Goal: Ask a question

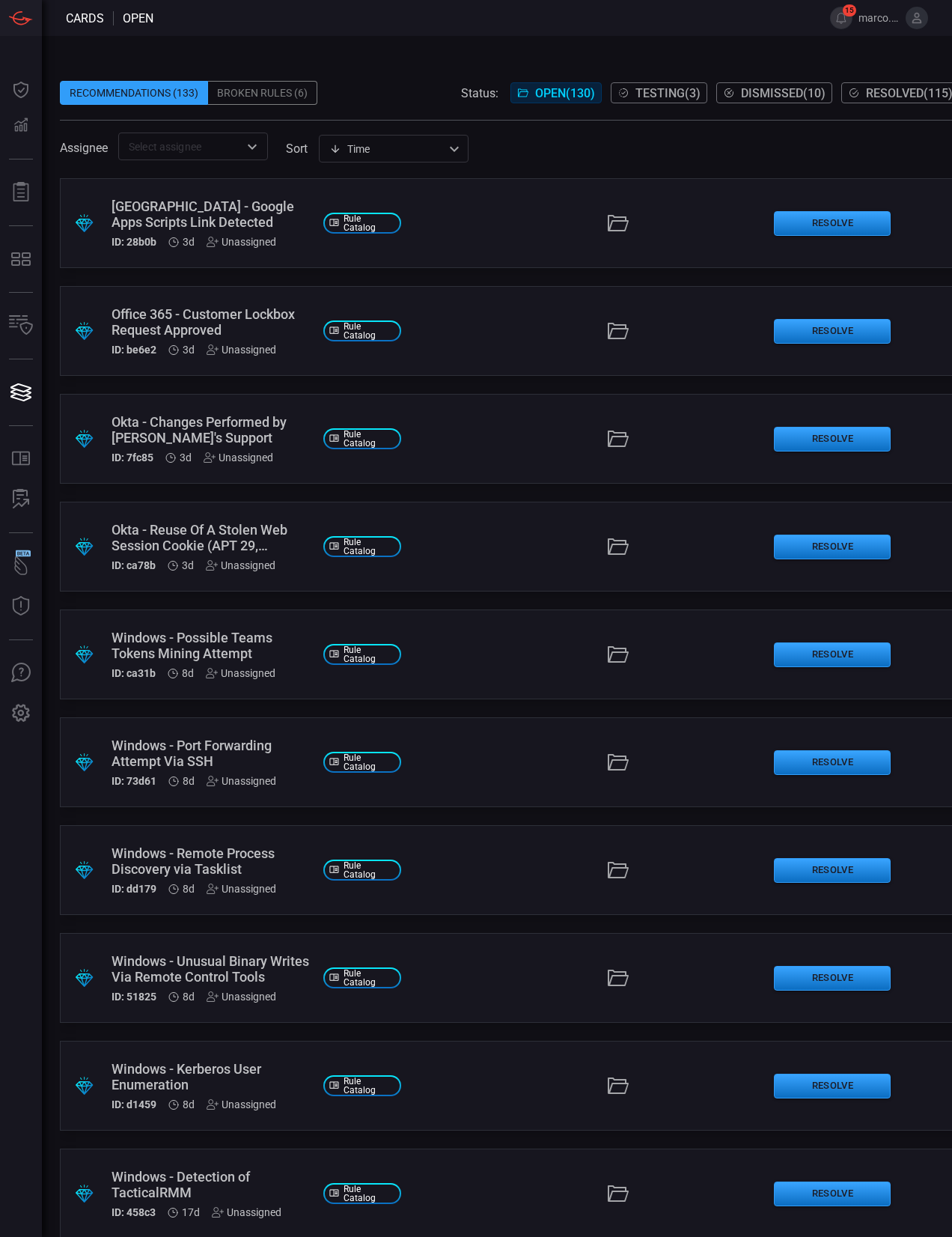
scroll to position [0, 28]
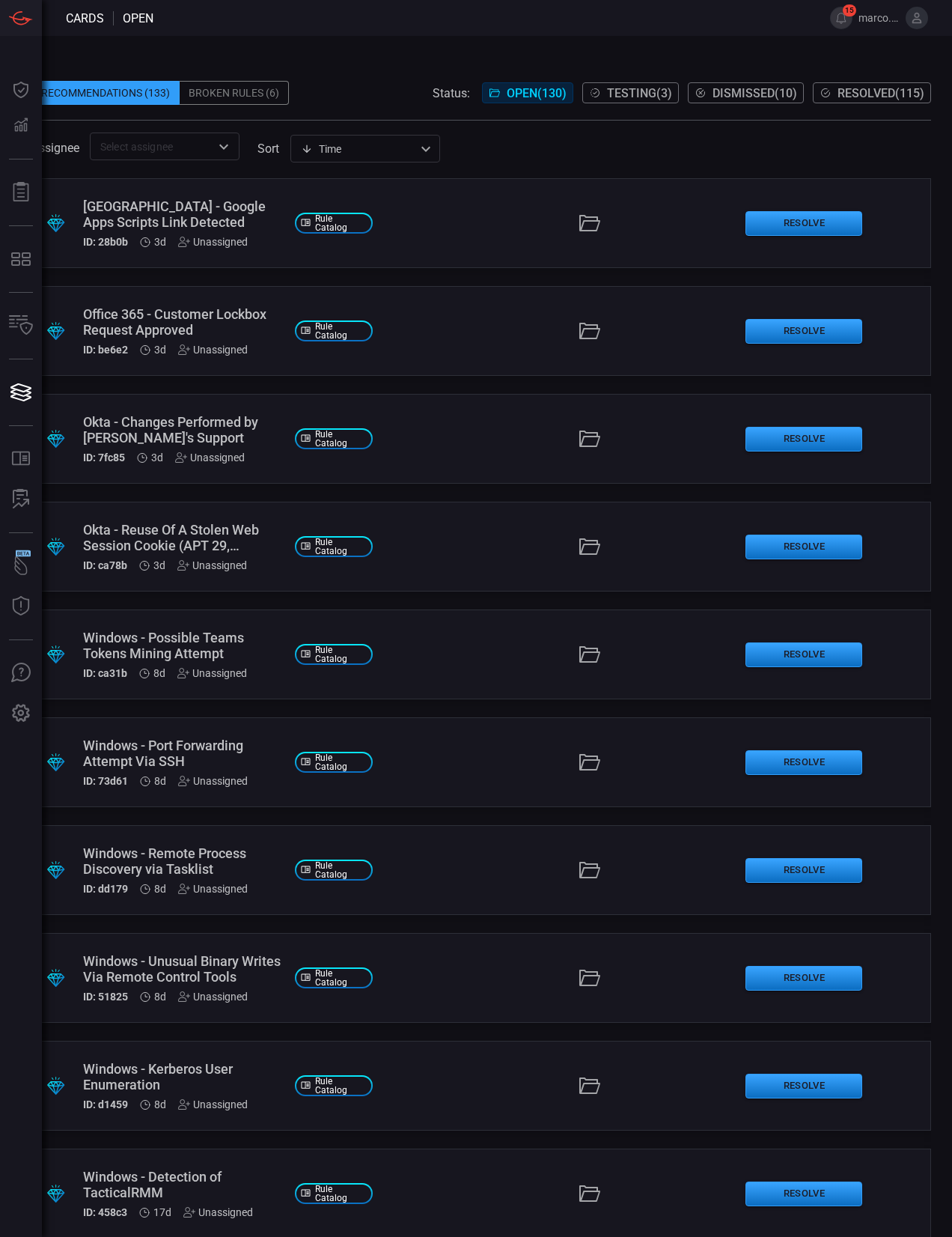
click at [253, 91] on div "Broken Rules (6)" at bounding box center [234, 92] width 109 height 24
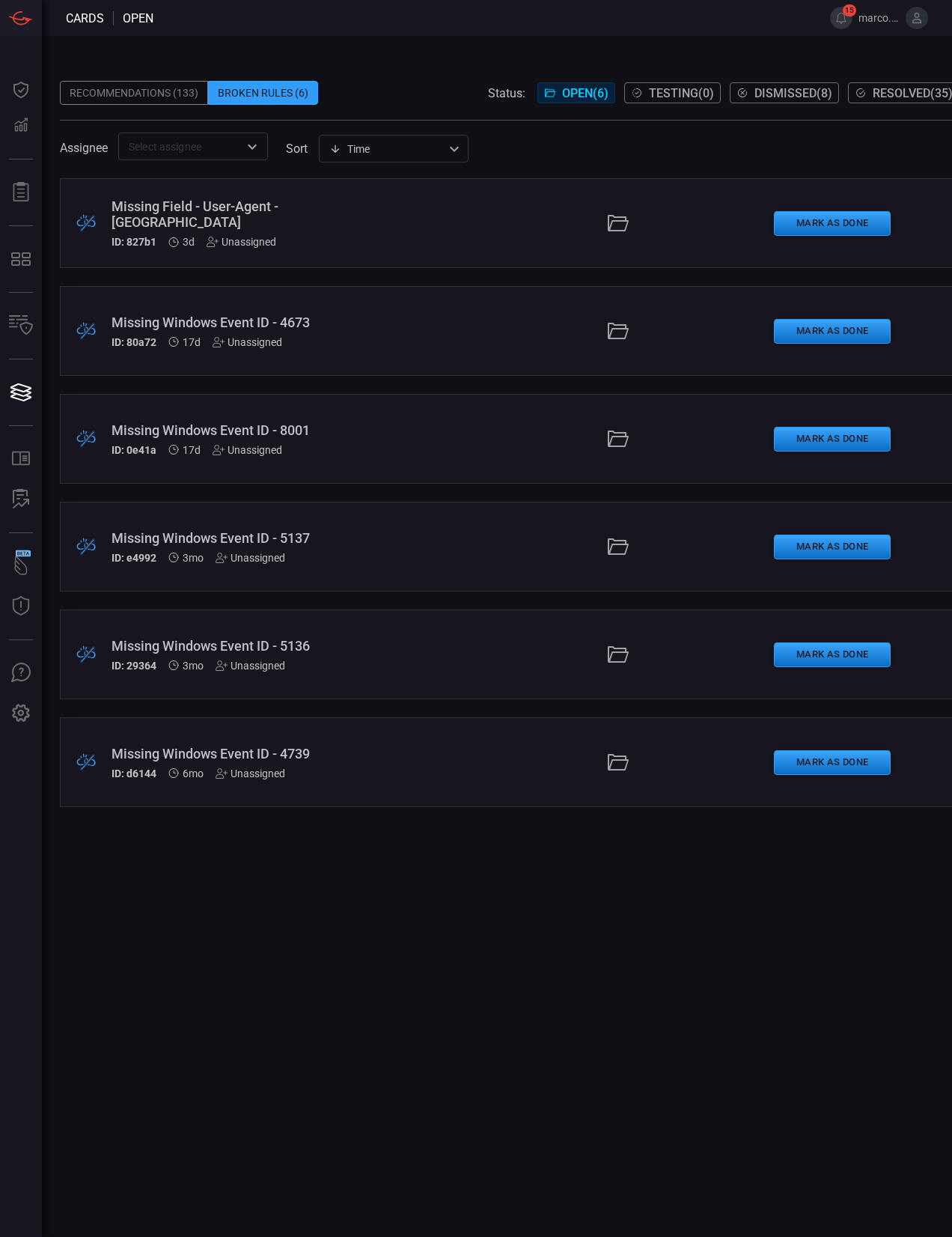
click at [898, 92] on span "Resolved ( 35 )" at bounding box center [912, 92] width 80 height 14
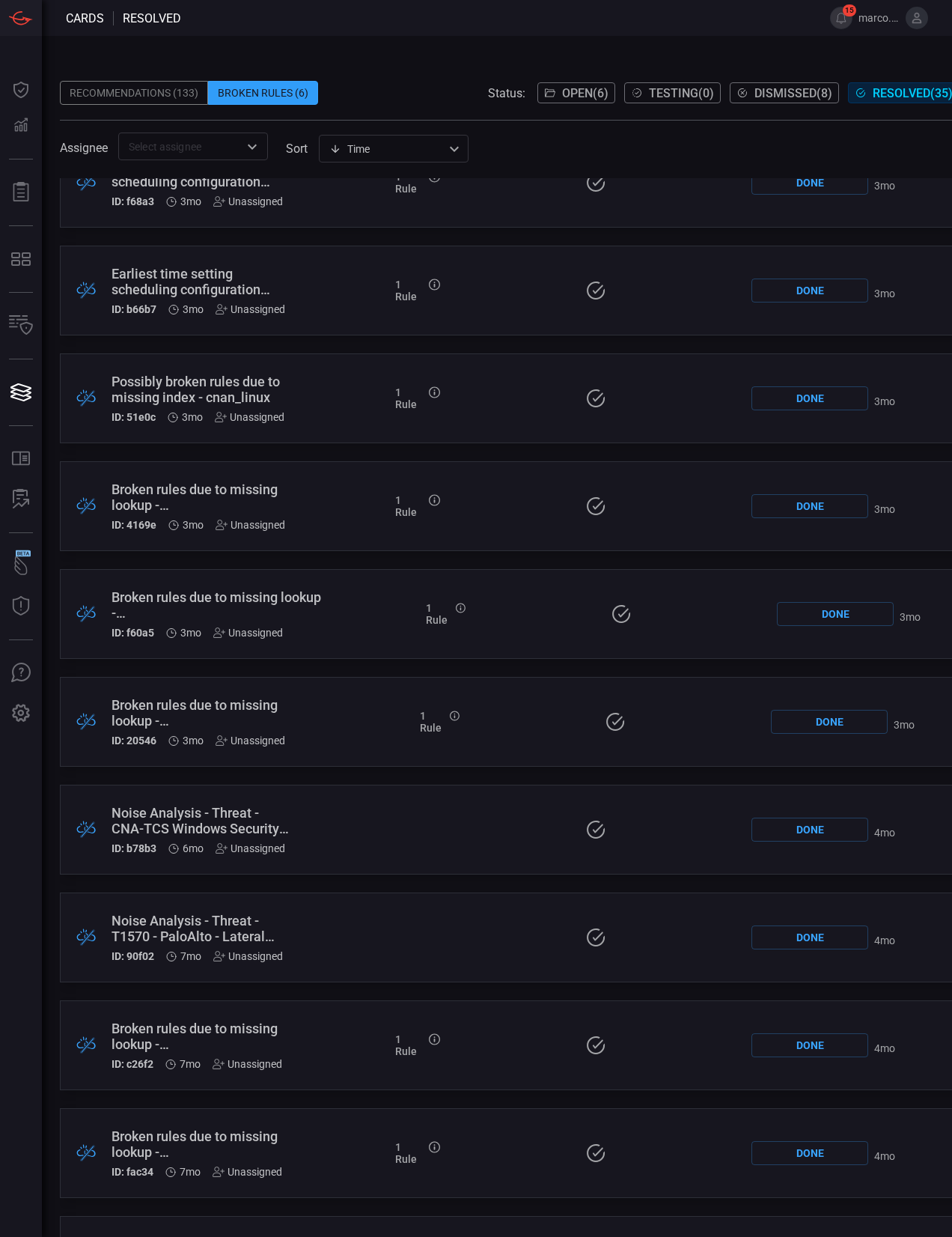
scroll to position [141, 0]
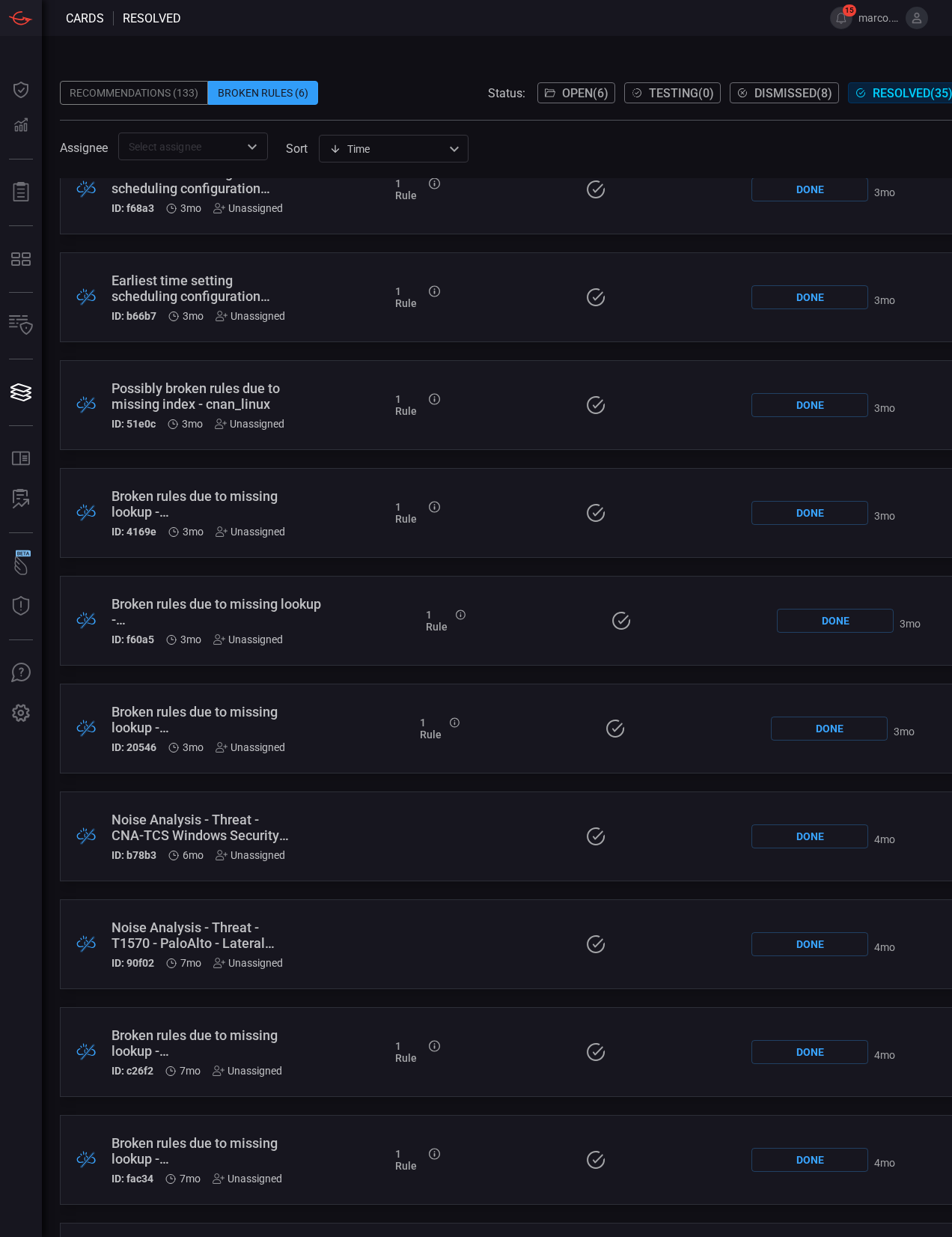
click at [225, 395] on div "Possibly broken rules due to missing index - cnan_linux" at bounding box center [202, 396] width 182 height 31
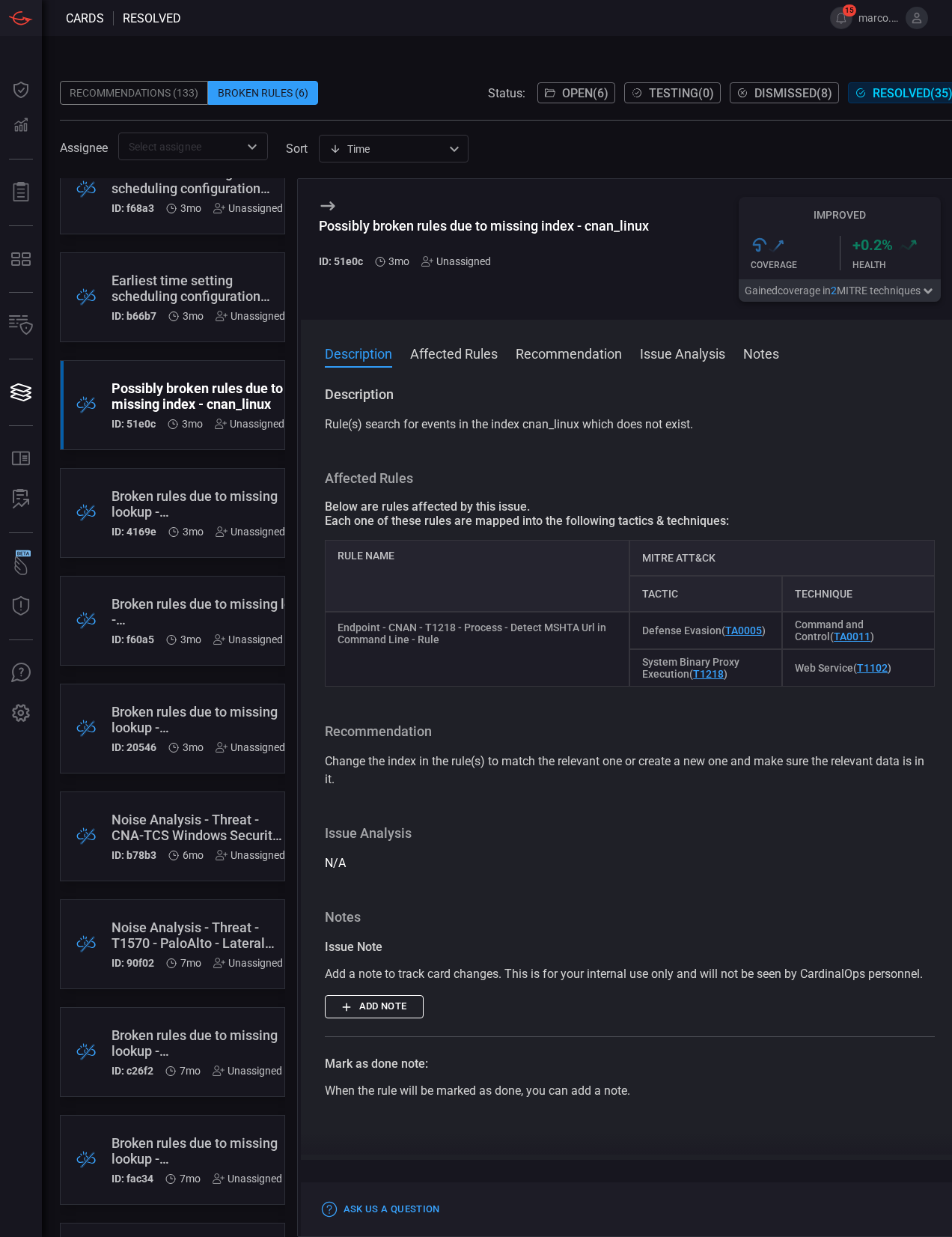
click at [486, 353] on button "Affected Rules" at bounding box center [454, 353] width 88 height 18
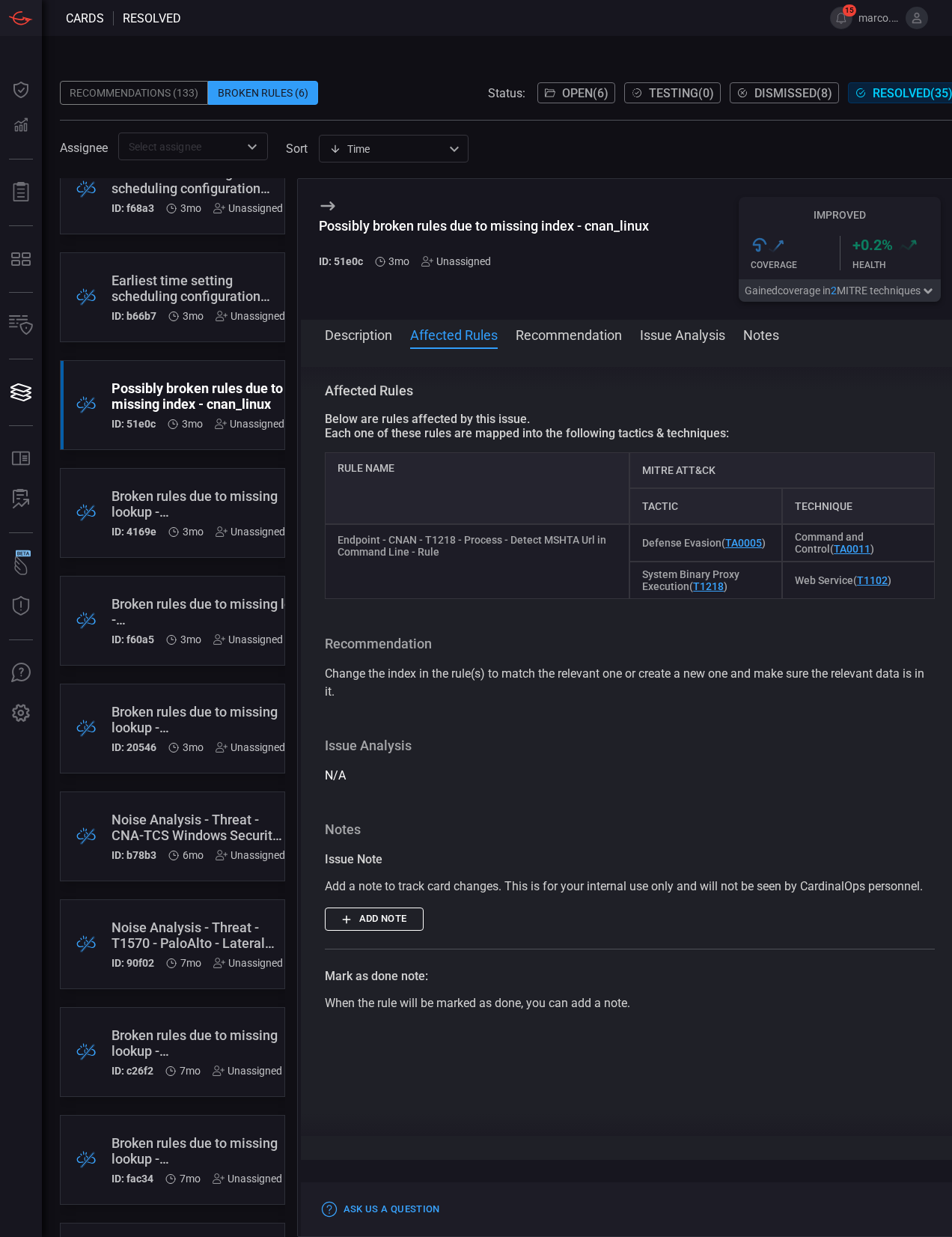
click at [594, 334] on button "Recommendation" at bounding box center [569, 334] width 107 height 18
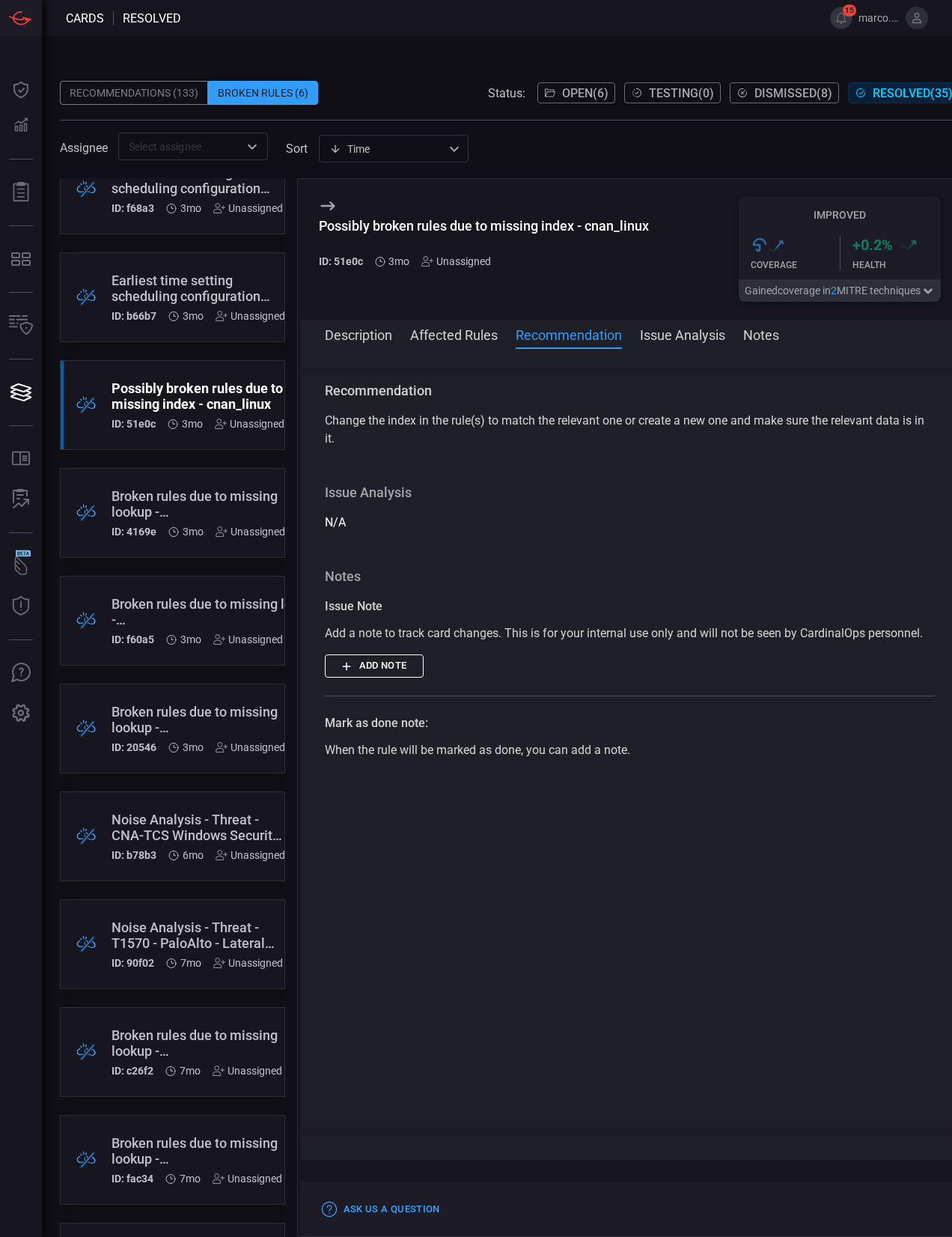
click at [691, 334] on button "Issue Analysis" at bounding box center [682, 334] width 85 height 18
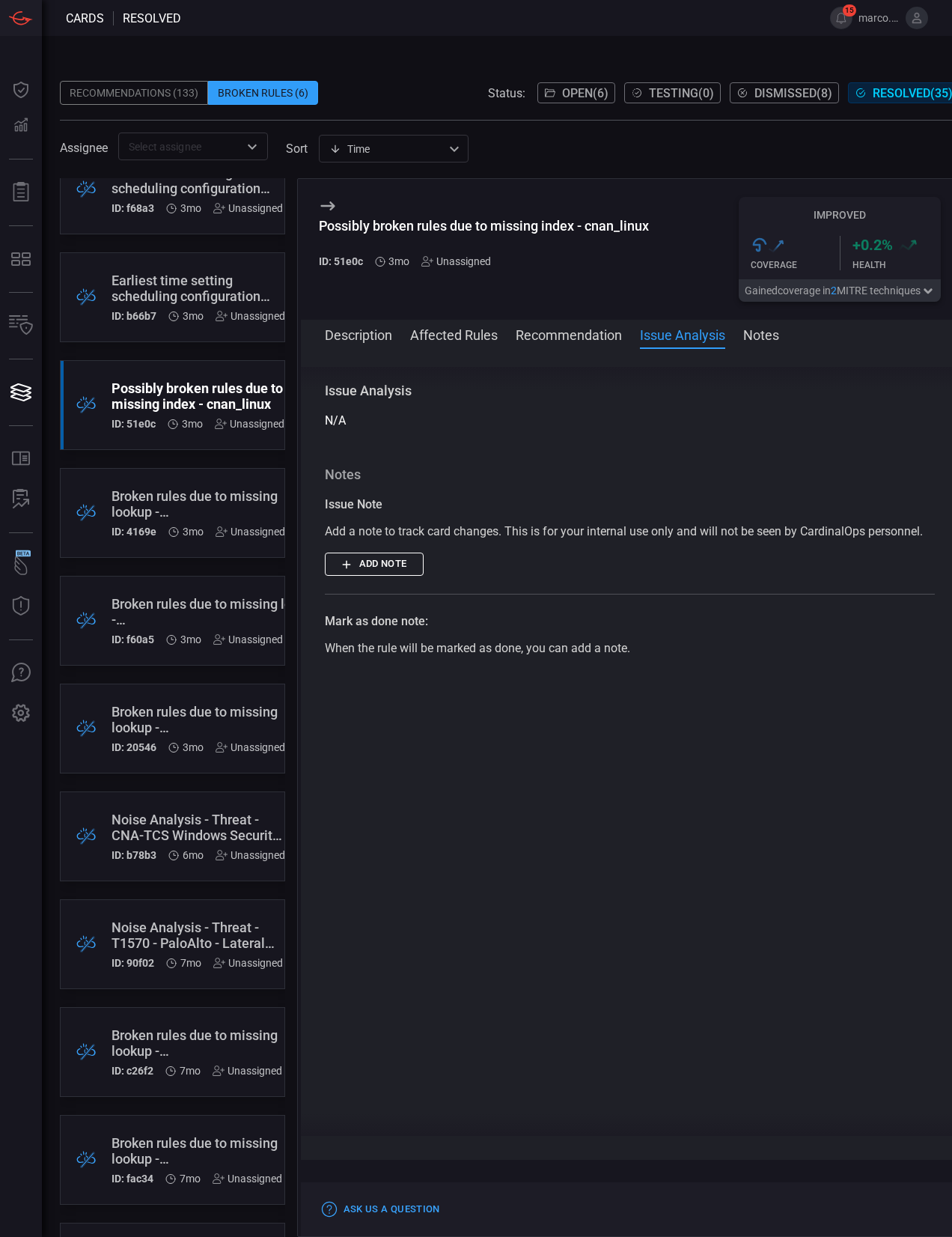
click at [761, 339] on button "Notes" at bounding box center [761, 334] width 36 height 18
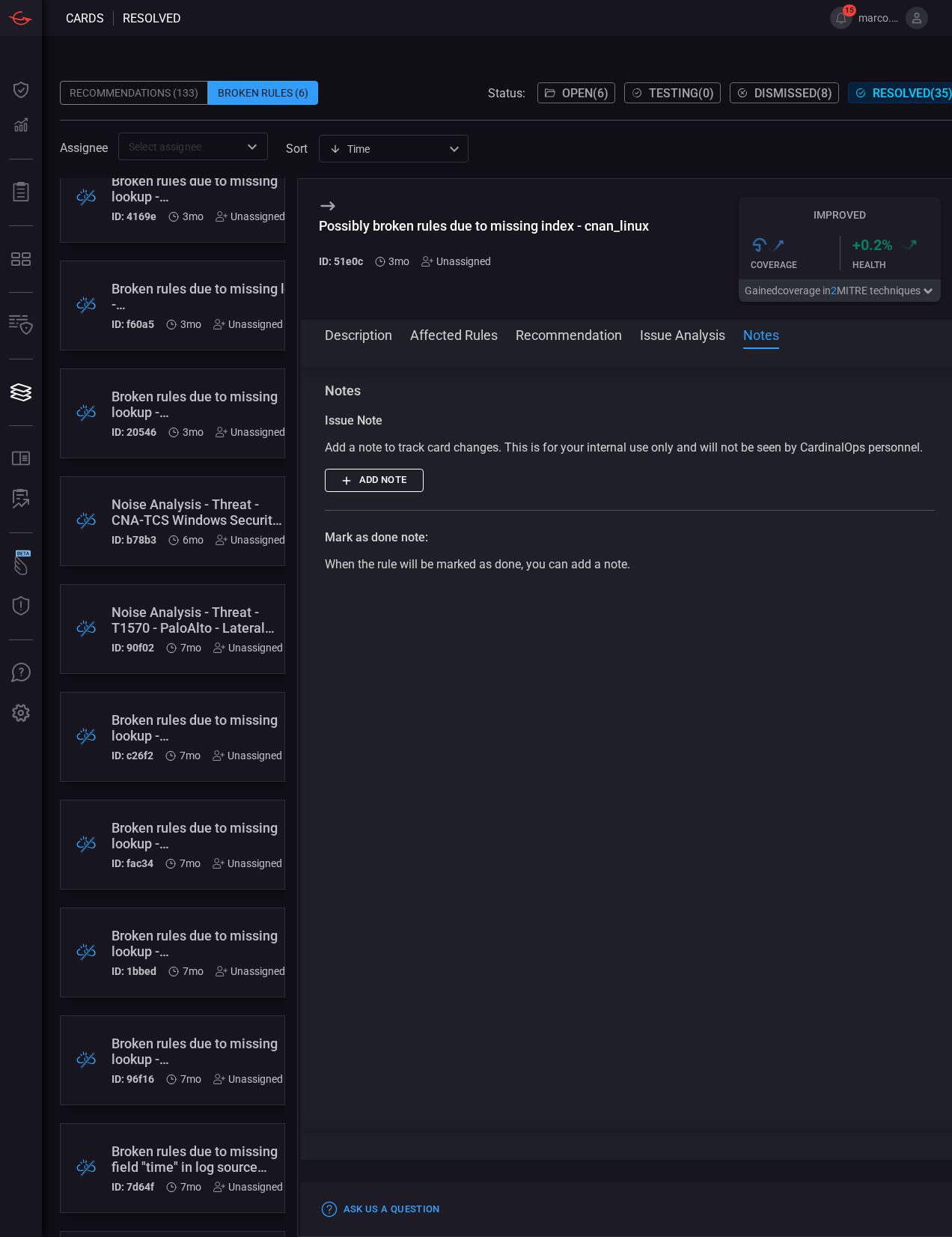
scroll to position [464, 0]
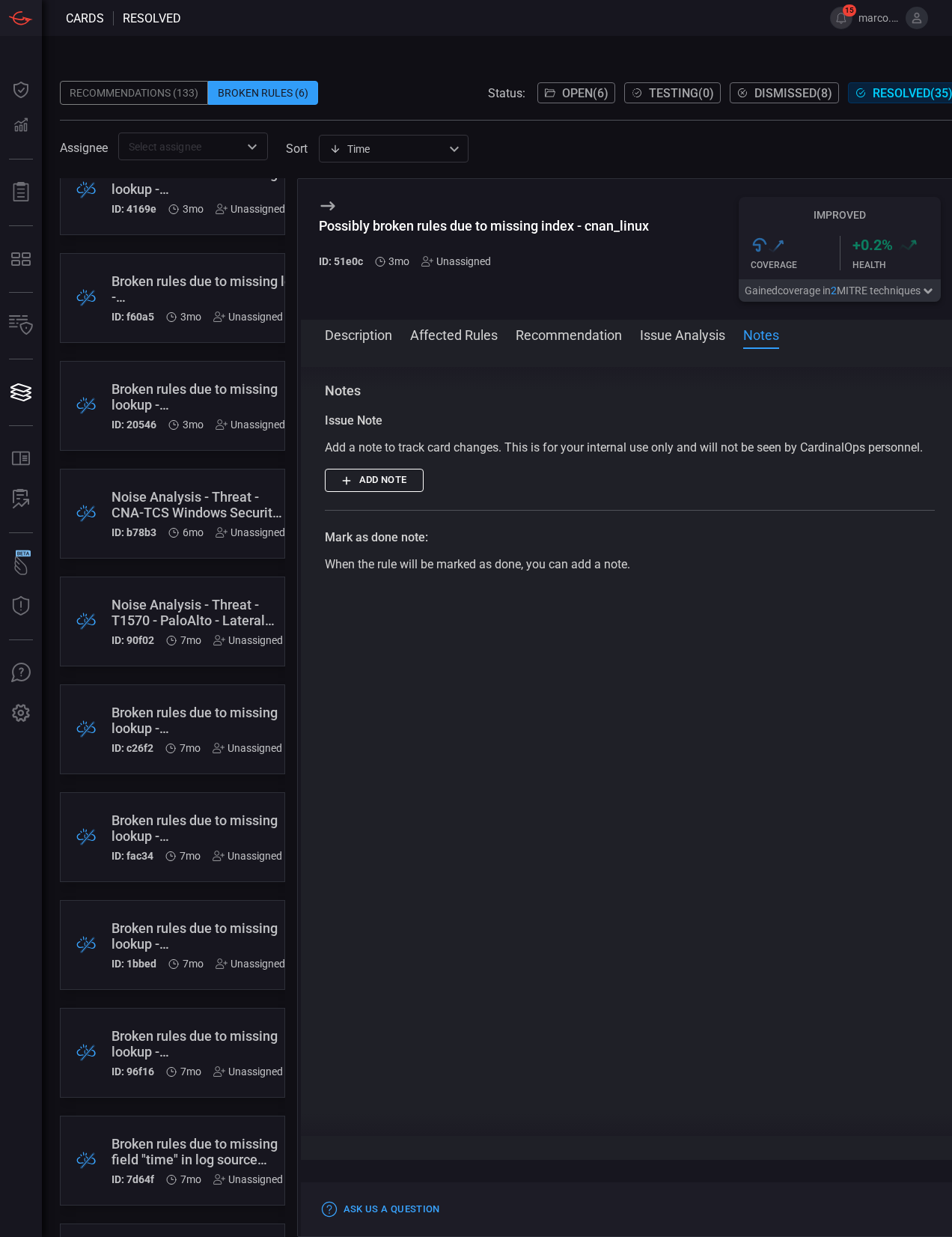
click at [194, 721] on div "Broken rules due to missing lookup - emergency_intel_hash.csv" at bounding box center [197, 720] width 171 height 31
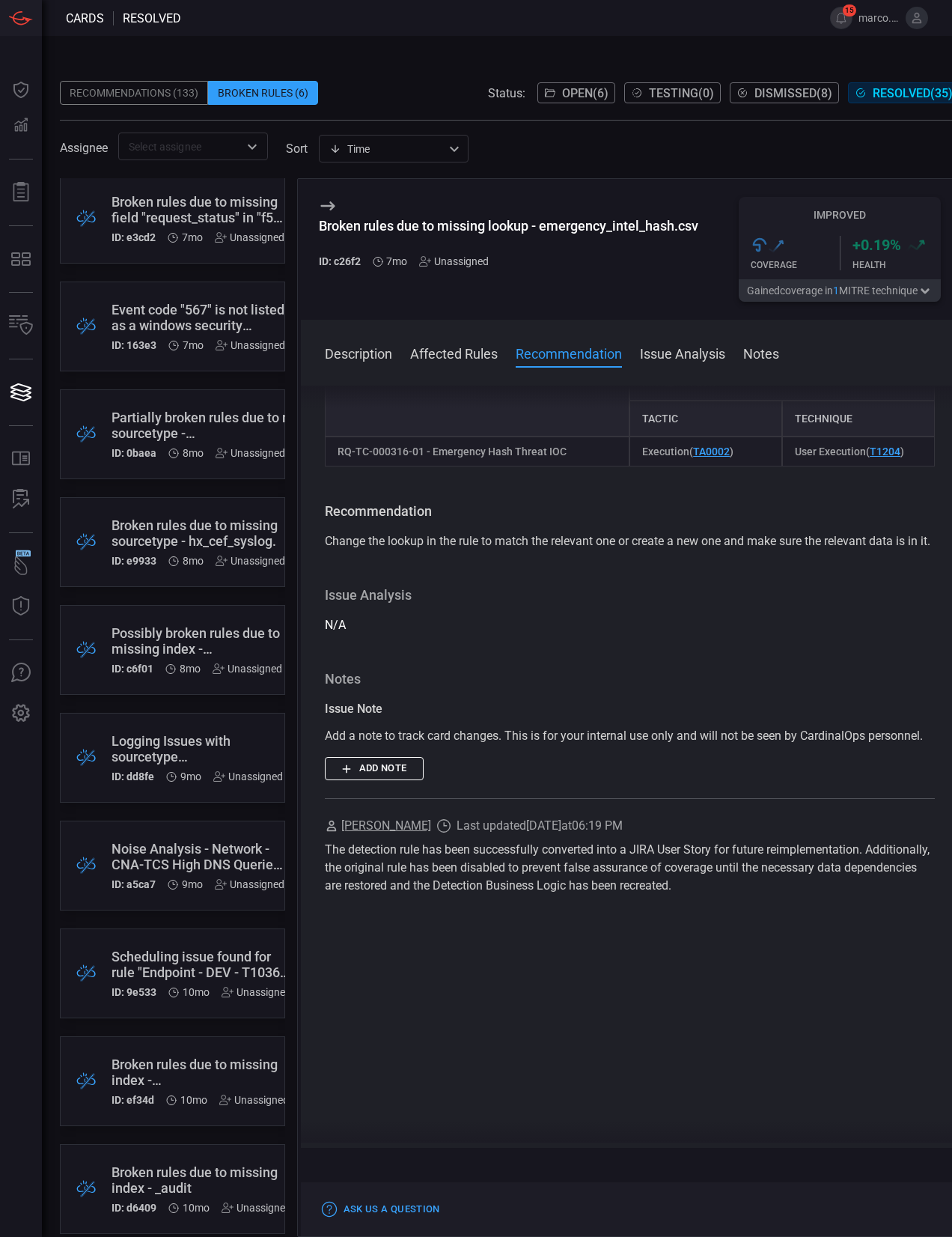
scroll to position [1827, 0]
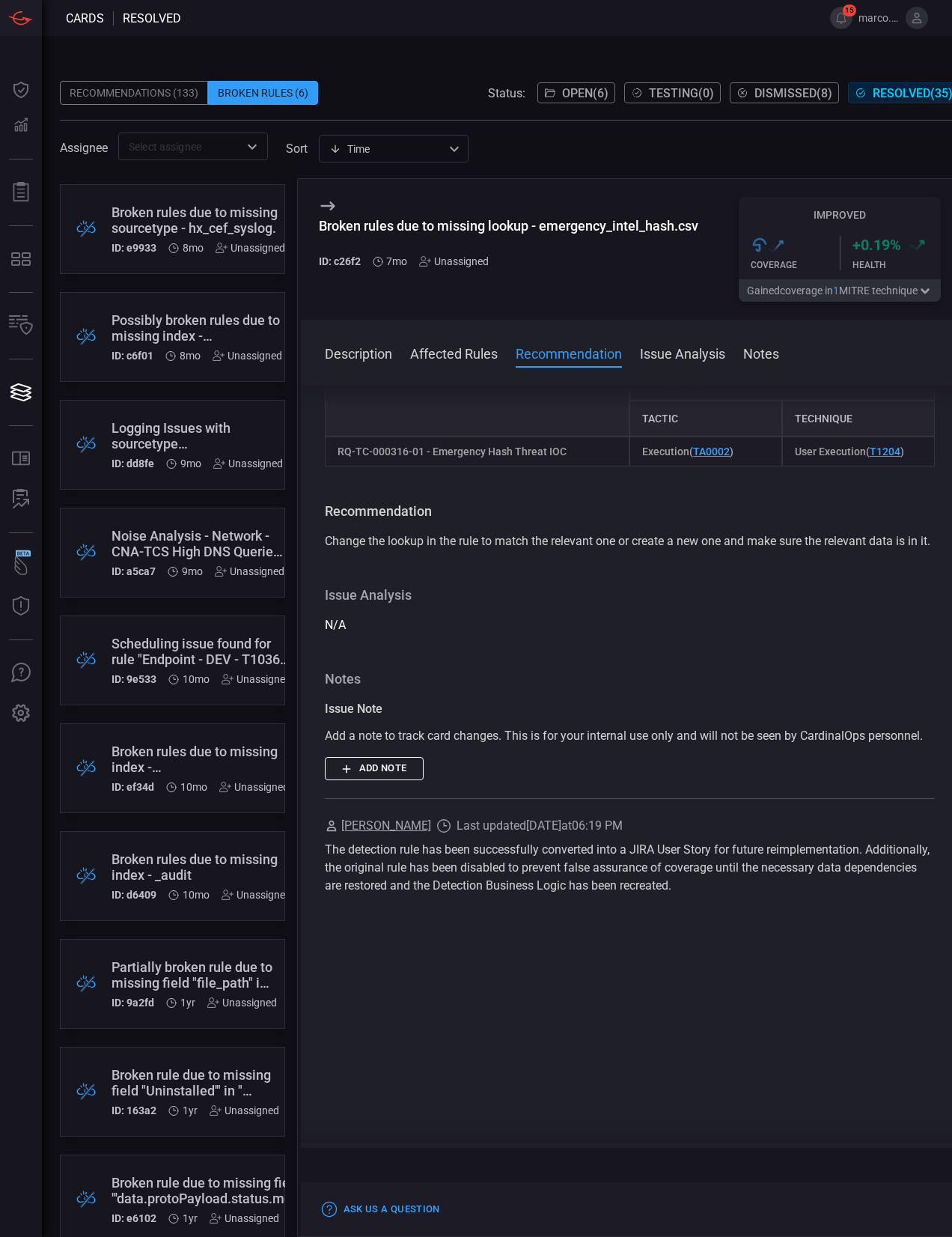
click at [191, 652] on div "Scheduling issue found for rule "Endpoint - DEV - T1036 - Process - Execution F…" at bounding box center [201, 652] width 180 height 31
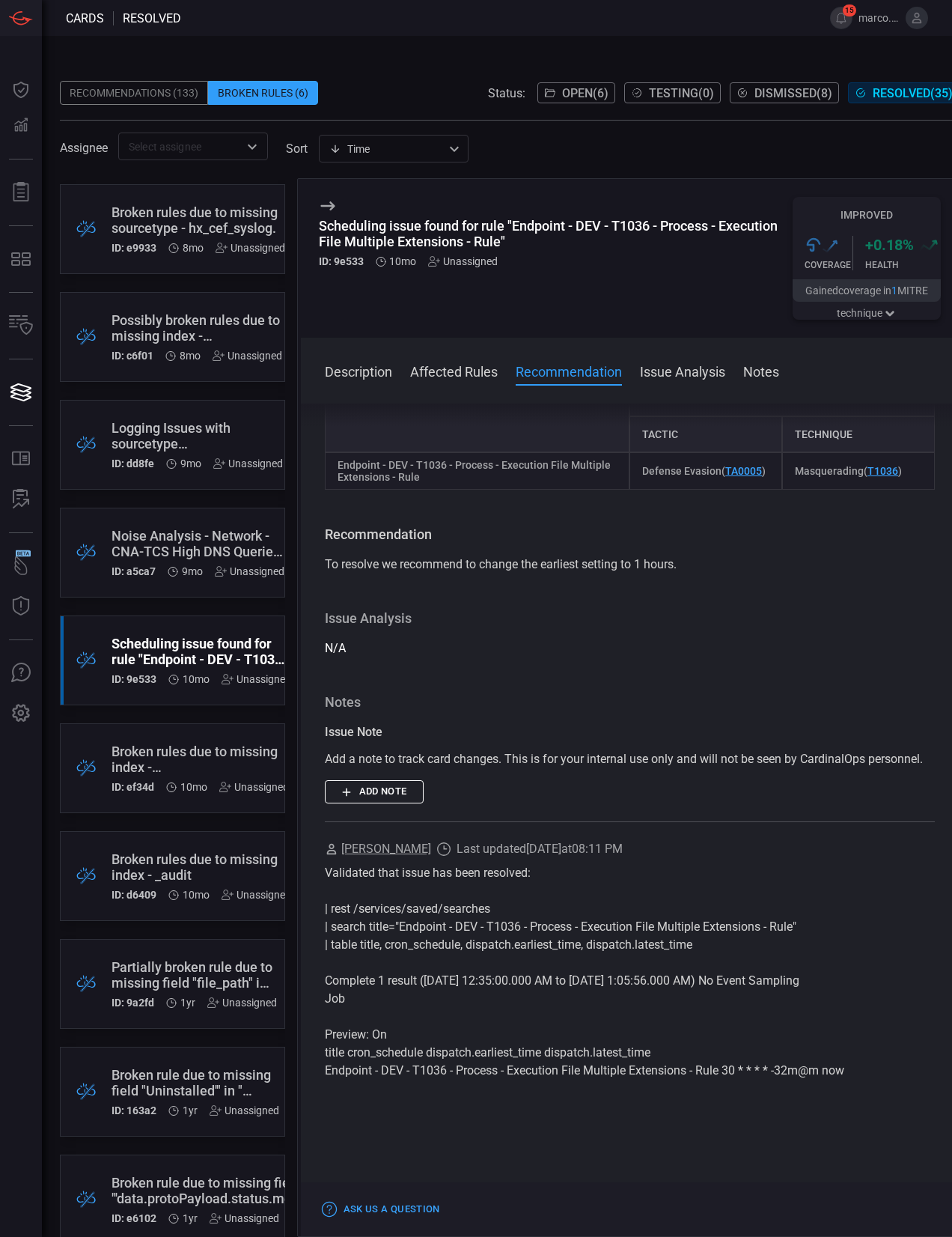
scroll to position [233, 0]
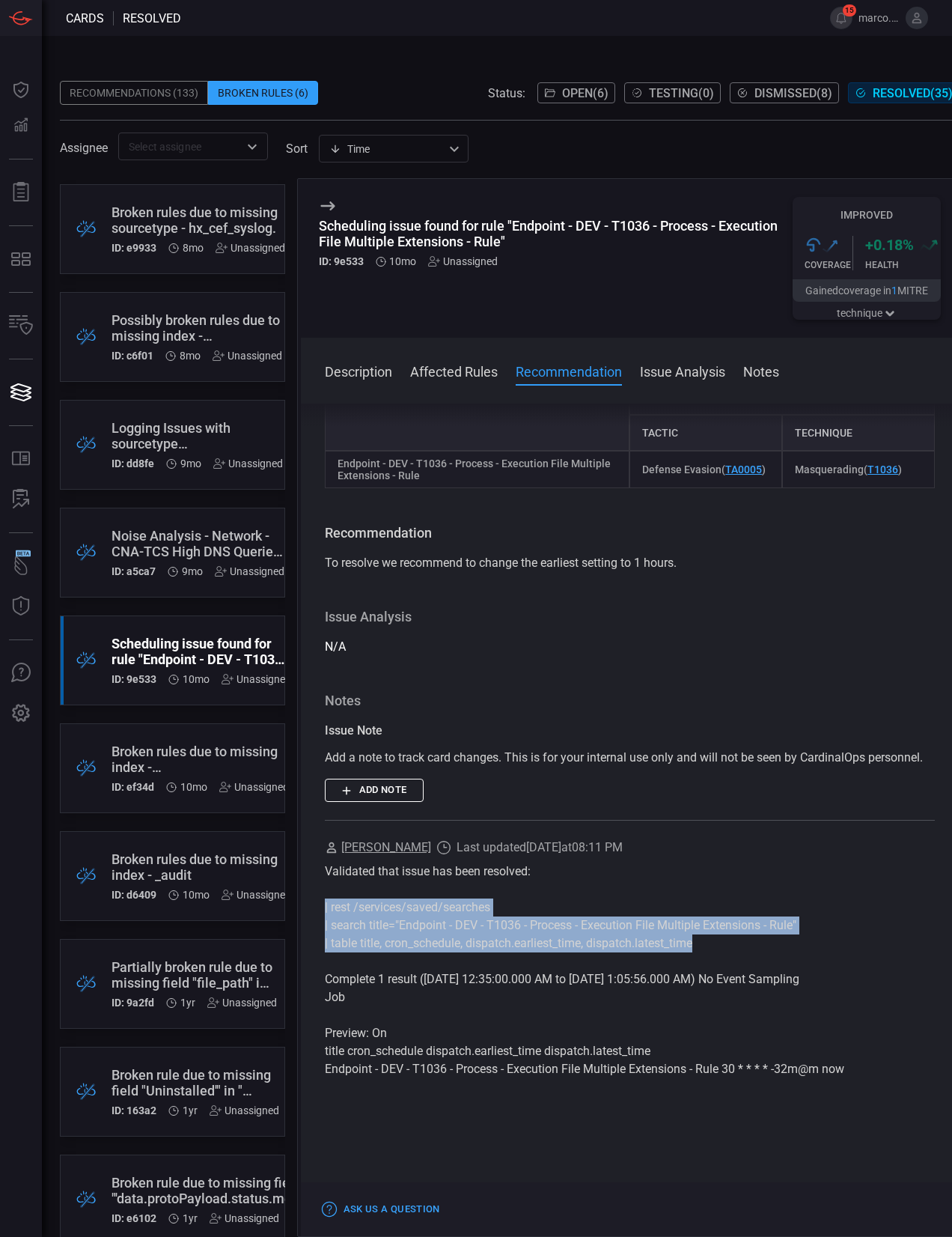
drag, startPoint x: 706, startPoint y: 950, endPoint x: 317, endPoint y: 908, distance: 391.3
click at [319, 909] on div "Description The rule is currently scheduled to run at 30 minutes past the hour …" at bounding box center [631, 818] width 659 height 827
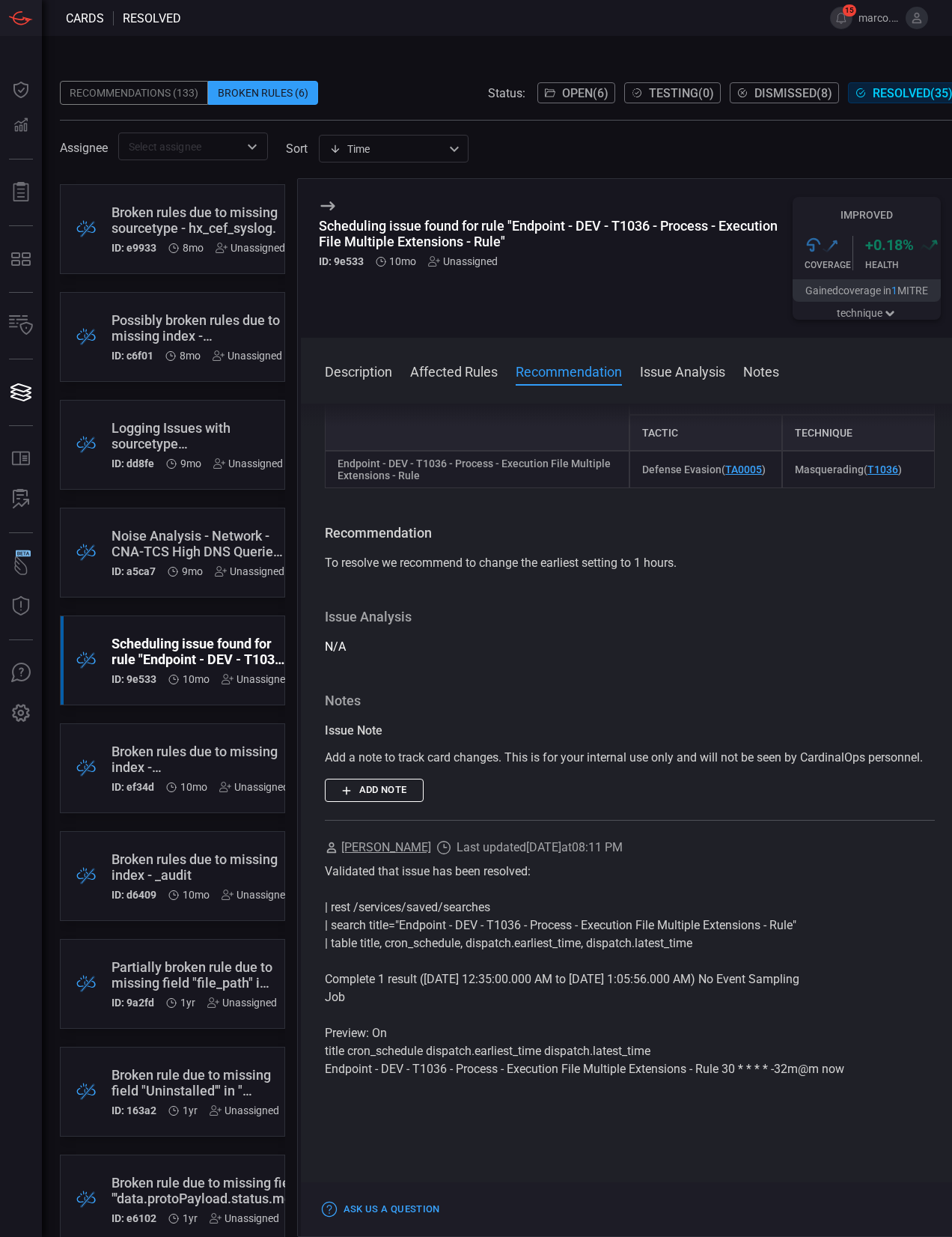
click at [613, 841] on span "Last updated [DATE] 08:11 PM" at bounding box center [539, 848] width 166 height 18
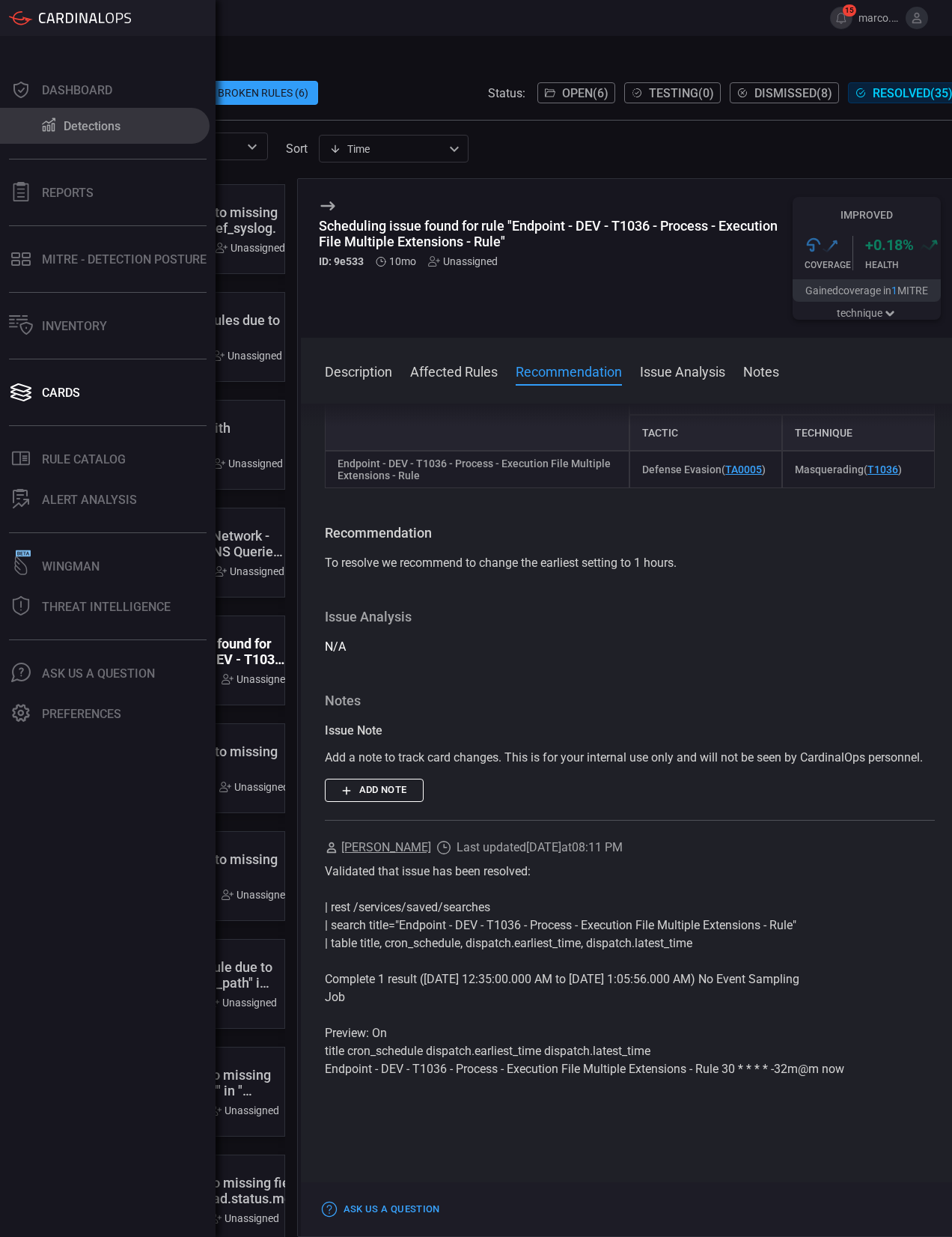
click at [76, 127] on div "Detections" at bounding box center [92, 126] width 57 height 14
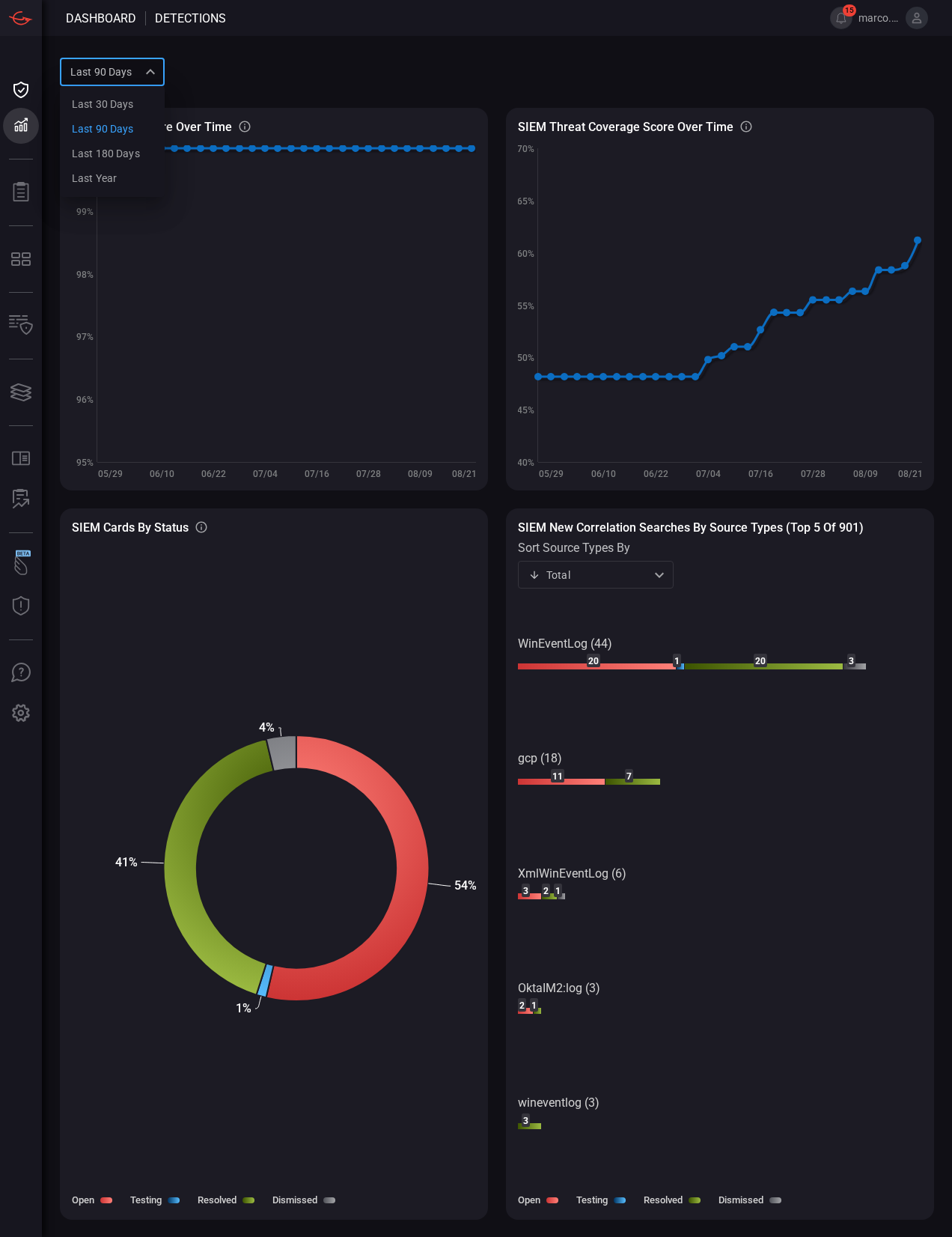
click at [156, 71] on div "Last 90 days quarter Last 30 days Last 90 days Last 180 days Last year ​" at bounding box center [112, 72] width 105 height 28
click at [120, 174] on li "Last year" at bounding box center [112, 178] width 105 height 25
type input "year"
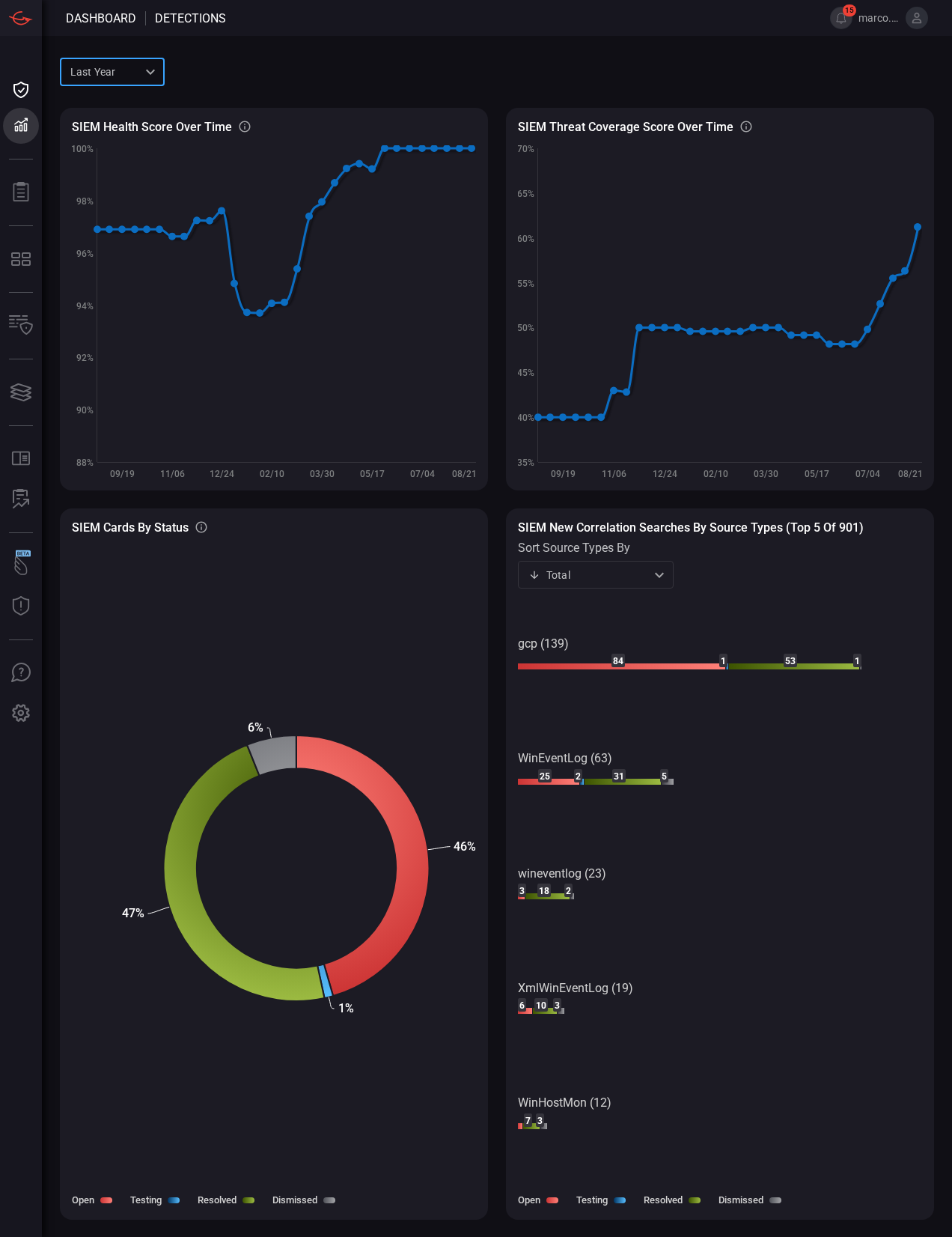
click at [655, 571] on div "Total total ​" at bounding box center [596, 575] width 156 height 28
click at [641, 623] on li "Open" at bounding box center [596, 632] width 156 height 25
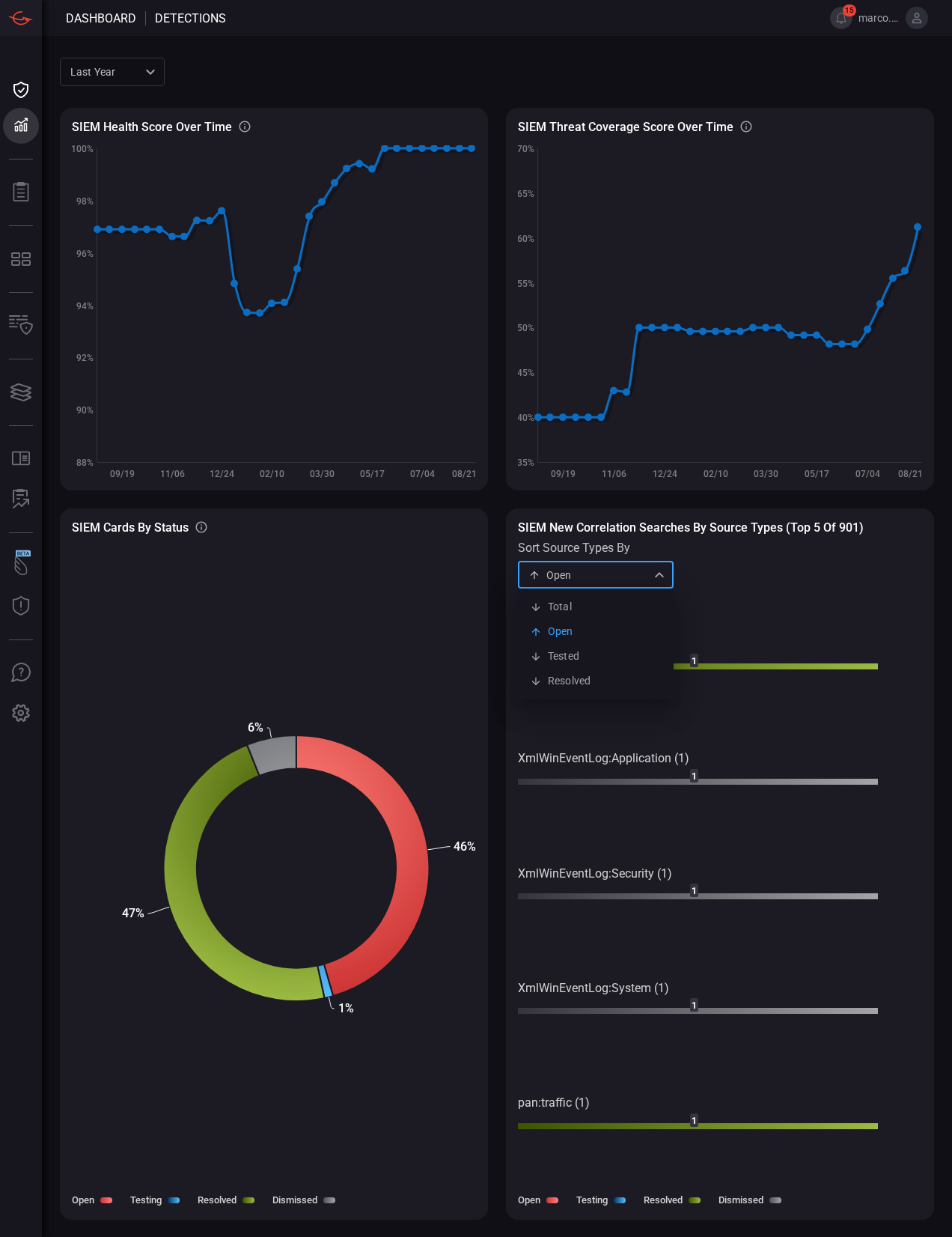
click at [647, 584] on div "Open open Total Open Tested Resolved ​" at bounding box center [596, 575] width 156 height 28
click at [631, 659] on li "Tested" at bounding box center [596, 656] width 156 height 25
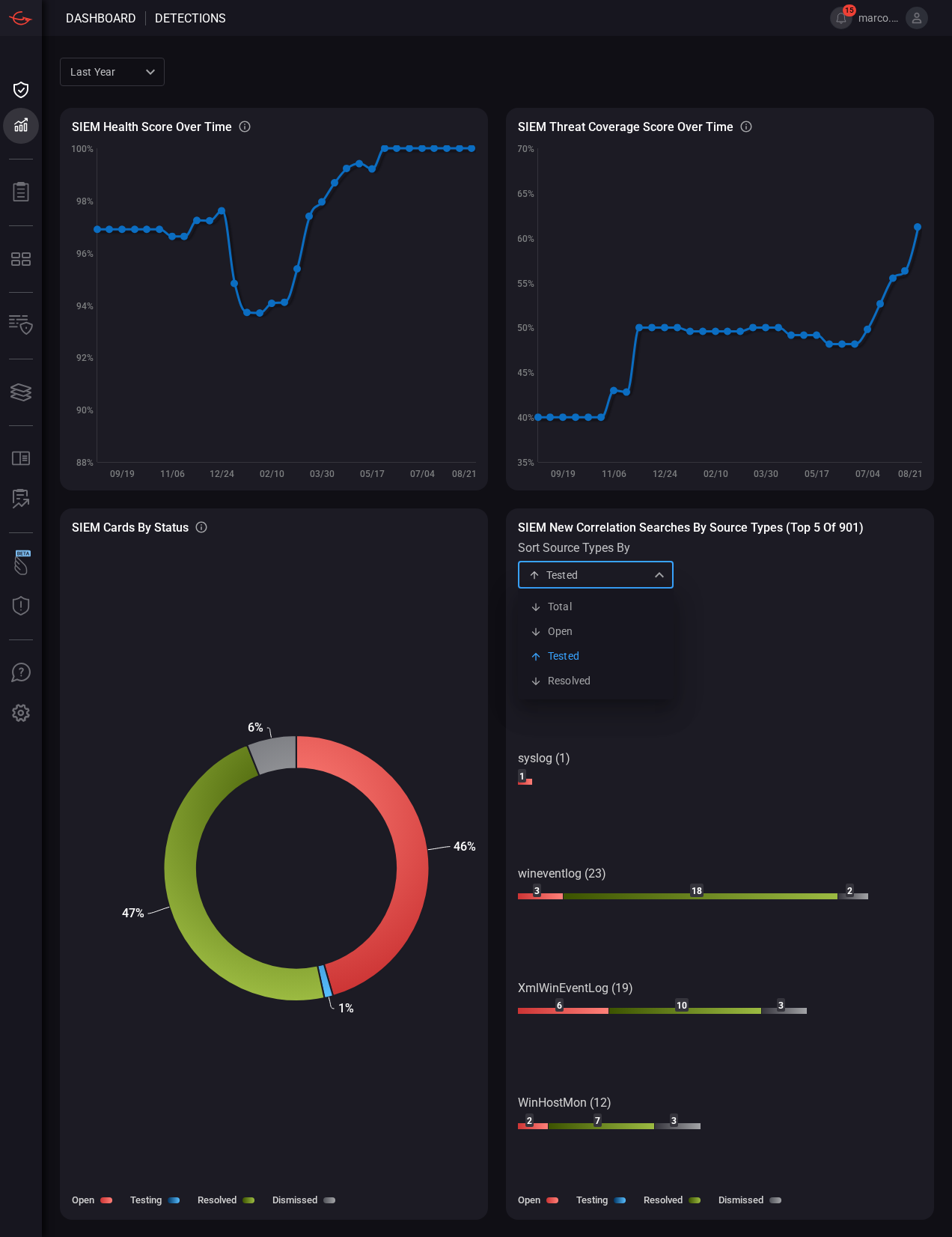
click at [599, 581] on div "Tested testing Total Open Tested Resolved ​" at bounding box center [596, 575] width 156 height 28
click at [615, 687] on li "Resolved" at bounding box center [596, 681] width 156 height 25
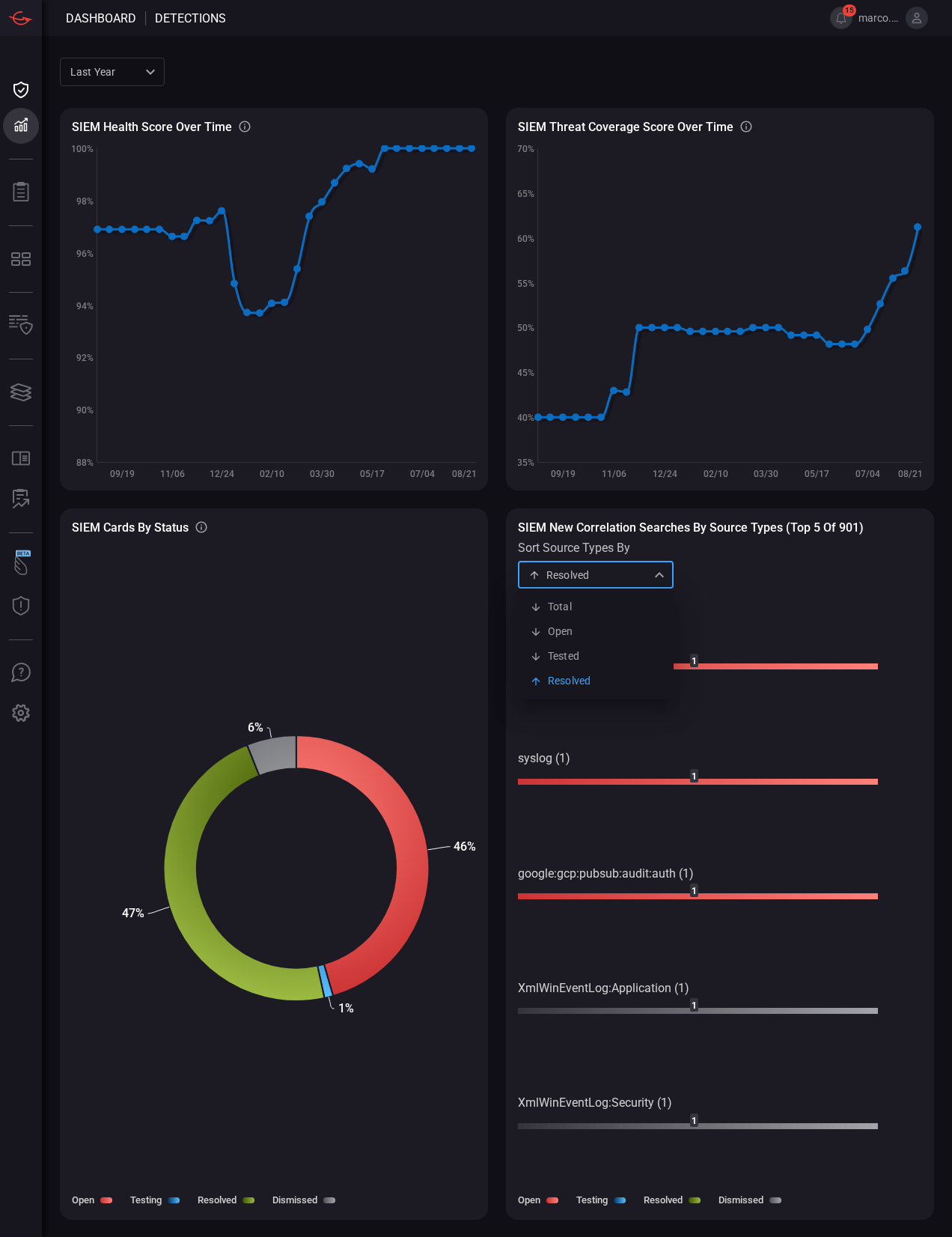
click at [602, 575] on div "Resolved resolved Total Open Tested Resolved ​" at bounding box center [596, 575] width 156 height 28
click at [591, 607] on li "Total" at bounding box center [596, 607] width 156 height 25
click at [598, 567] on div "Total total ​" at bounding box center [596, 575] width 156 height 28
click at [583, 627] on li "Open" at bounding box center [596, 632] width 156 height 25
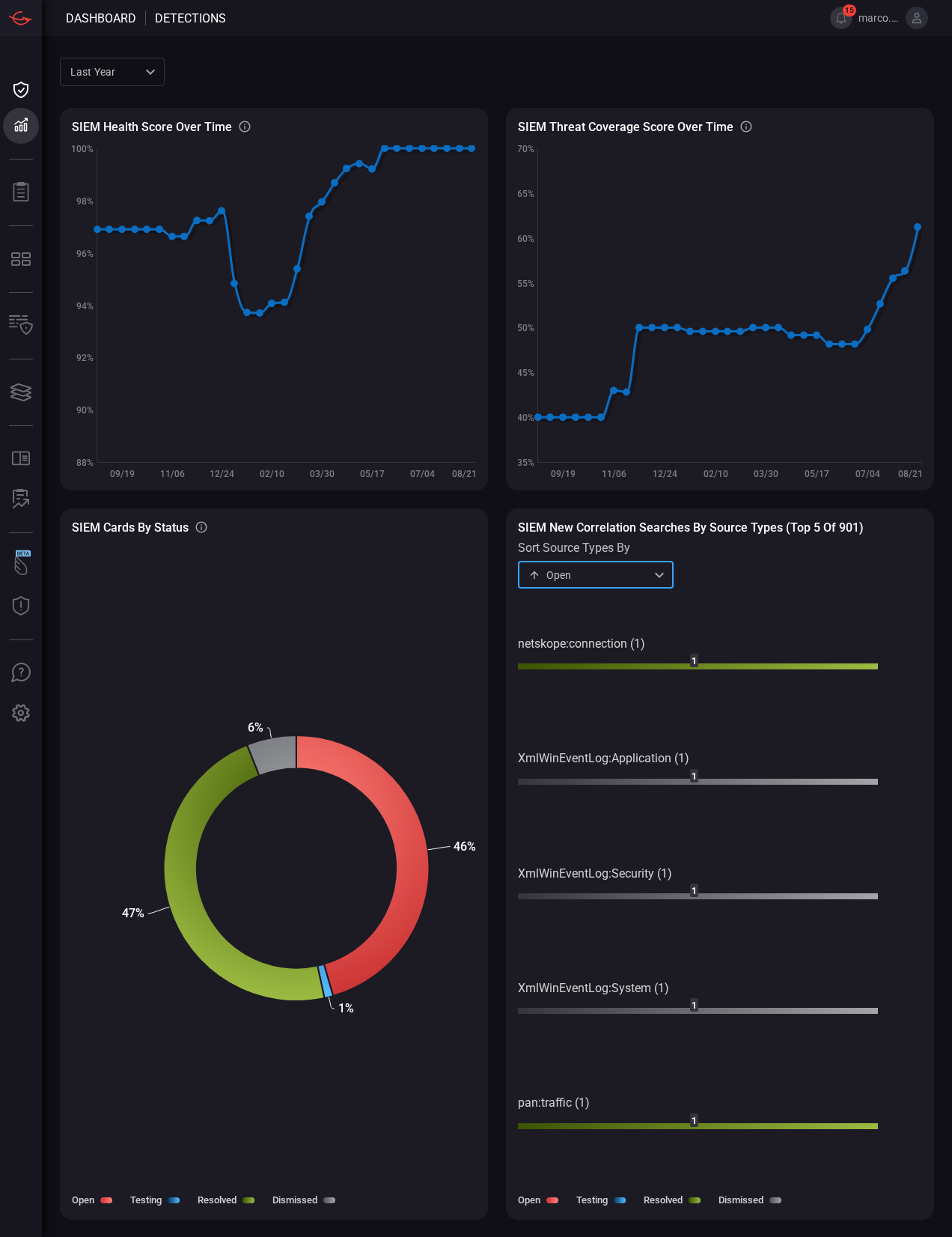
click at [606, 575] on div "Open open ​" at bounding box center [596, 575] width 156 height 28
click at [588, 600] on li "Total" at bounding box center [596, 607] width 156 height 25
type input "total"
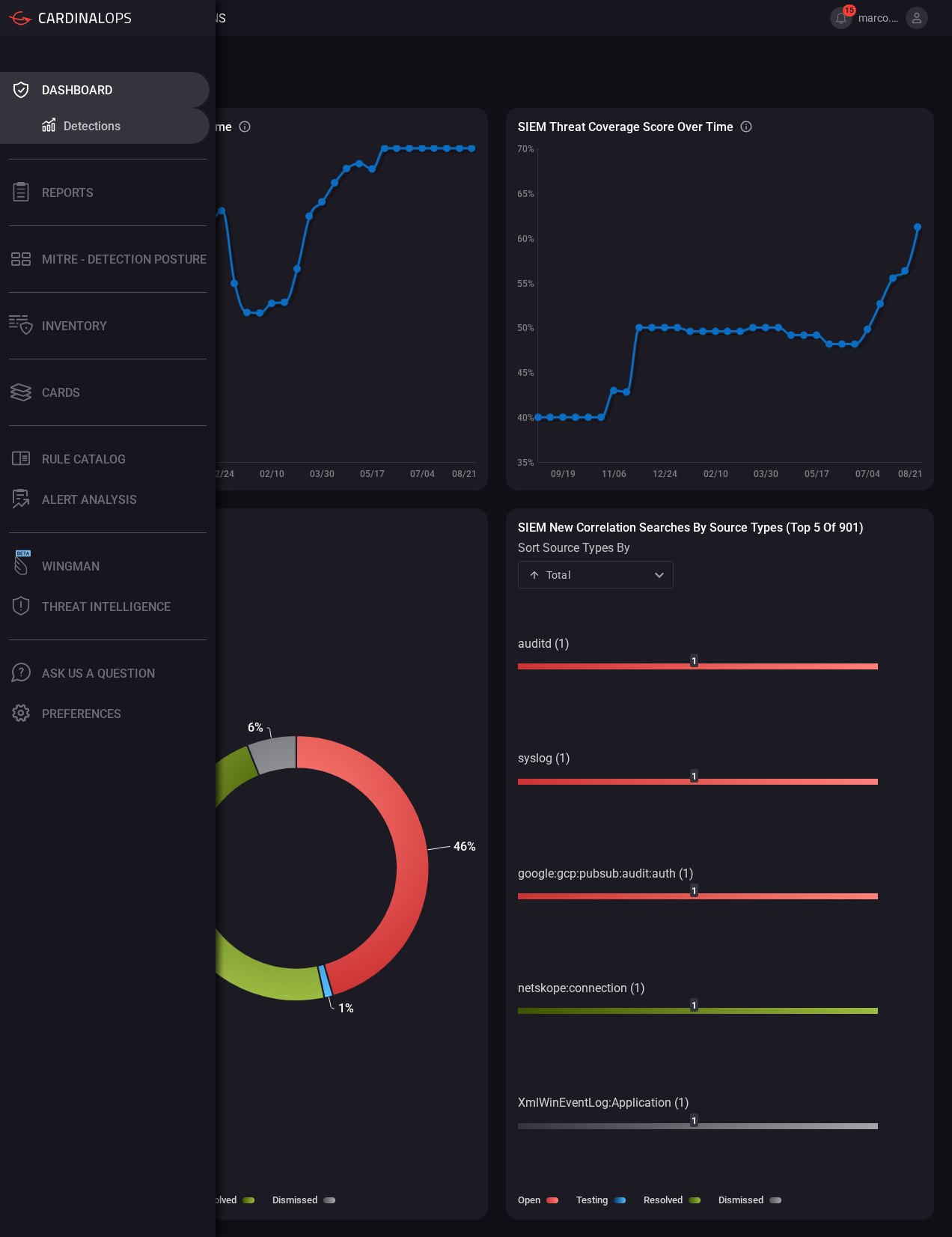
click at [79, 88] on div "Dashboard" at bounding box center [77, 90] width 70 height 14
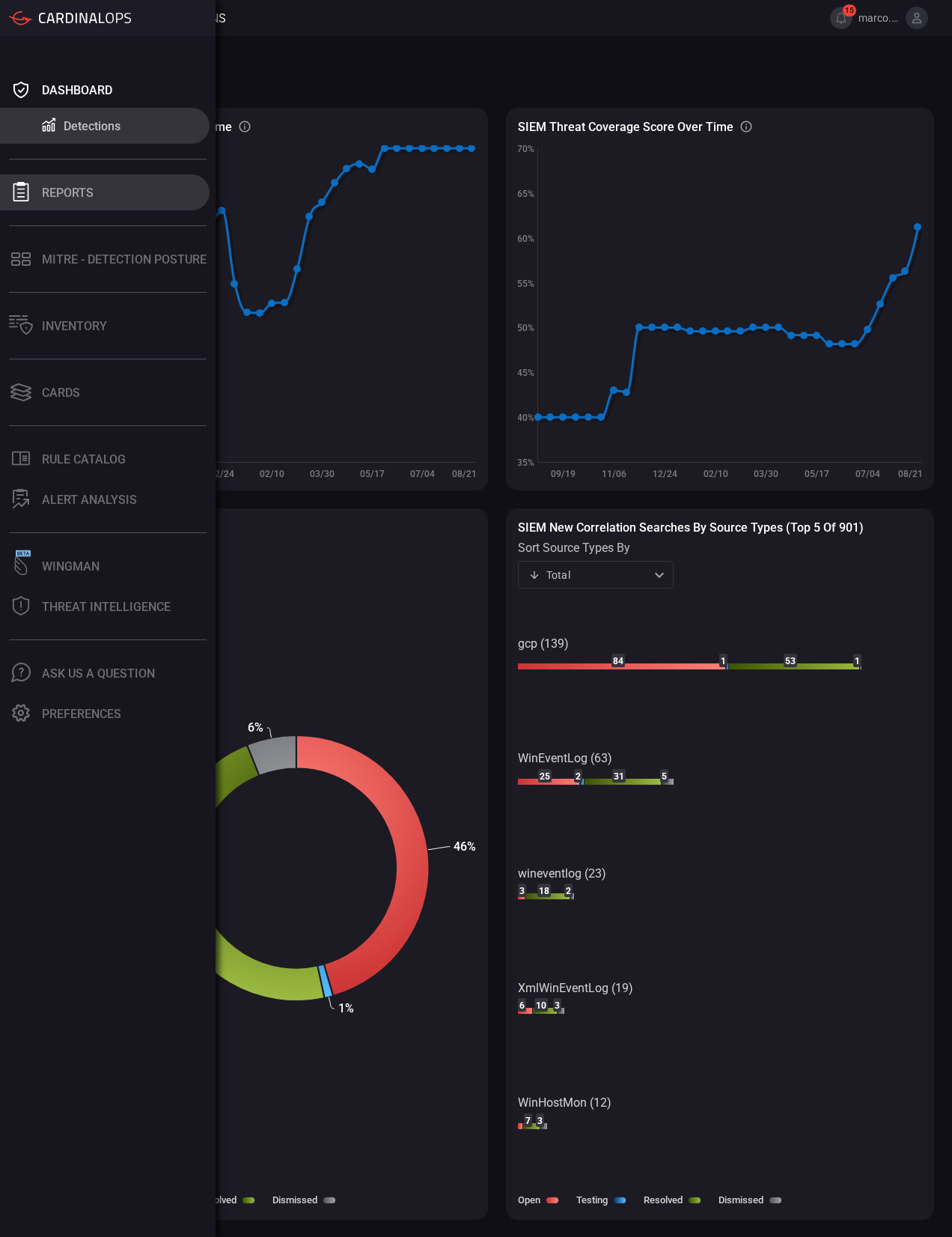
click at [46, 187] on div "Reports" at bounding box center [68, 192] width 52 height 14
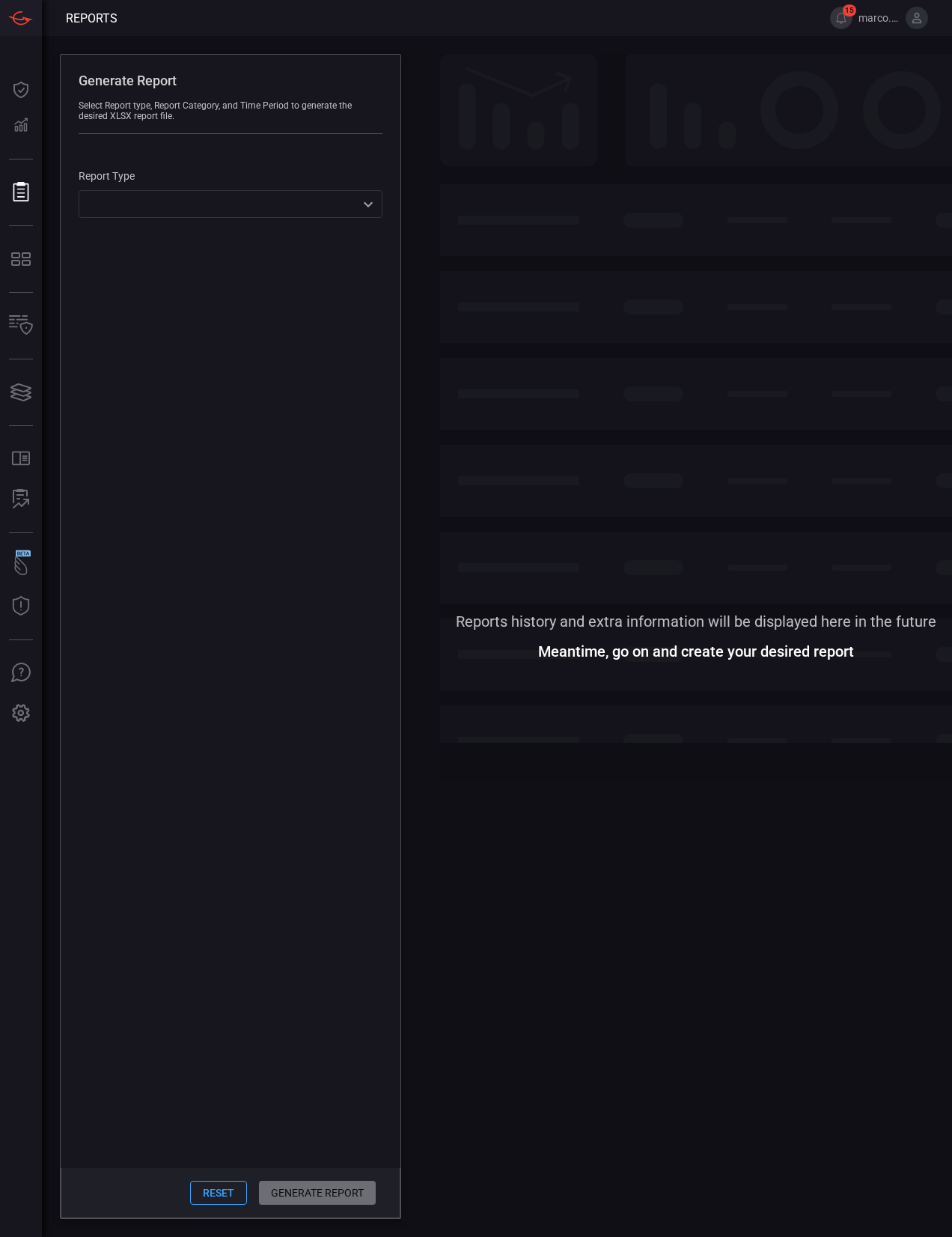
click at [192, 201] on div "​ ​" at bounding box center [230, 204] width 304 height 28
click at [550, 126] on div at bounding box center [476, 618] width 952 height 1237
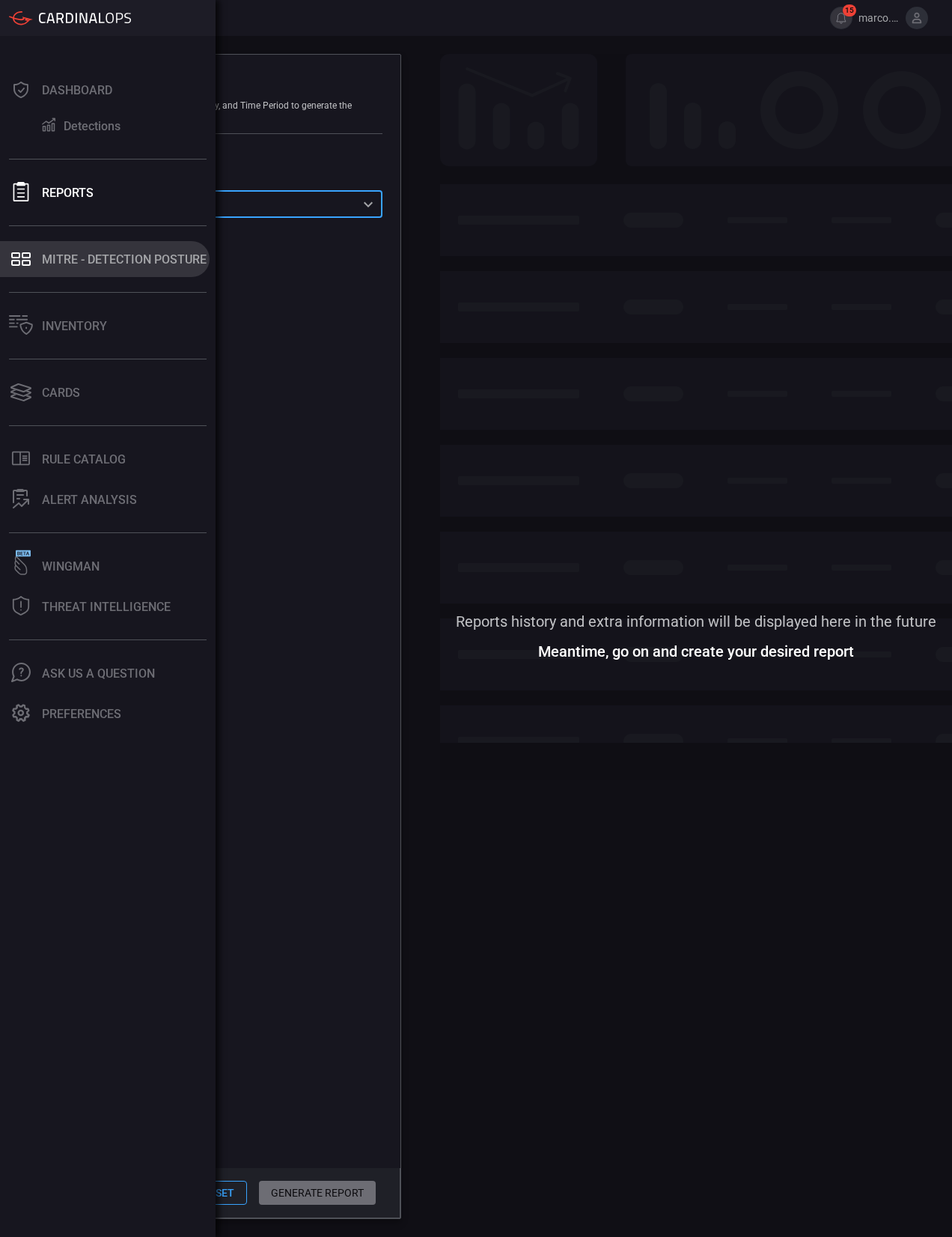
click at [92, 250] on button "MITRE - Detection Posture" at bounding box center [105, 259] width 210 height 36
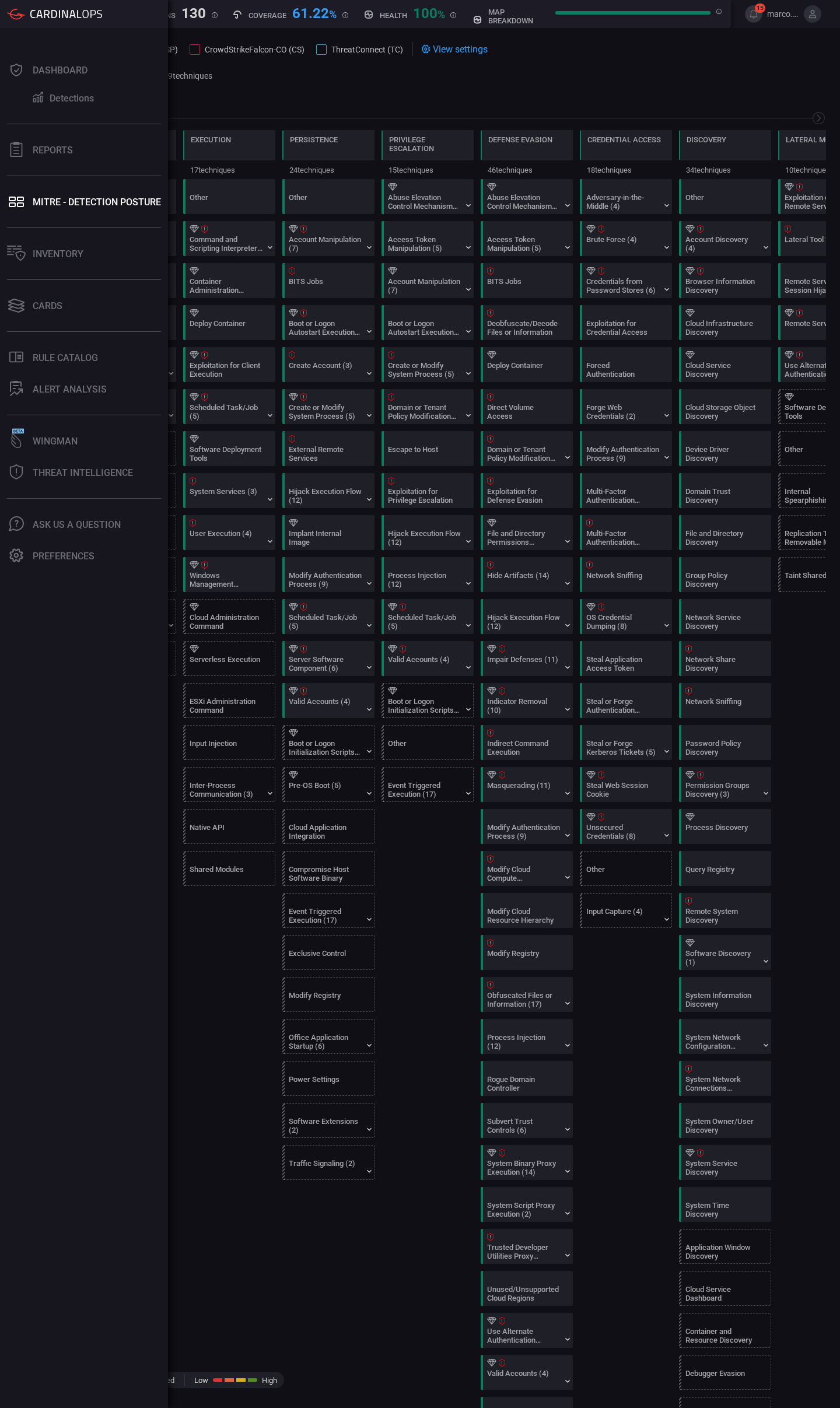
scroll to position [0, 3]
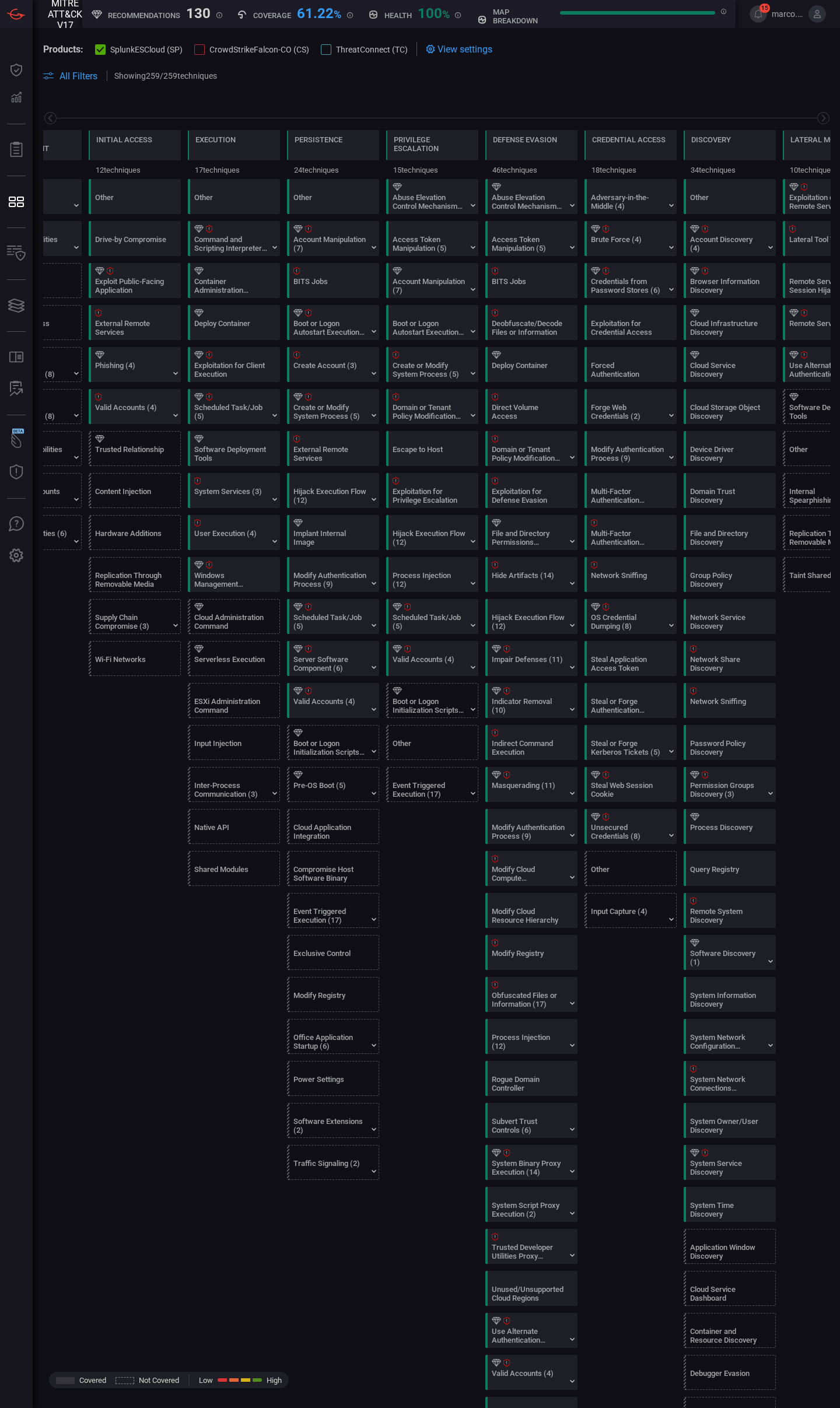
click at [69, 79] on span "All Filters" at bounding box center [78, 76] width 38 height 11
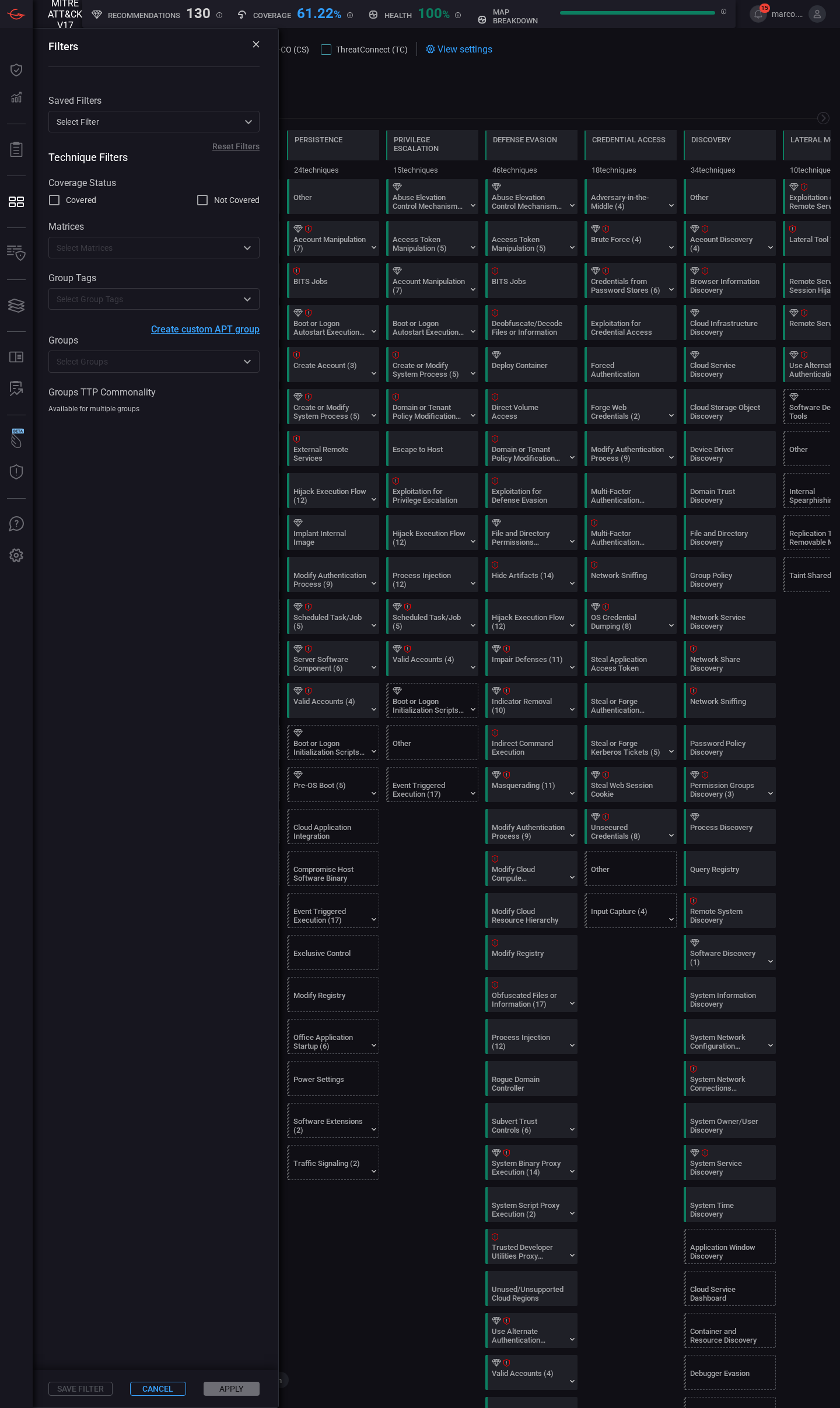
click at [176, 295] on input "text" at bounding box center [144, 298] width 185 height 15
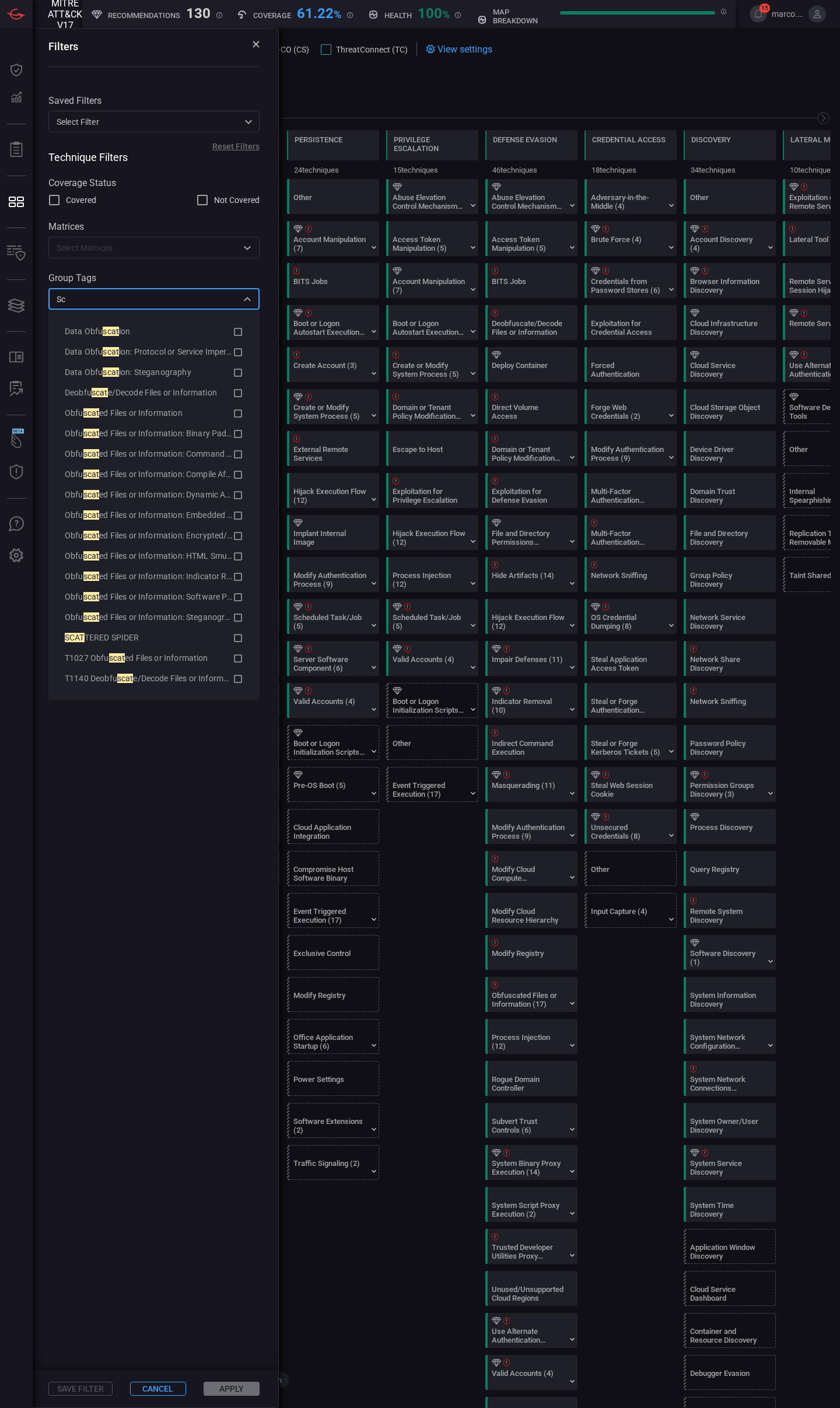
type input "S"
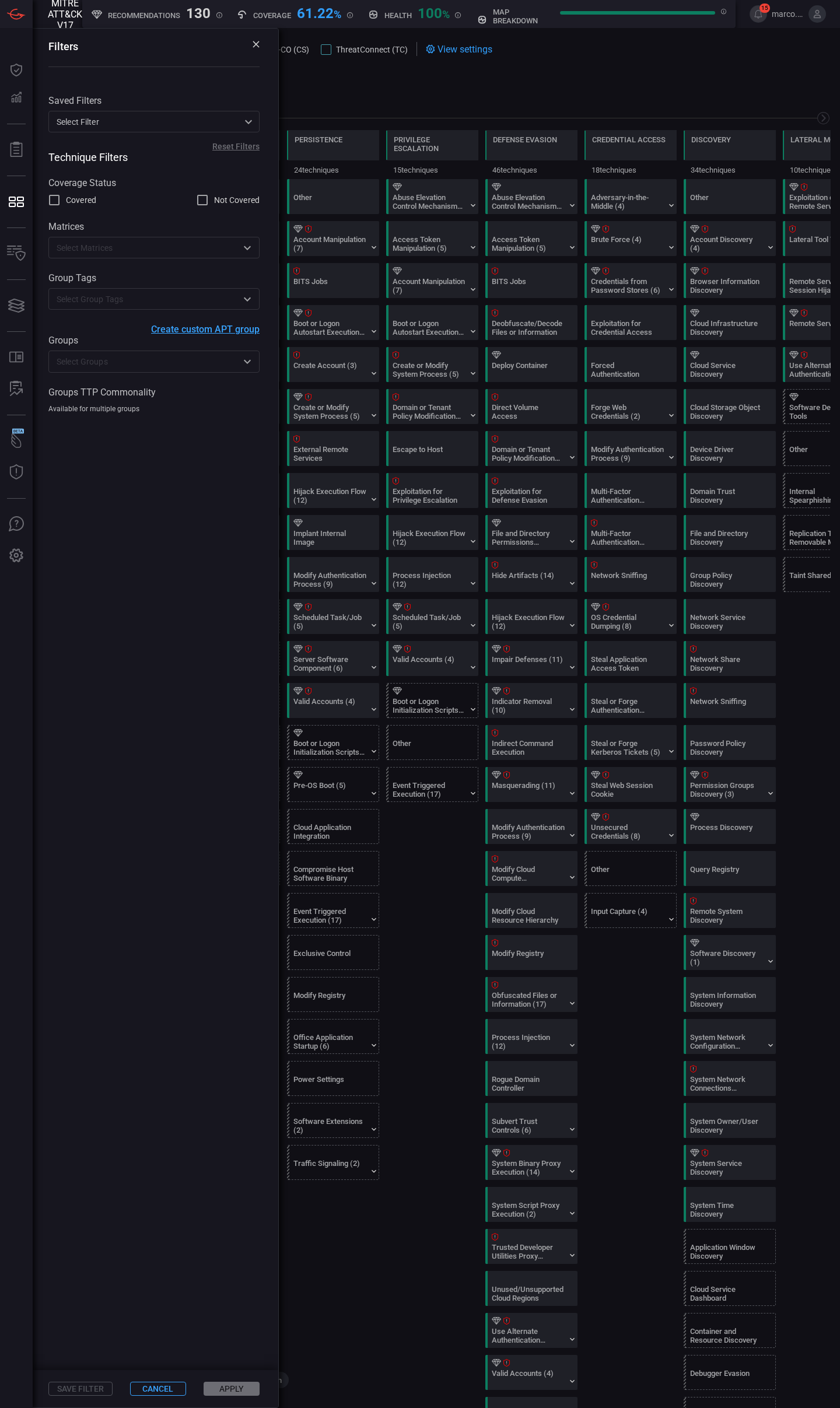
drag, startPoint x: 199, startPoint y: 900, endPoint x: 199, endPoint y: 884, distance: 16.0
click at [199, 898] on span at bounding box center [154, 892] width 248 height 957
click at [127, 360] on input "text" at bounding box center [144, 361] width 185 height 15
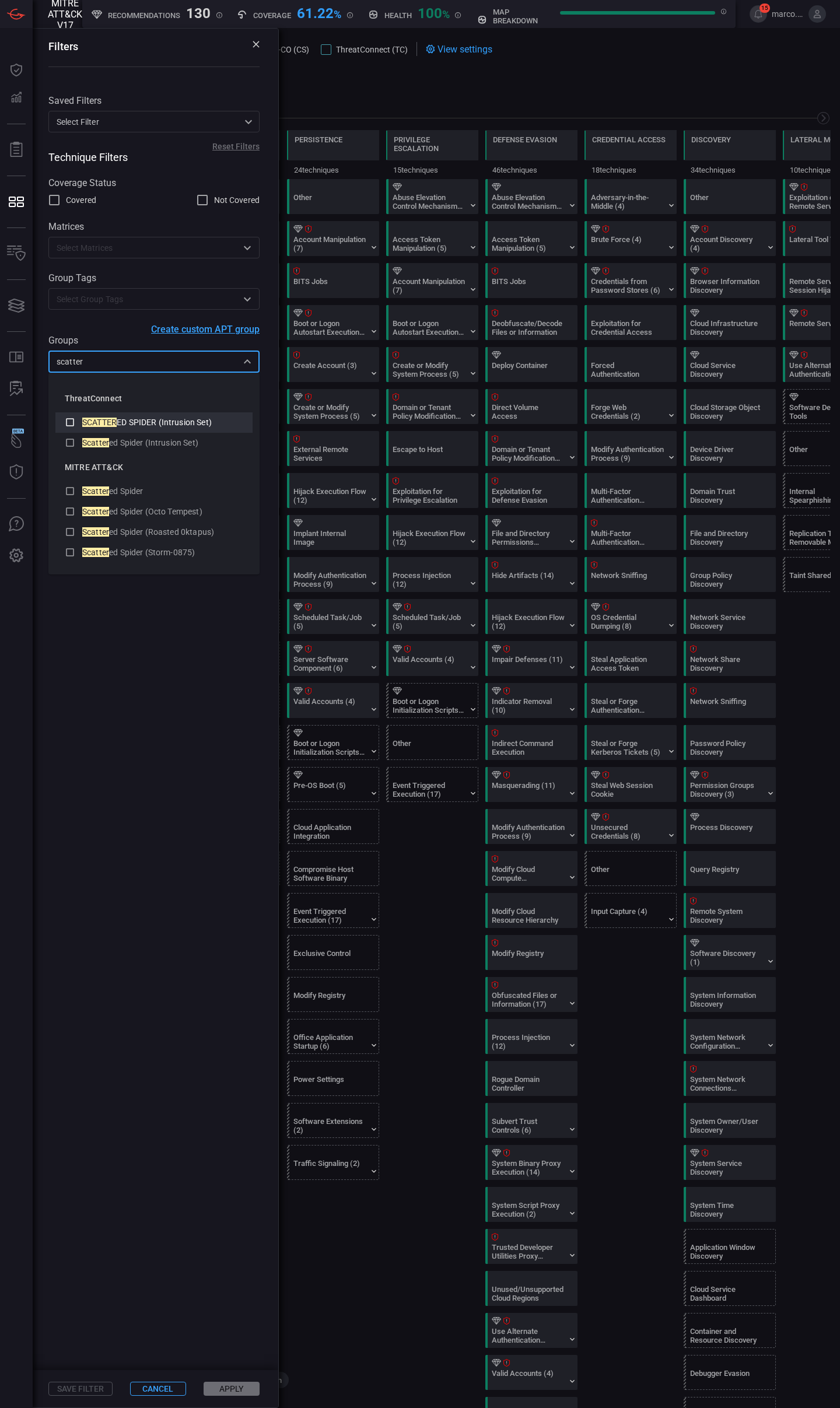
click at [174, 418] on span "ED SPIDER (Intrusion Set)" at bounding box center [164, 422] width 95 height 10
click at [166, 437] on div "Scatter ed Spider (Intrusion Set)" at bounding box center [163, 443] width 161 height 12
type input "scatter"
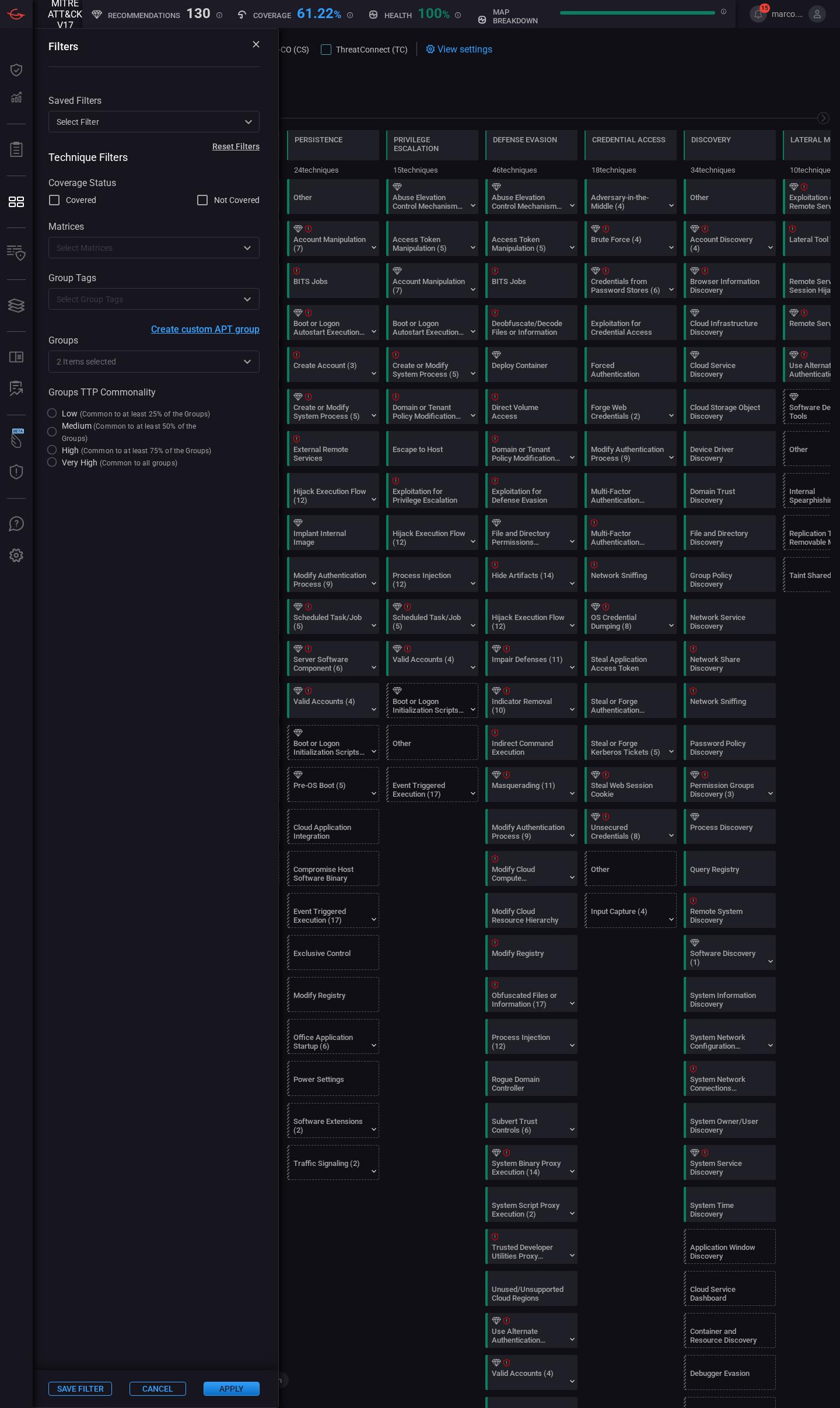
click at [230, 963] on button "Apply" at bounding box center [231, 1389] width 56 height 14
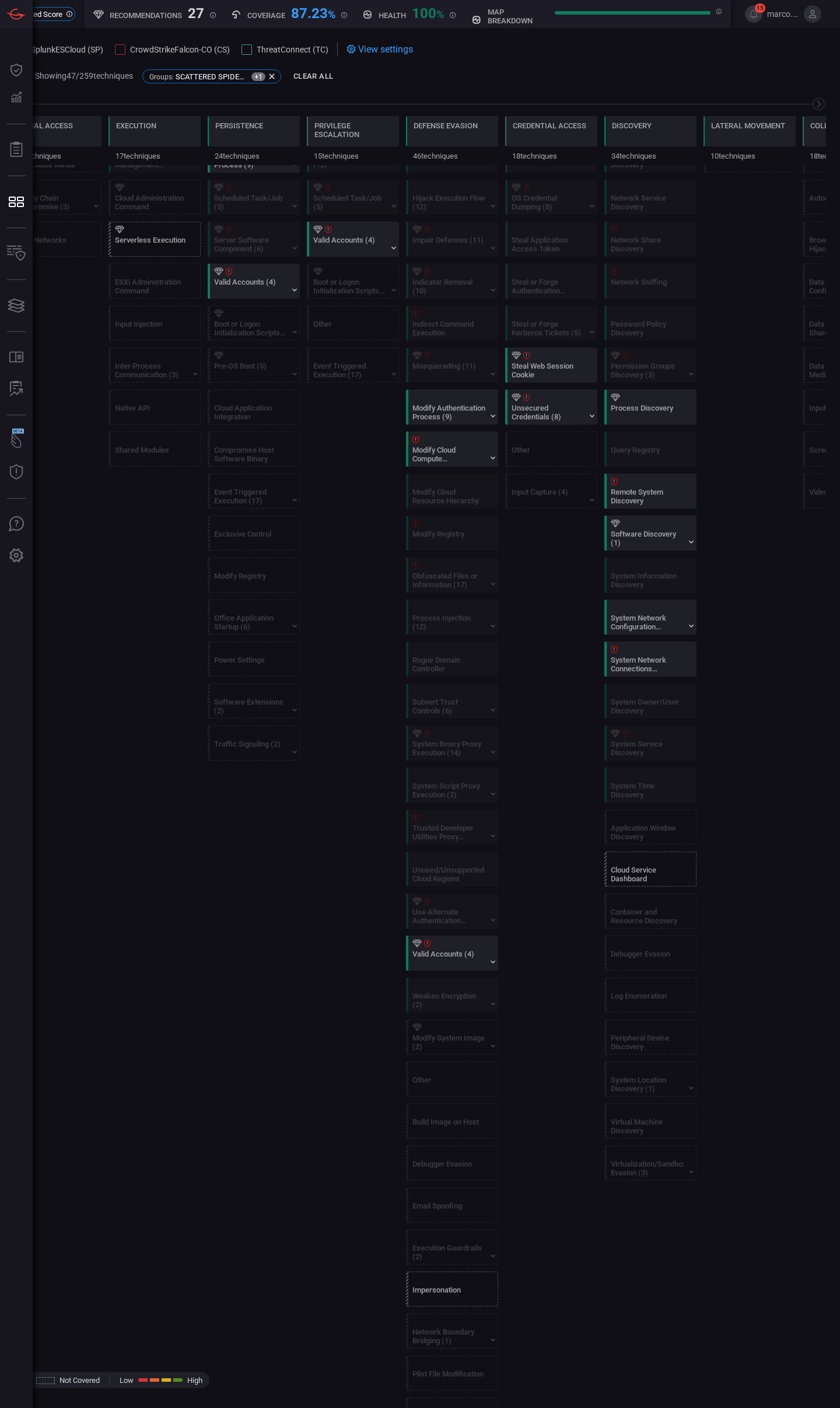
scroll to position [456, 0]
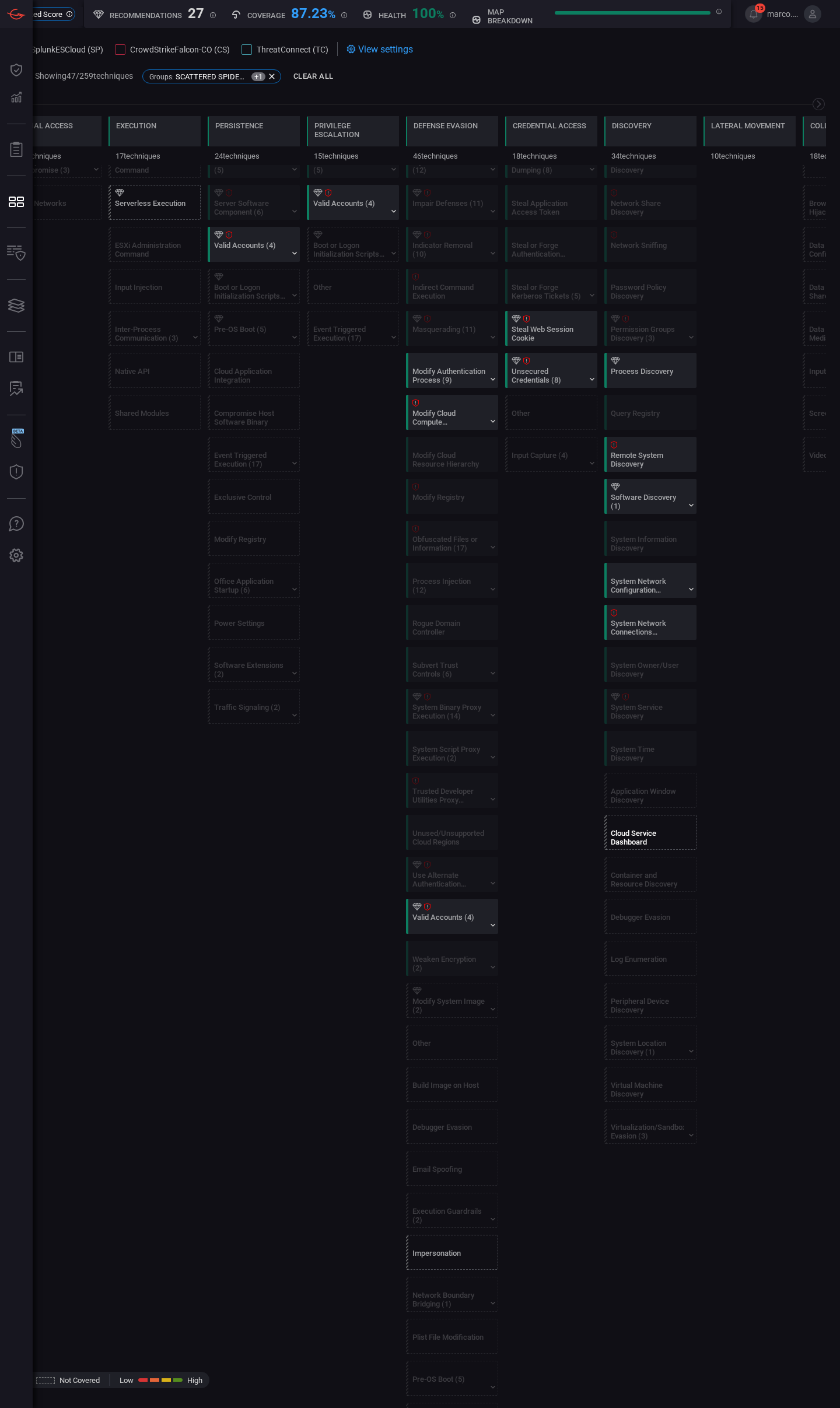
click at [648, 824] on div at bounding box center [652, 823] width 84 height 8
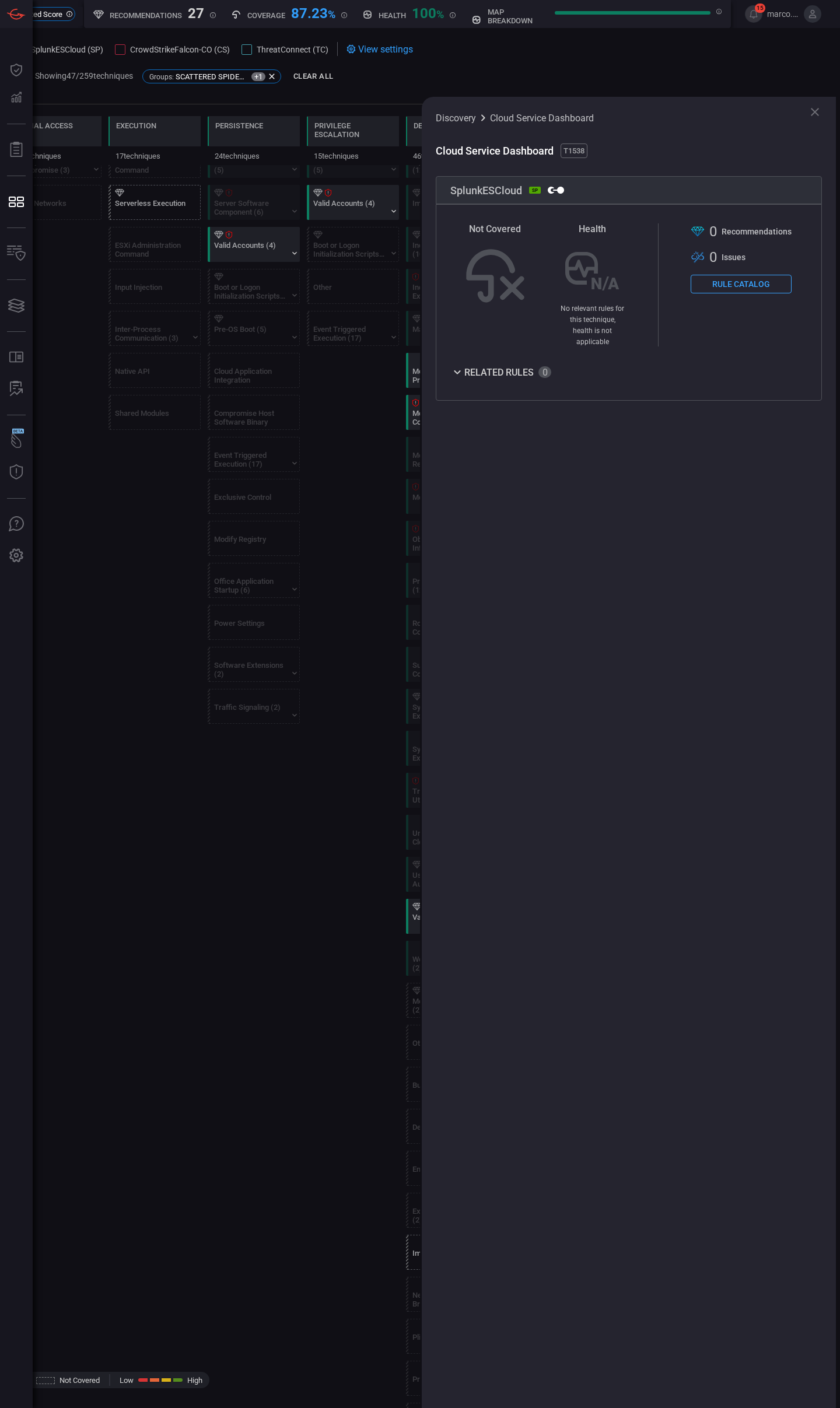
click at [742, 119] on div "Discovery Cloud Service Dashboard" at bounding box center [628, 118] width 386 height 14
click at [742, 111] on icon at bounding box center [815, 112] width 14 height 14
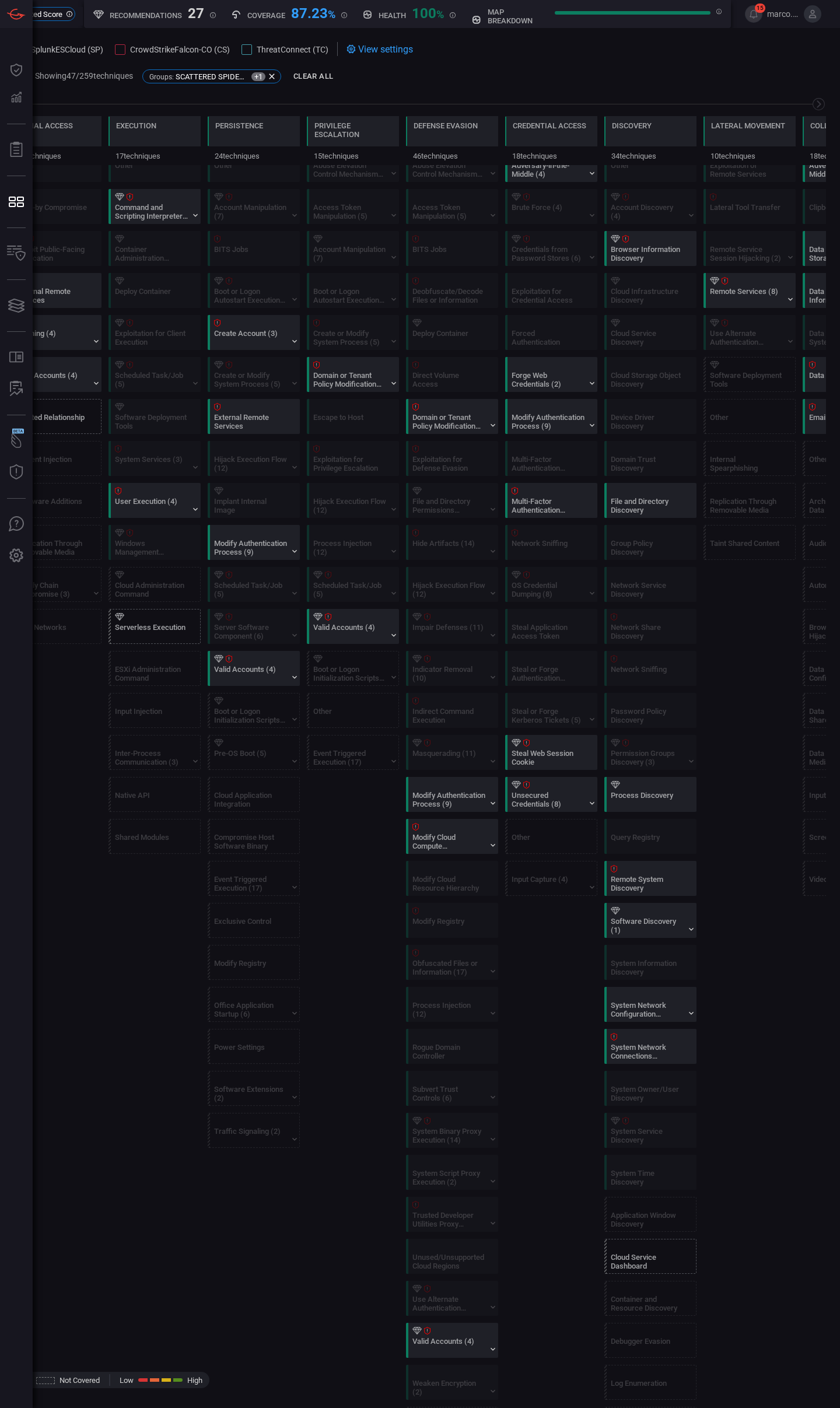
scroll to position [0, 0]
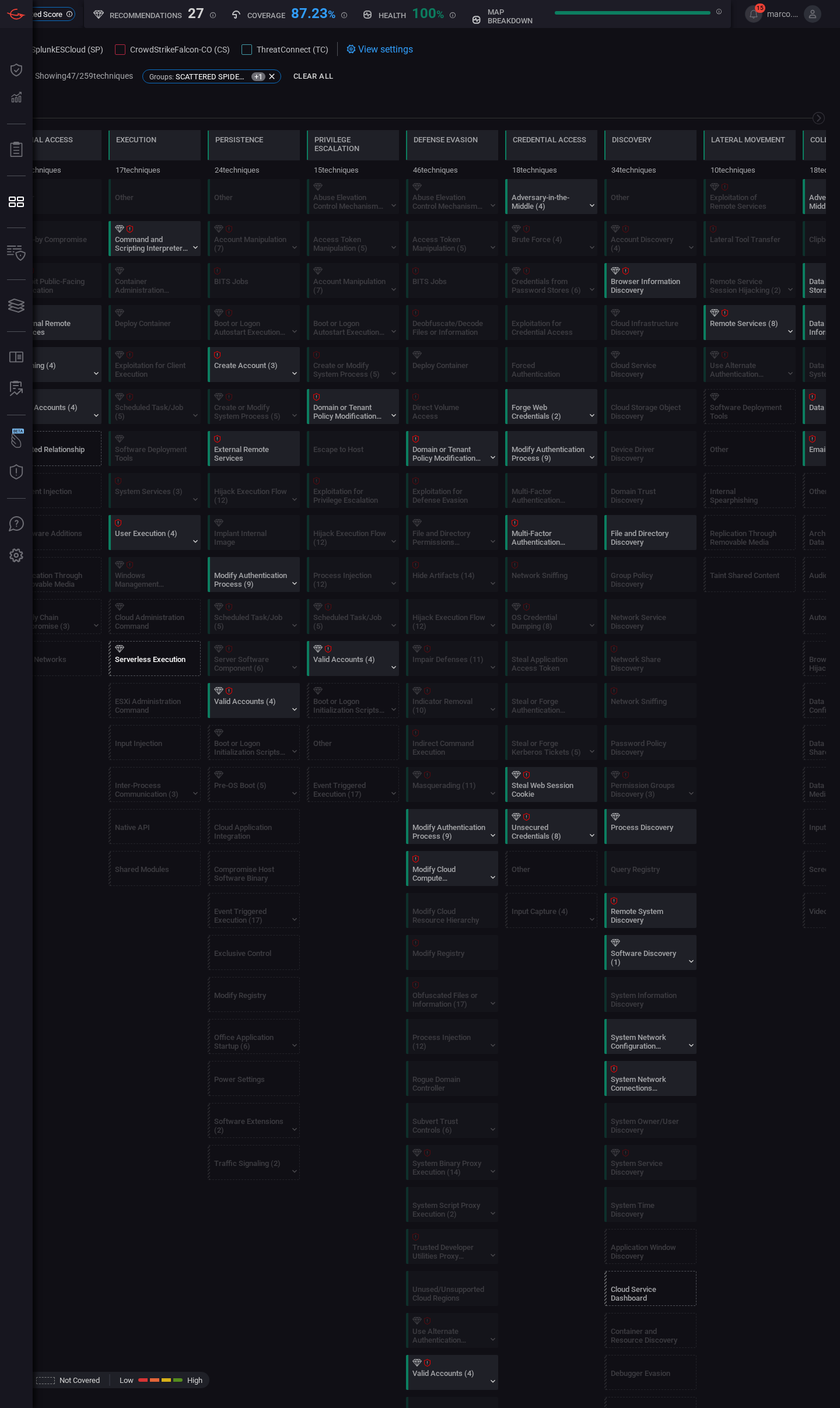
click at [163, 666] on div "Serverless Execution" at bounding box center [151, 663] width 73 height 17
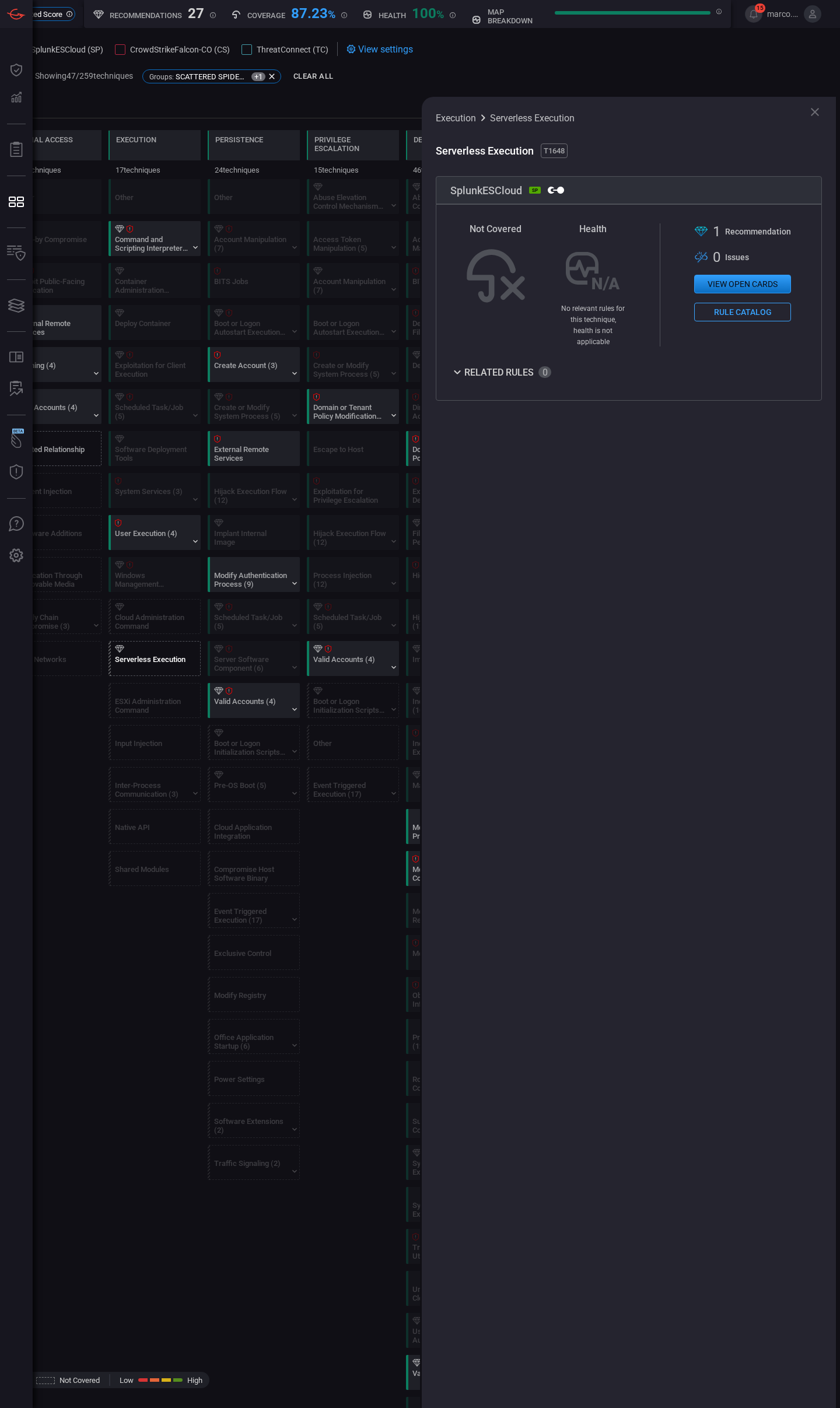
click at [742, 279] on button "View open cards" at bounding box center [742, 284] width 97 height 19
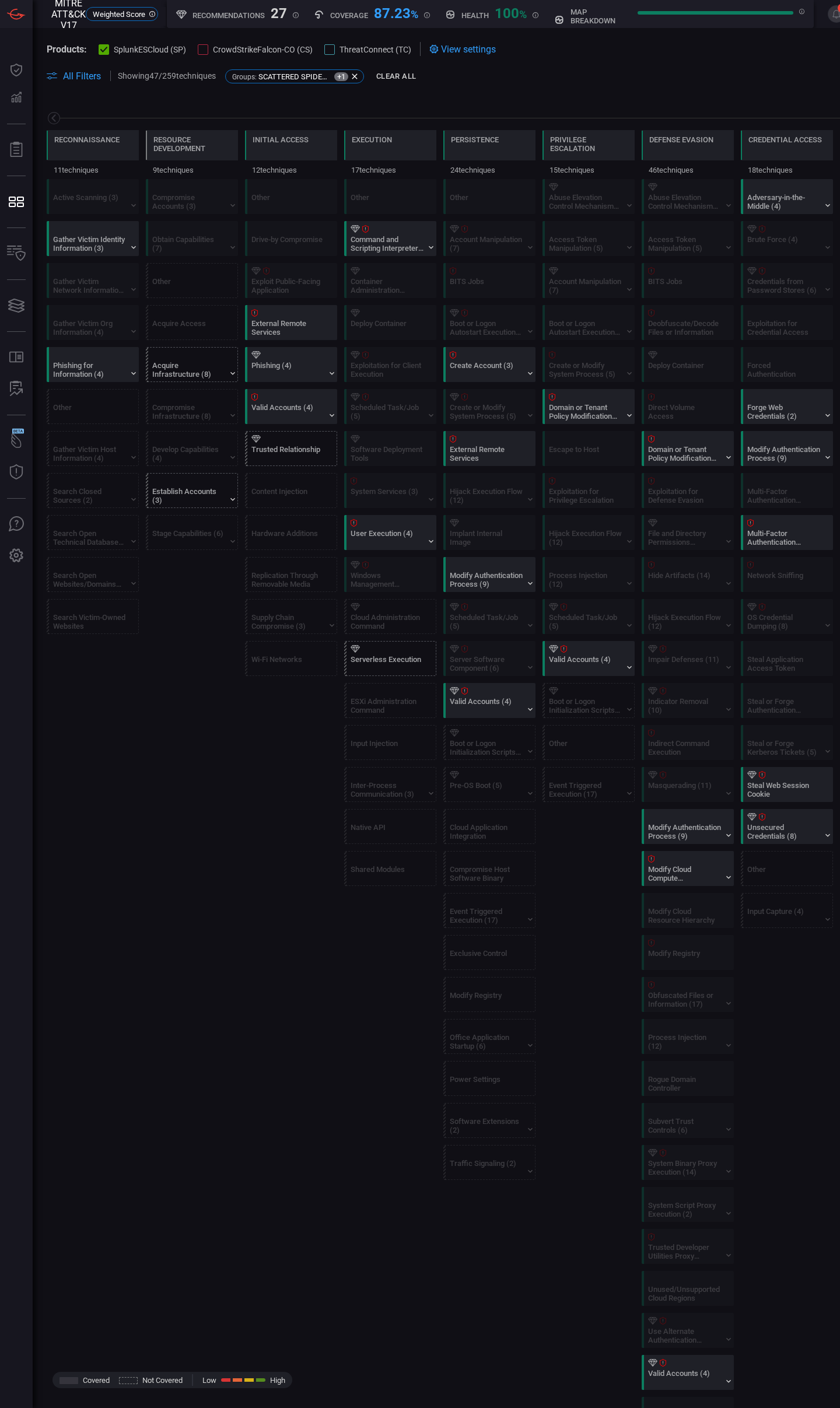
scroll to position [0, 153]
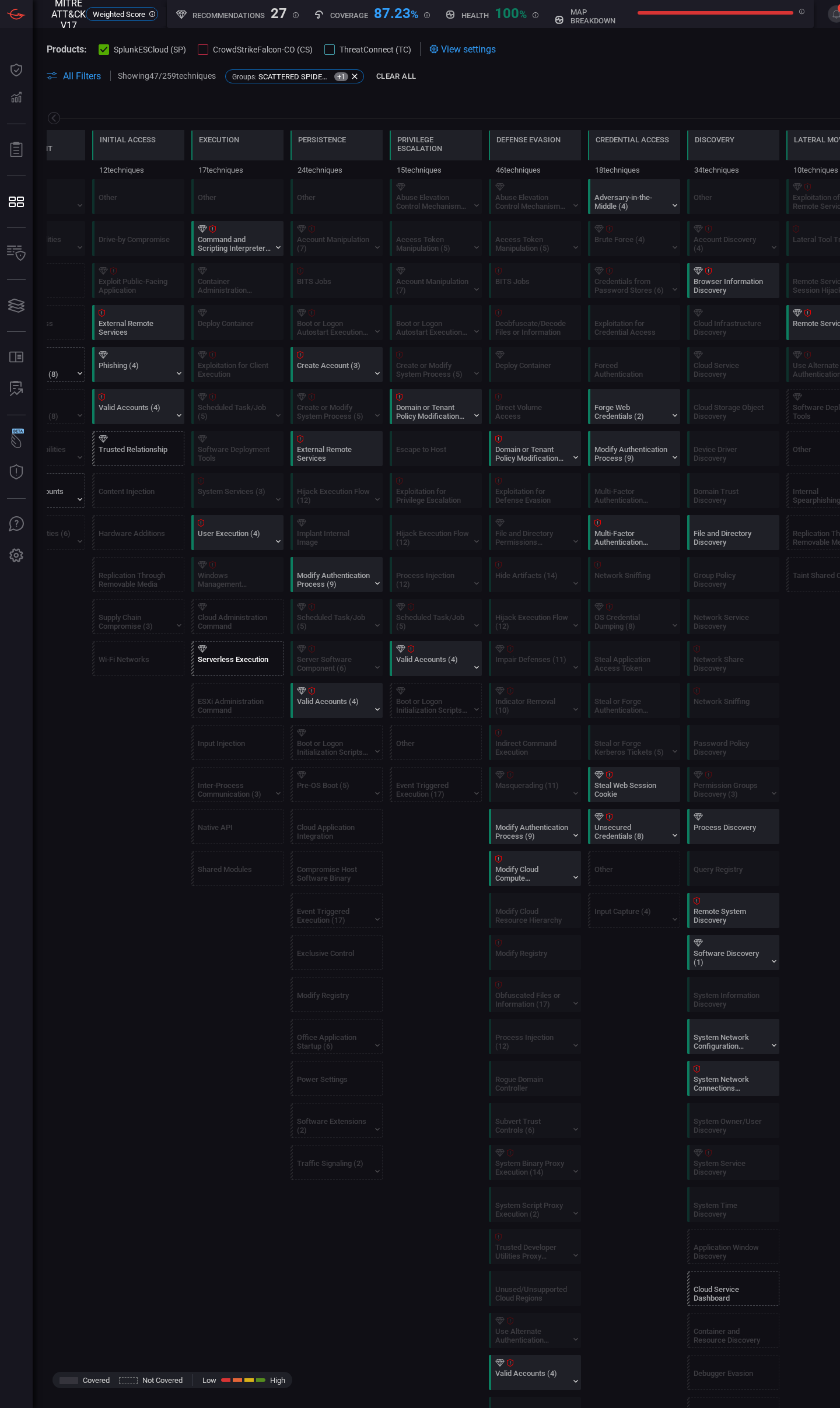
click at [254, 656] on div "Serverless Execution" at bounding box center [233, 663] width 73 height 17
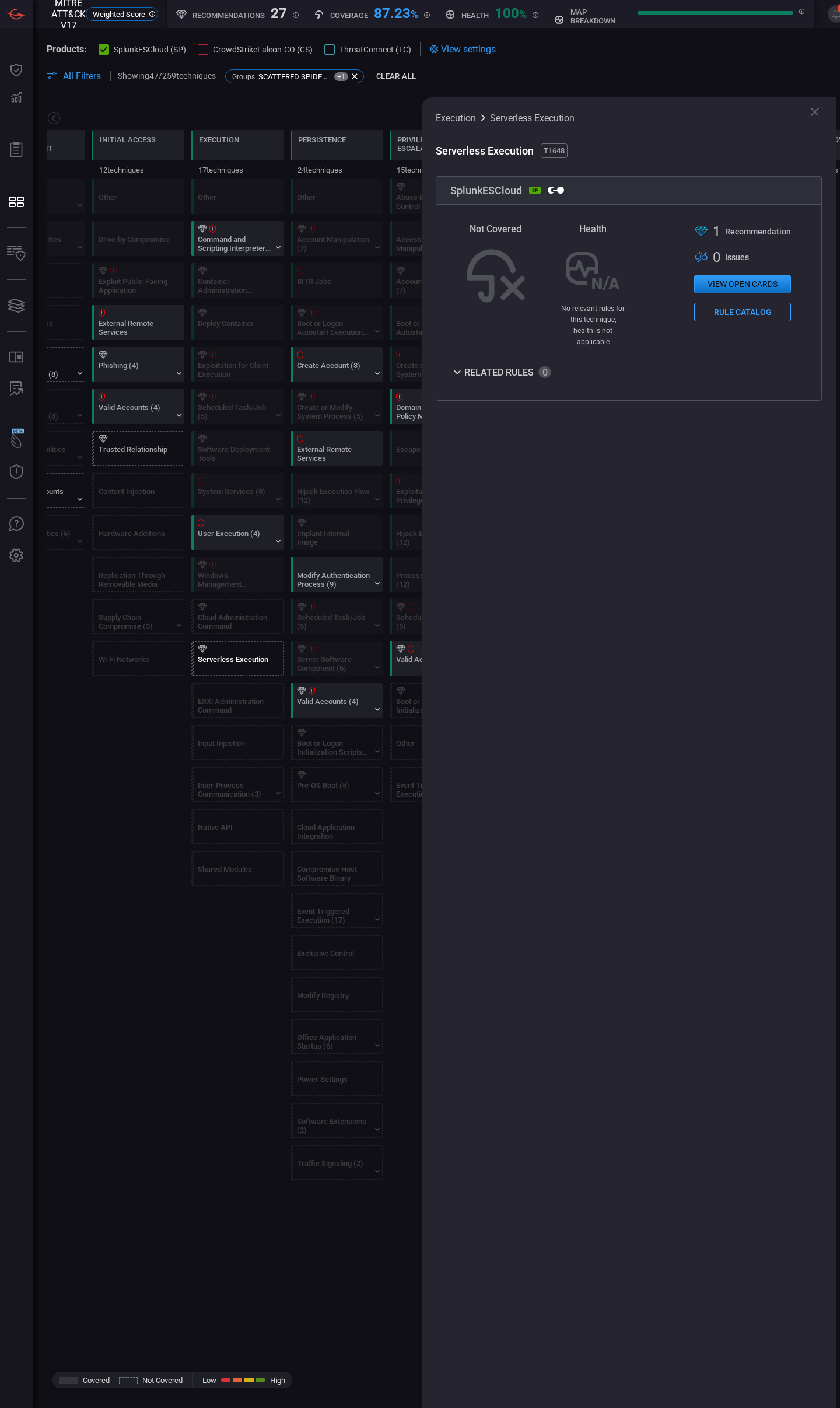
click at [731, 316] on button "Rule Catalog" at bounding box center [742, 312] width 97 height 19
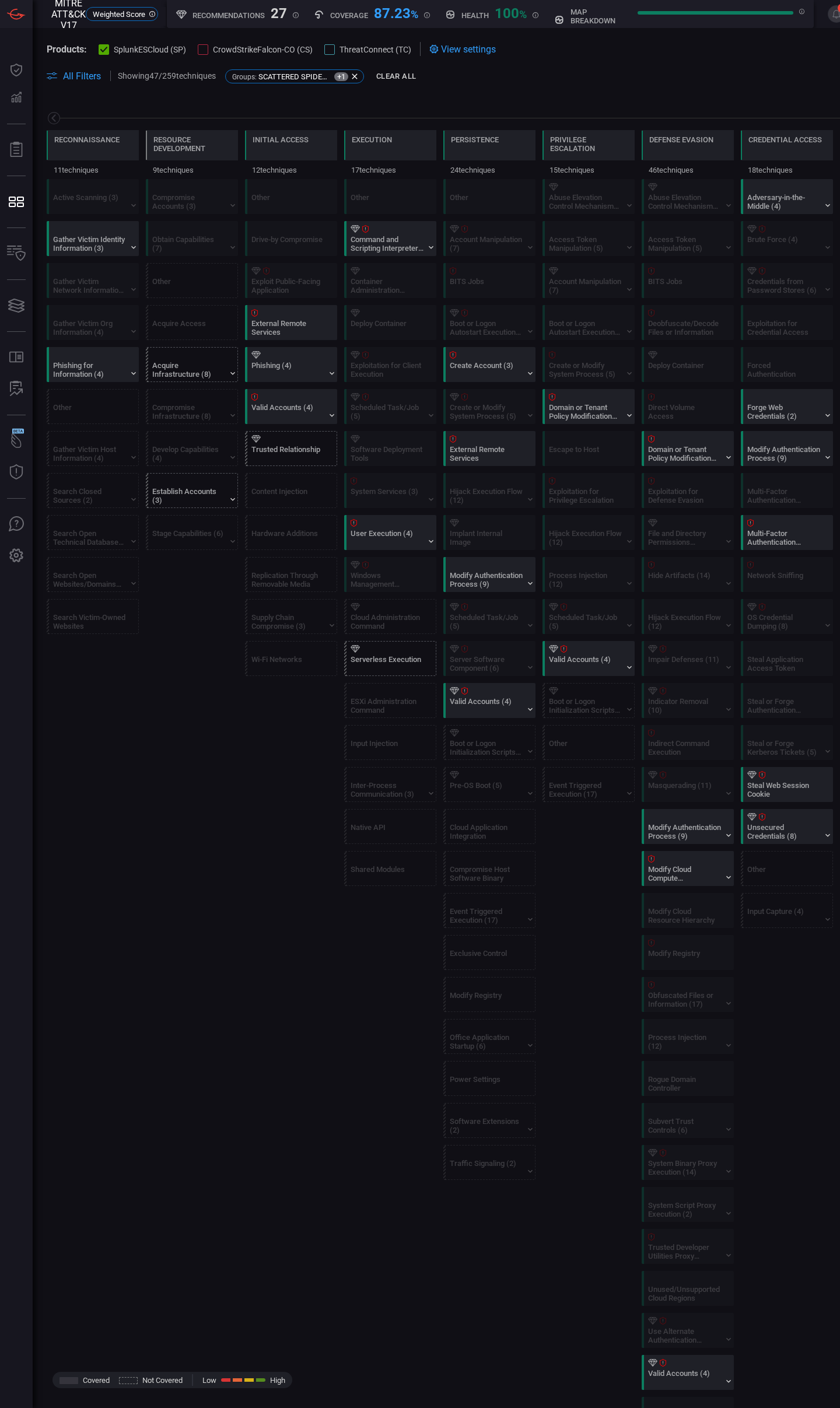
scroll to position [0, 153]
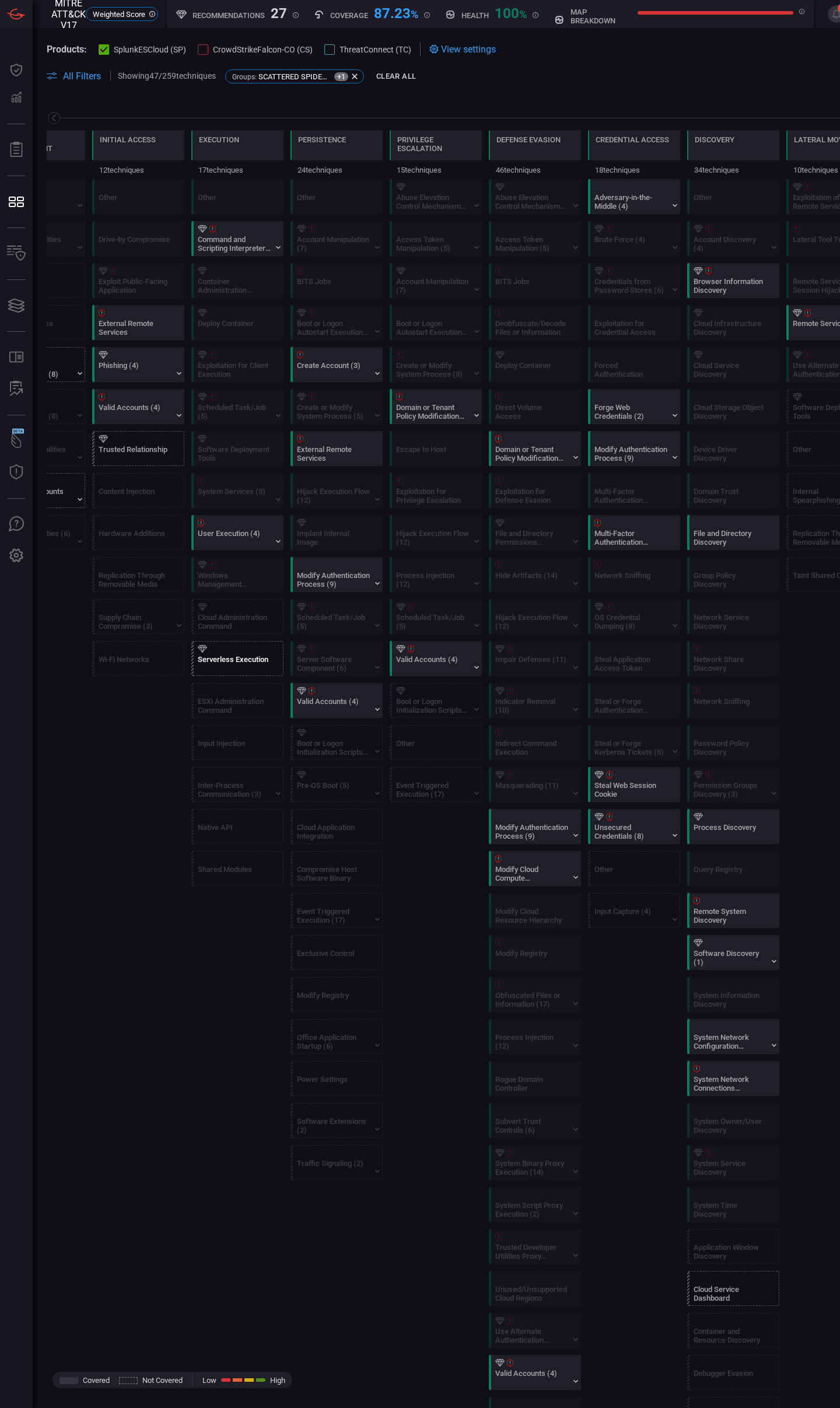
click at [264, 657] on div "Serverless Execution" at bounding box center [233, 663] width 73 height 17
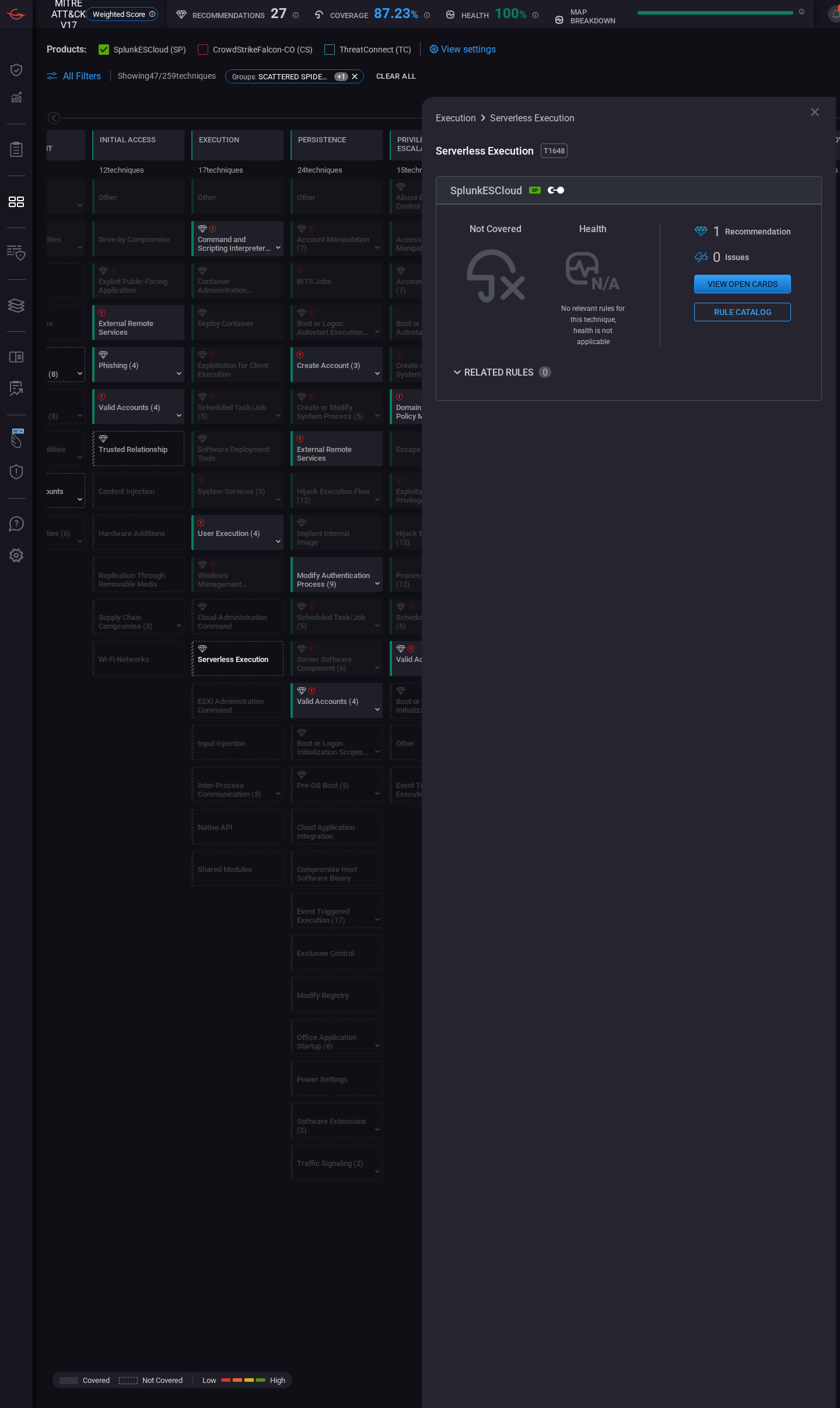
click at [742, 281] on button "View open cards" at bounding box center [742, 284] width 97 height 19
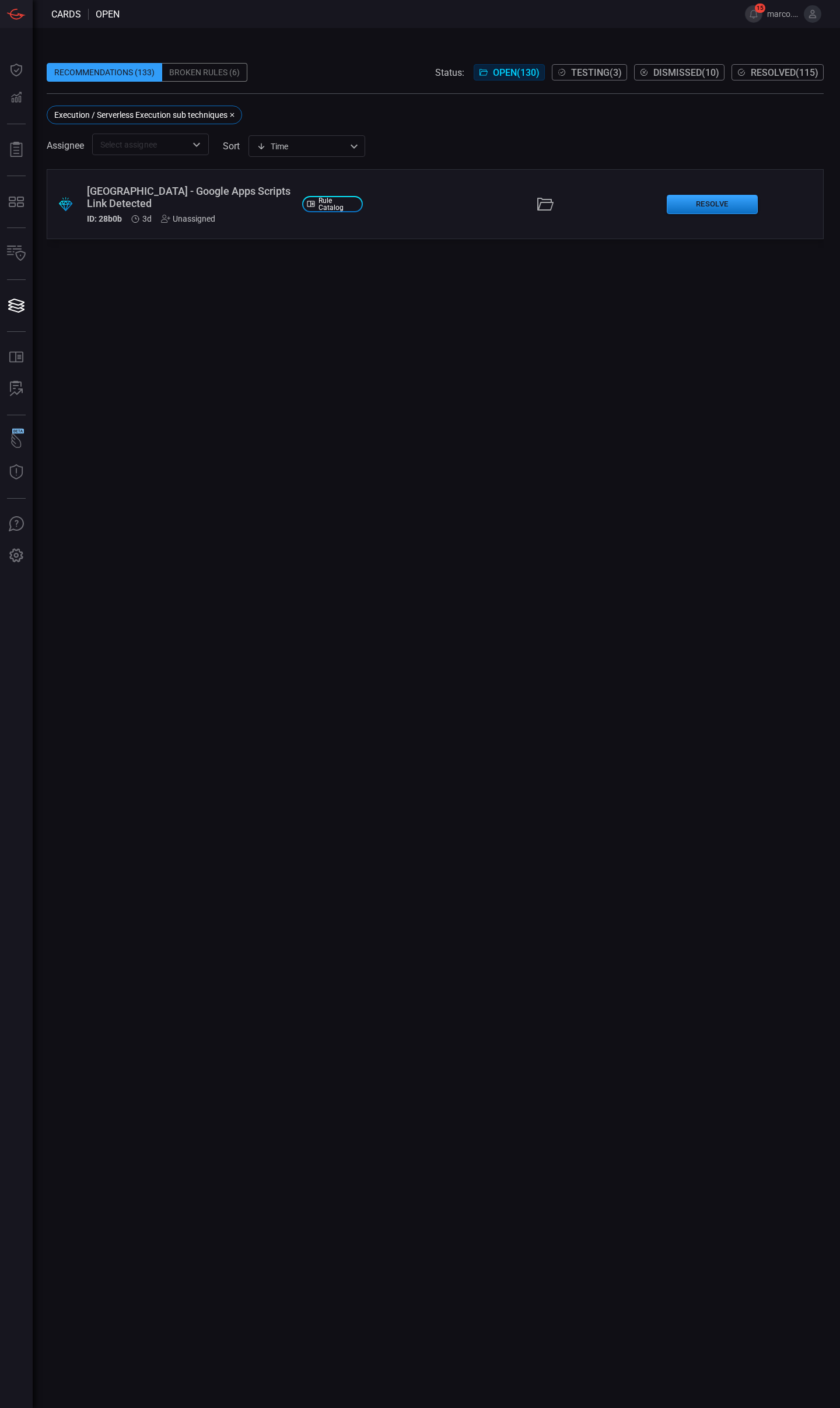
click at [240, 190] on div "[GEOGRAPHIC_DATA] - Google Apps Scripts Link Detected" at bounding box center [190, 197] width 206 height 24
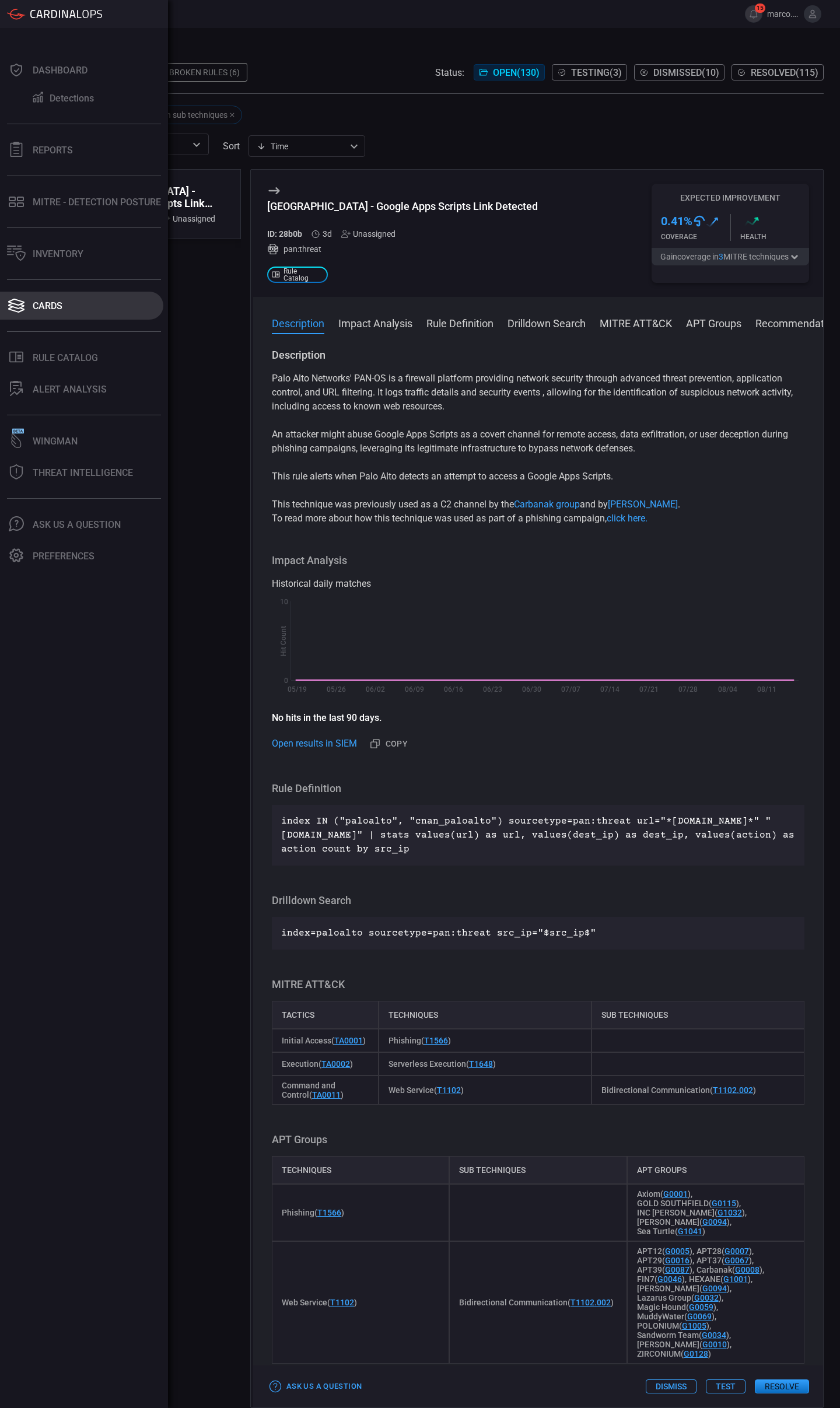
click at [64, 307] on button "Cards" at bounding box center [82, 306] width 163 height 28
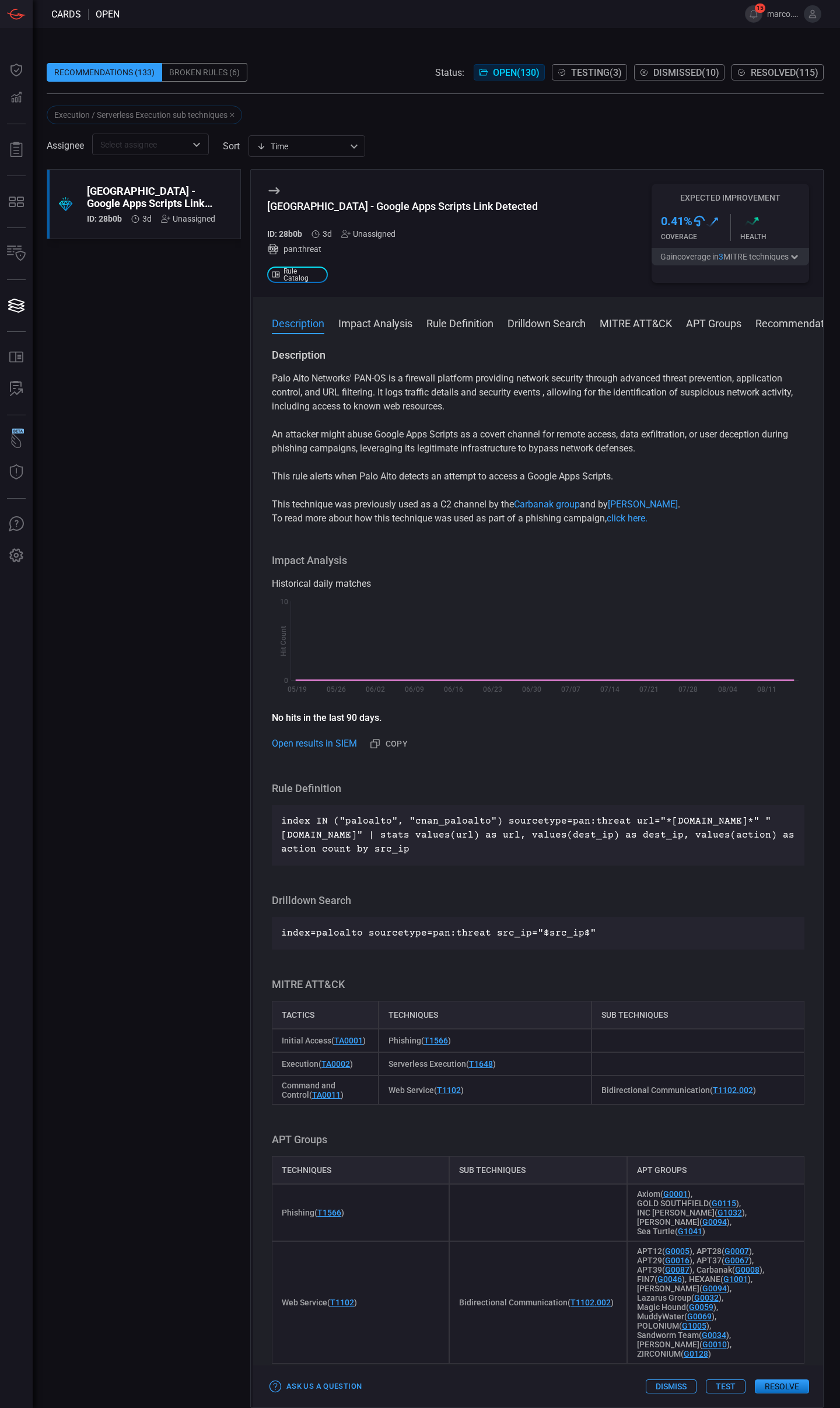
click at [217, 77] on div "Broken Rules (6)" at bounding box center [205, 72] width 85 height 19
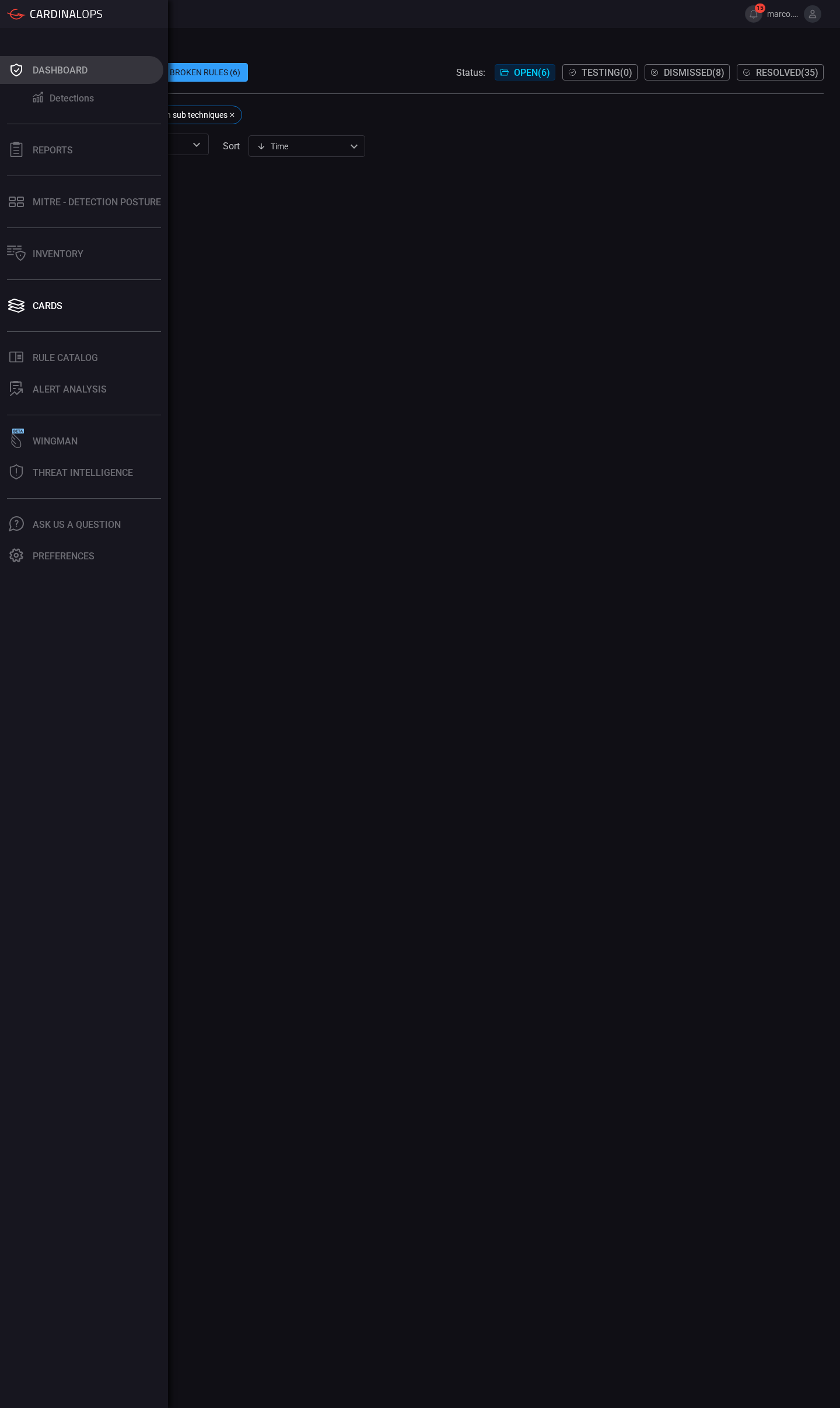
click at [21, 80] on button "Dashboard" at bounding box center [82, 70] width 163 height 28
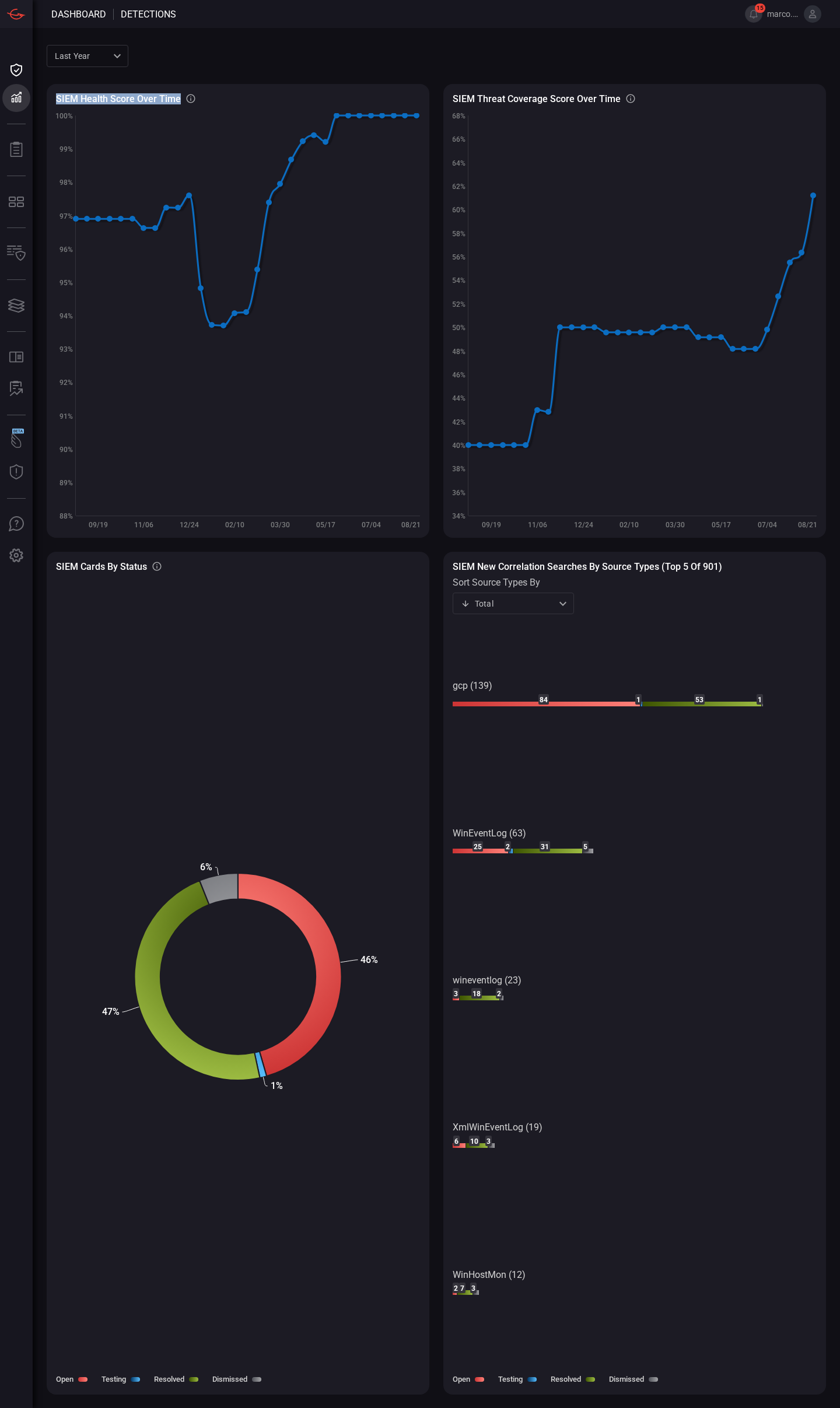
copy h3 "SIEM Health Score Over Time"
drag, startPoint x: 83, startPoint y: 98, endPoint x: 207, endPoint y: 104, distance: 124.1
click at [183, 102] on div "SIEM Health Score Over Time SIEM Healthy rules out of total configured rules" at bounding box center [238, 98] width 364 height 10
drag, startPoint x: 453, startPoint y: 98, endPoint x: 670, endPoint y: 100, distance: 217.0
click at [670, 100] on div "SIEM Threat coverage score over time MITRE ATT&CK techniques coverage" at bounding box center [635, 98] width 364 height 10
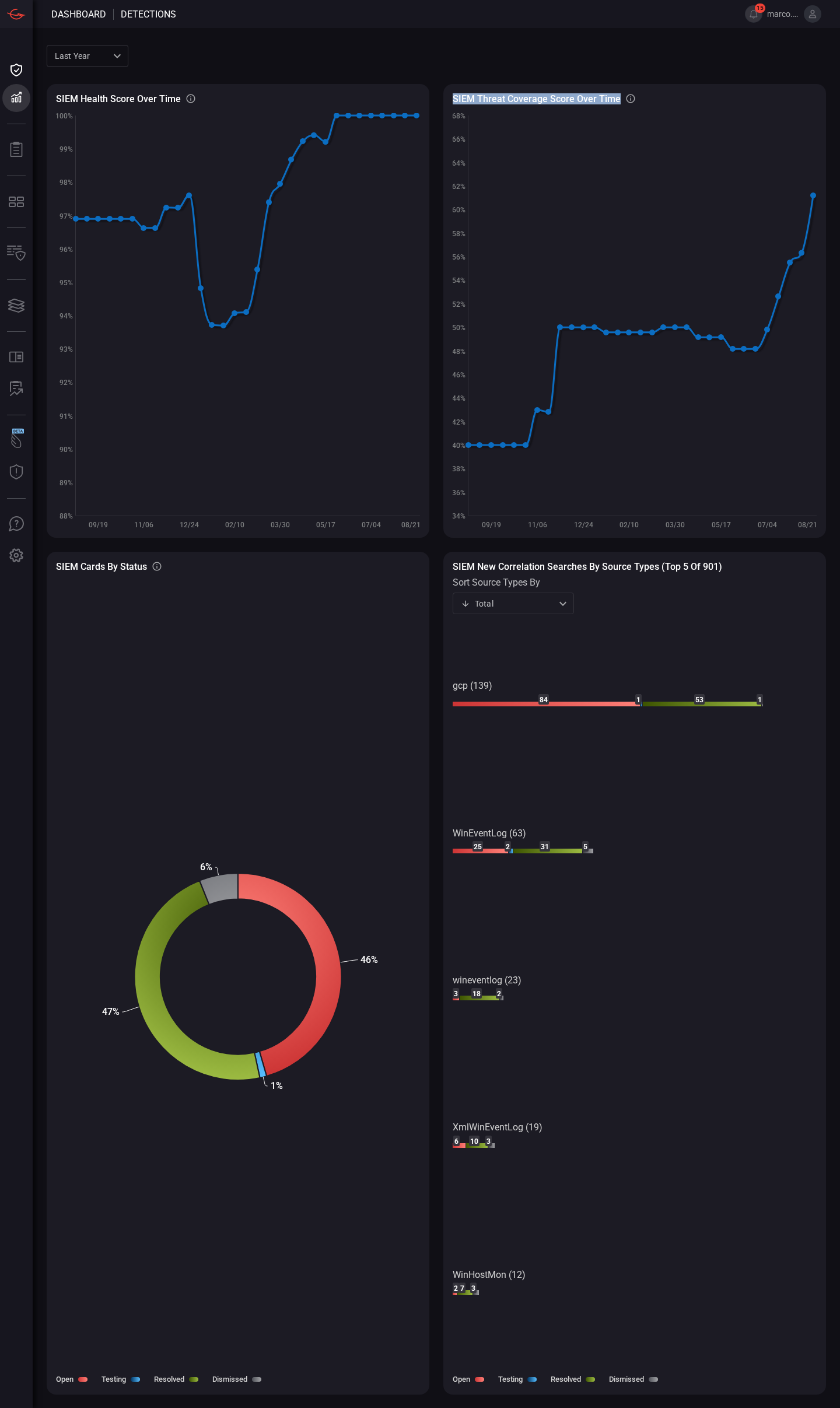
copy h3 "SIEM Threat coverage score over time"
drag, startPoint x: 454, startPoint y: 567, endPoint x: 651, endPoint y: 567, distance: 197.0
click at [651, 567] on h3 "SIEM New correlation searches by source types (Top 5 of 901)" at bounding box center [635, 566] width 364 height 11
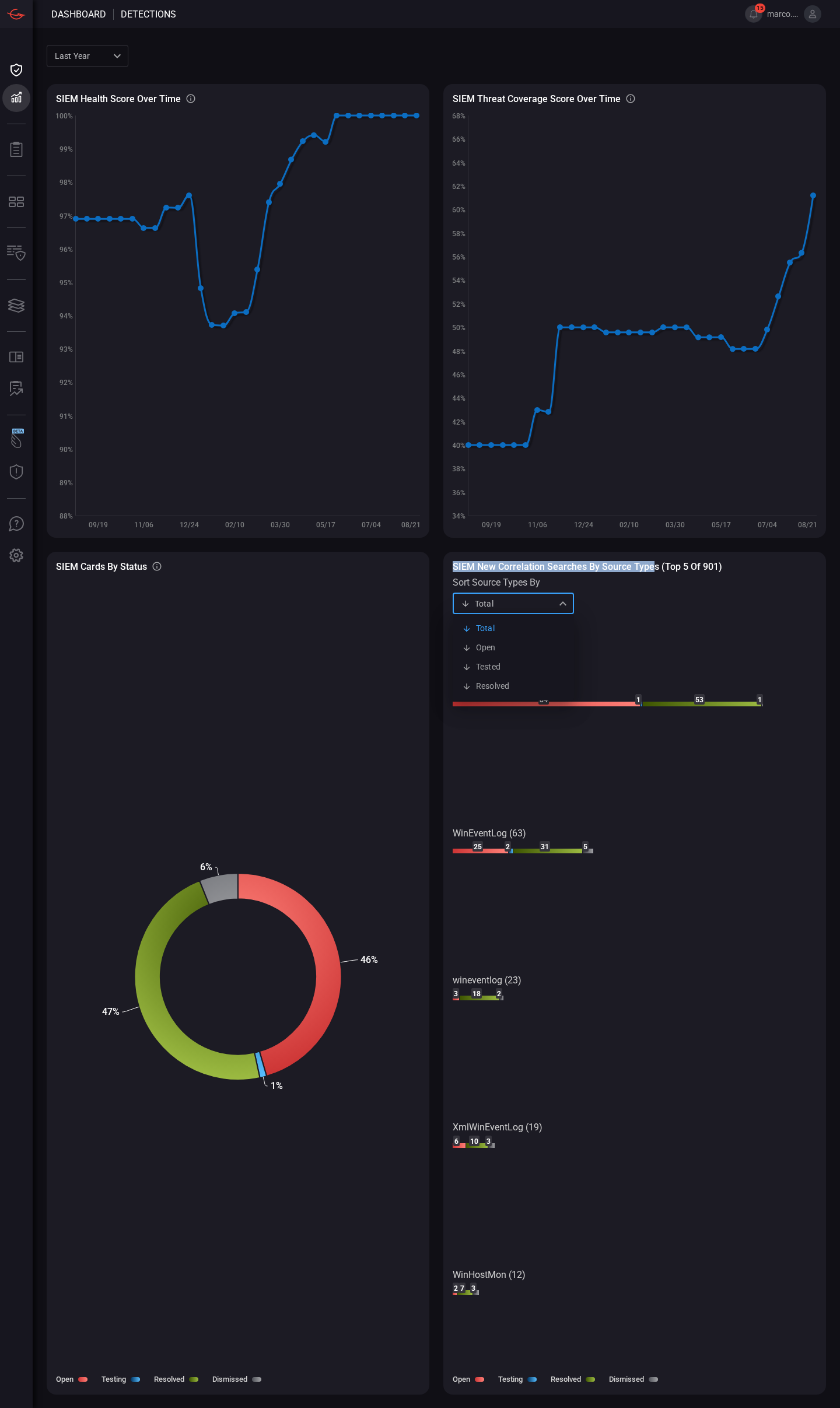
click at [558, 604] on div "Total total Total Open Tested Resolved ​" at bounding box center [513, 603] width 122 height 22
click at [630, 603] on div at bounding box center [420, 704] width 840 height 1408
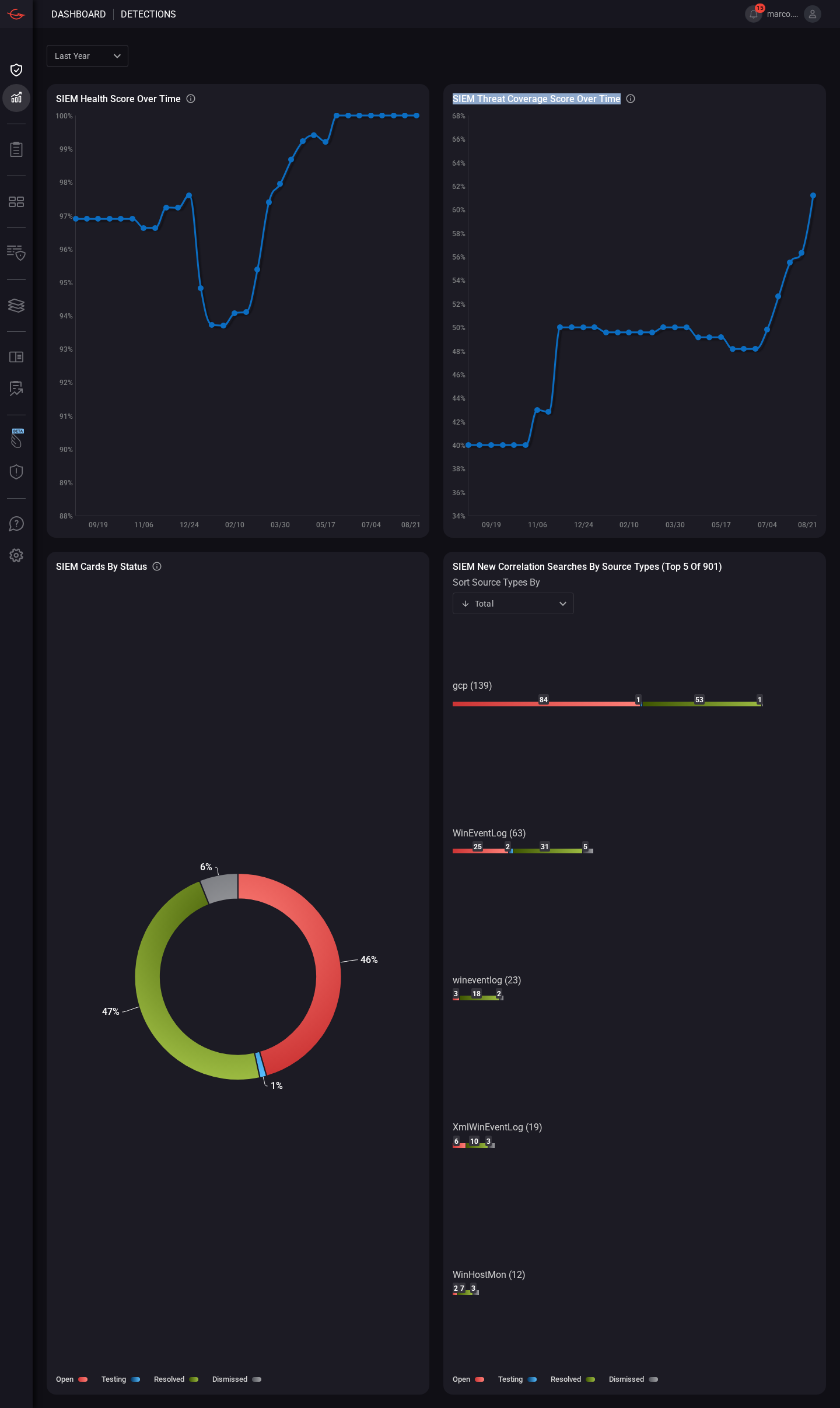
drag, startPoint x: 617, startPoint y: 99, endPoint x: 401, endPoint y: 102, distance: 216.0
click at [399, 93] on div "SIEM Health Score Over Time SIEM Healthy rules out of total configured rules Cr…" at bounding box center [436, 726] width 779 height 1311
copy div "SIEM Healthy rules out of total configured rules Created with Highcharts 10.3.2…"
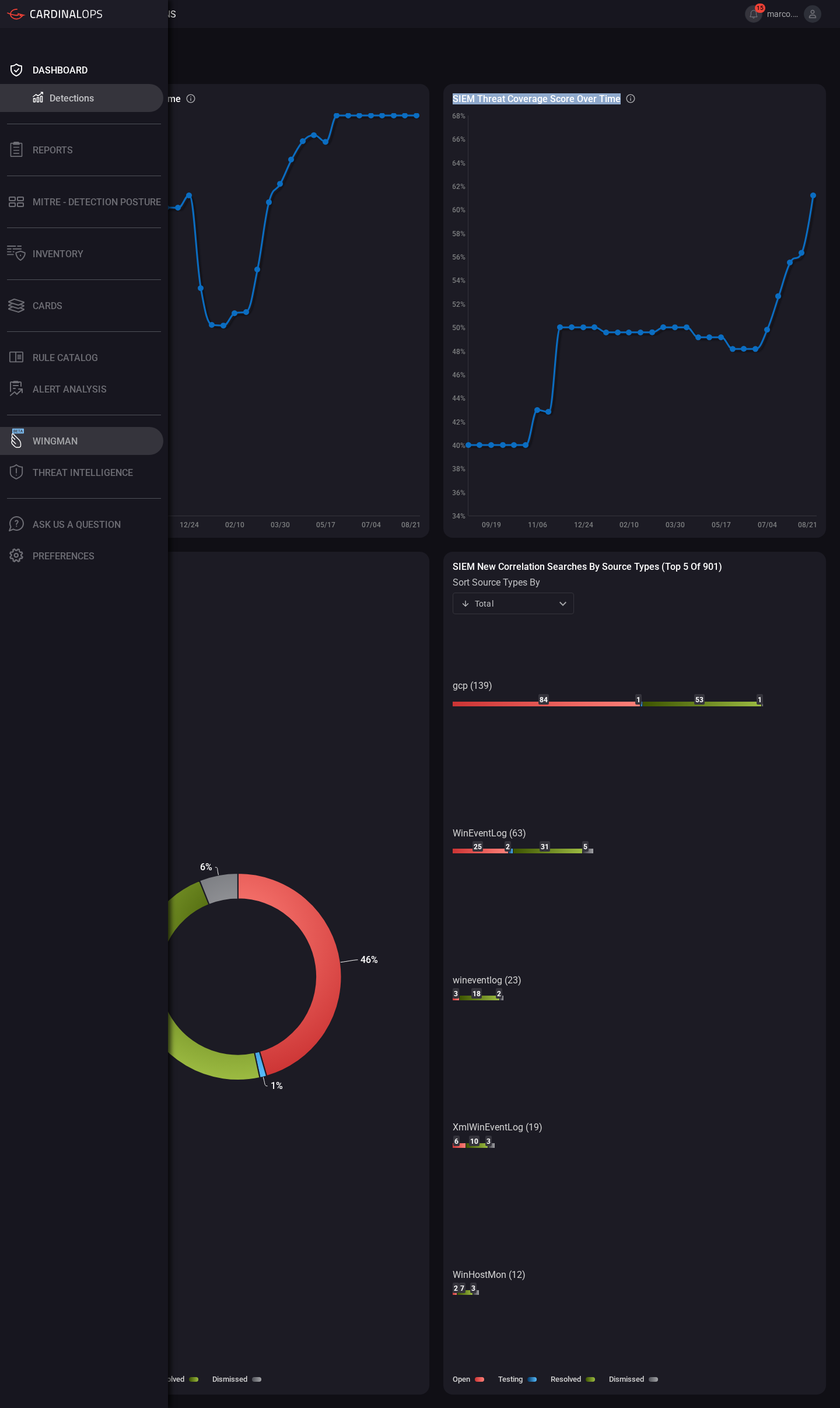
click at [15, 443] on icon at bounding box center [17, 441] width 15 height 15
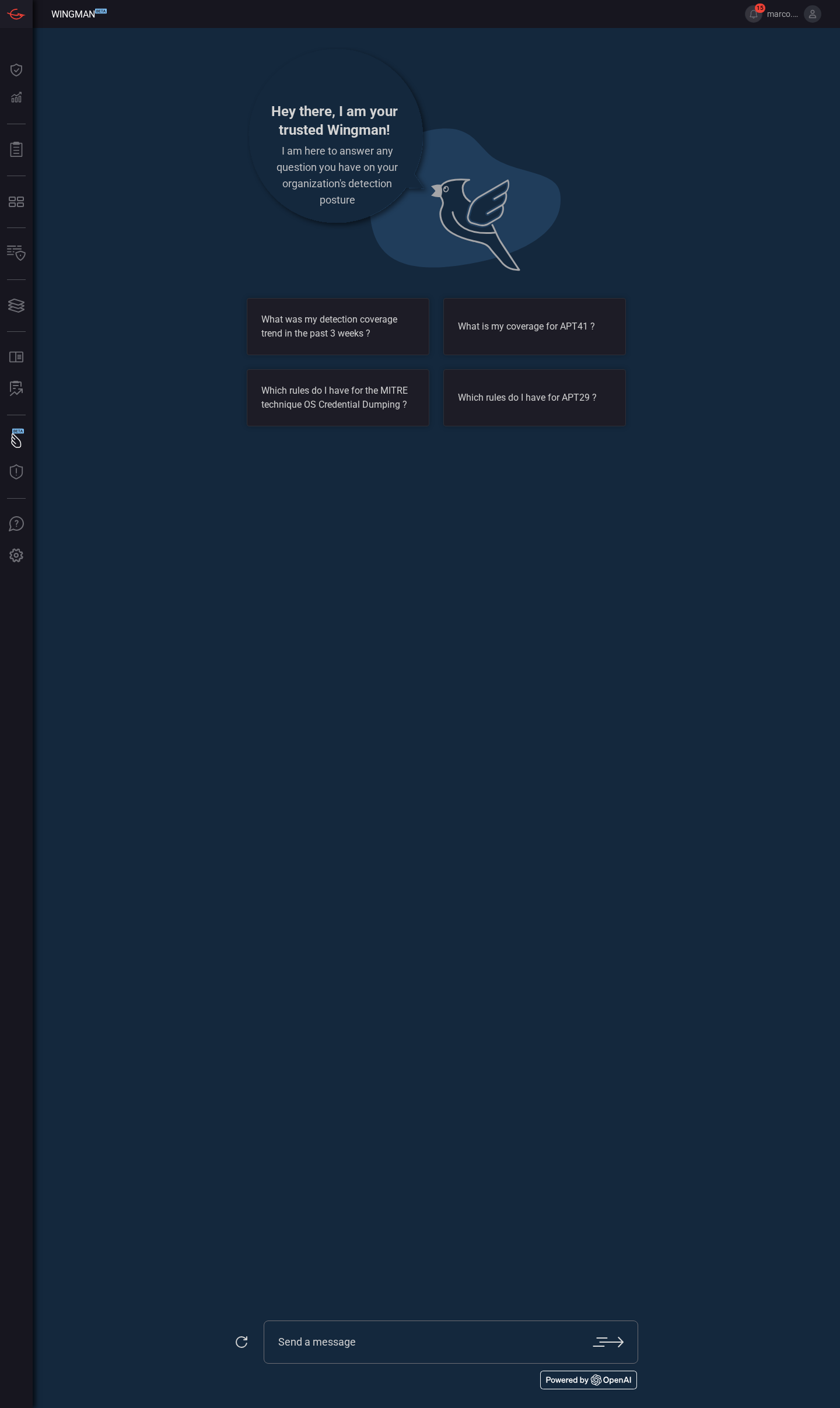
click at [445, 963] on input "text" at bounding box center [435, 1342] width 315 height 14
paste input "walk you through specific rule improvement or gap-closing processes."
click at [296, 963] on input "Please walk you through specific rule improvement or gap-closing processes." at bounding box center [435, 1342] width 315 height 14
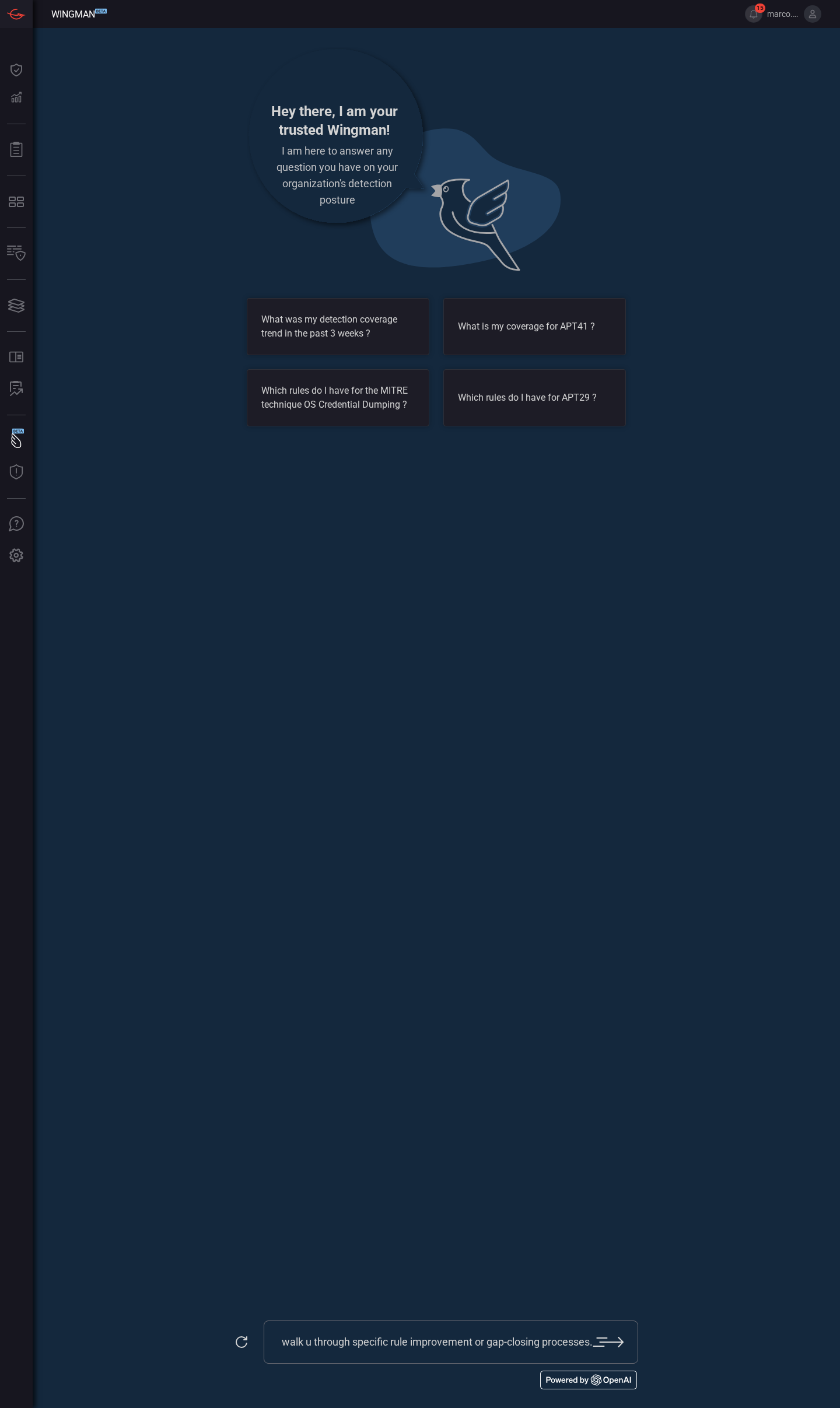
scroll to position [0, 37]
type input "Please walk us through specific rule improvement or gap-closing processes."
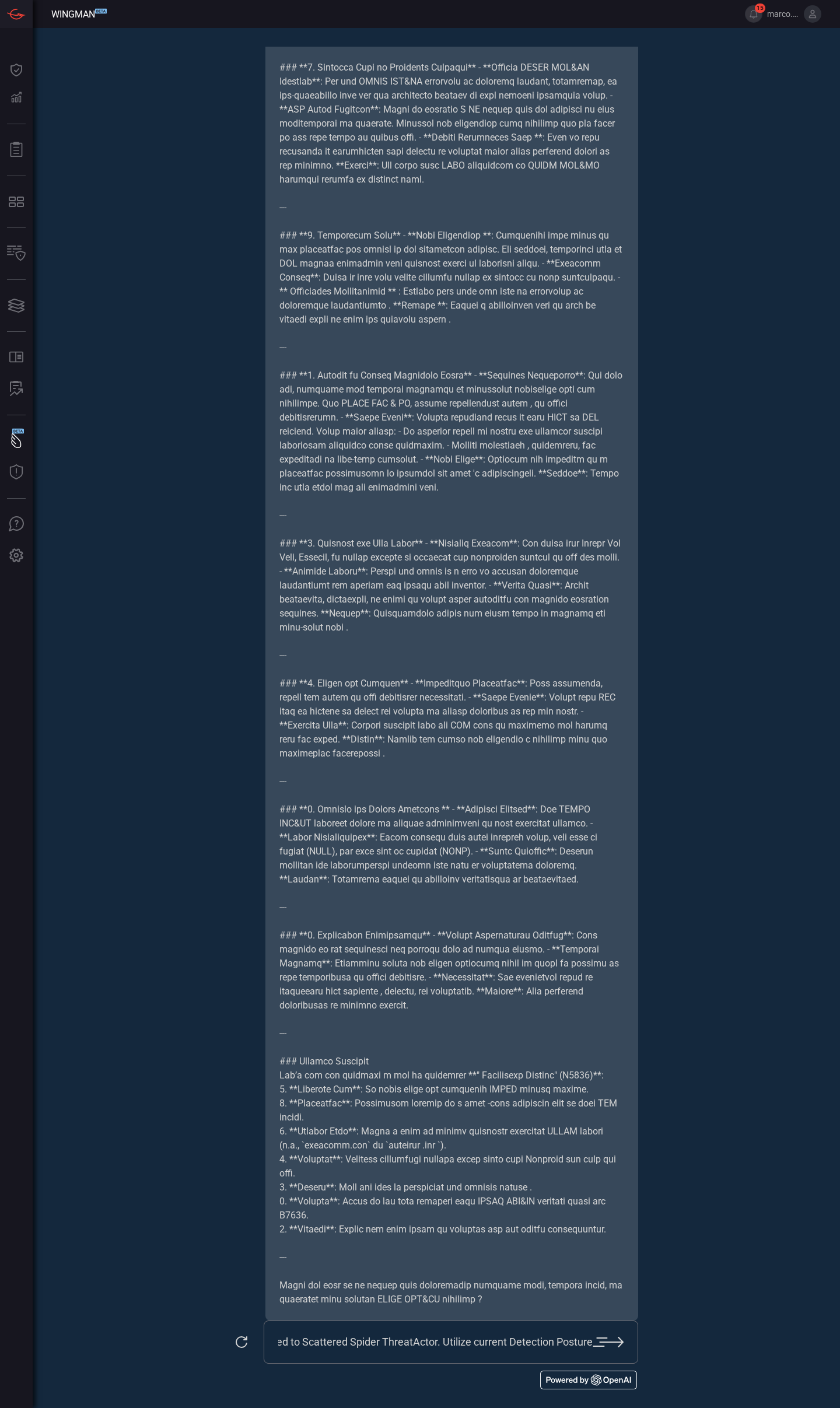
scroll to position [0, 109]
type input "Provide with Gaps related to Scattered Spider ThreatActor. Utilize our (CNA) cu…"
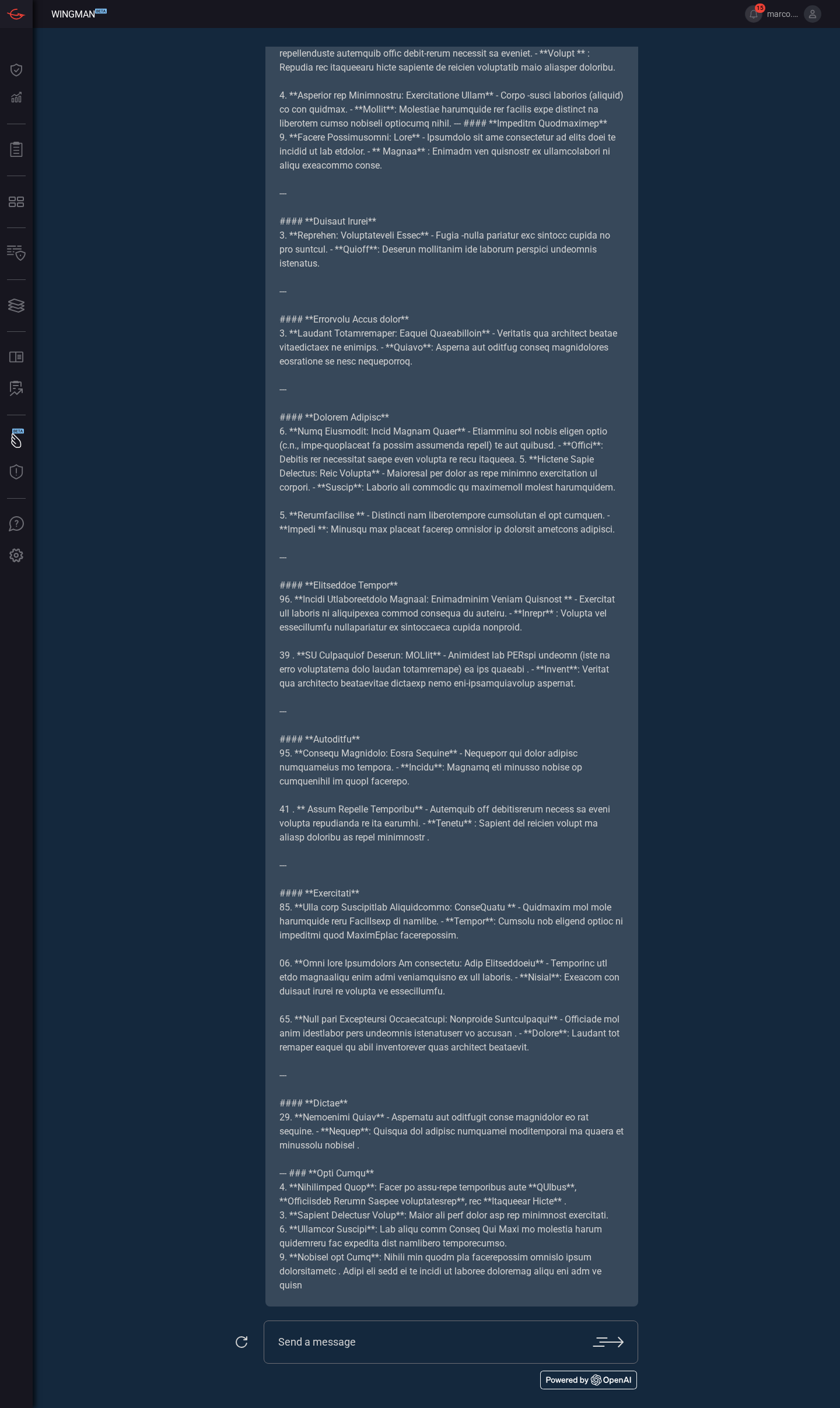
scroll to position [1736, 0]
